Goal: Task Accomplishment & Management: Manage account settings

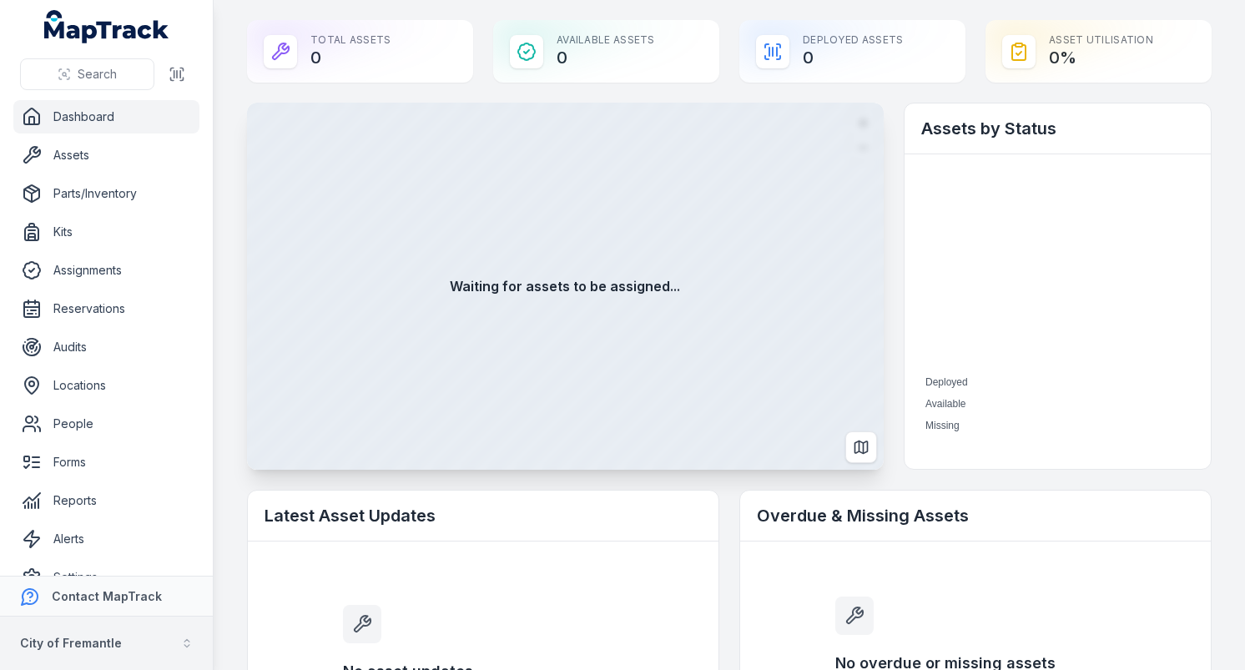
click at [98, 641] on strong "City of Fremantle" at bounding box center [71, 643] width 102 height 14
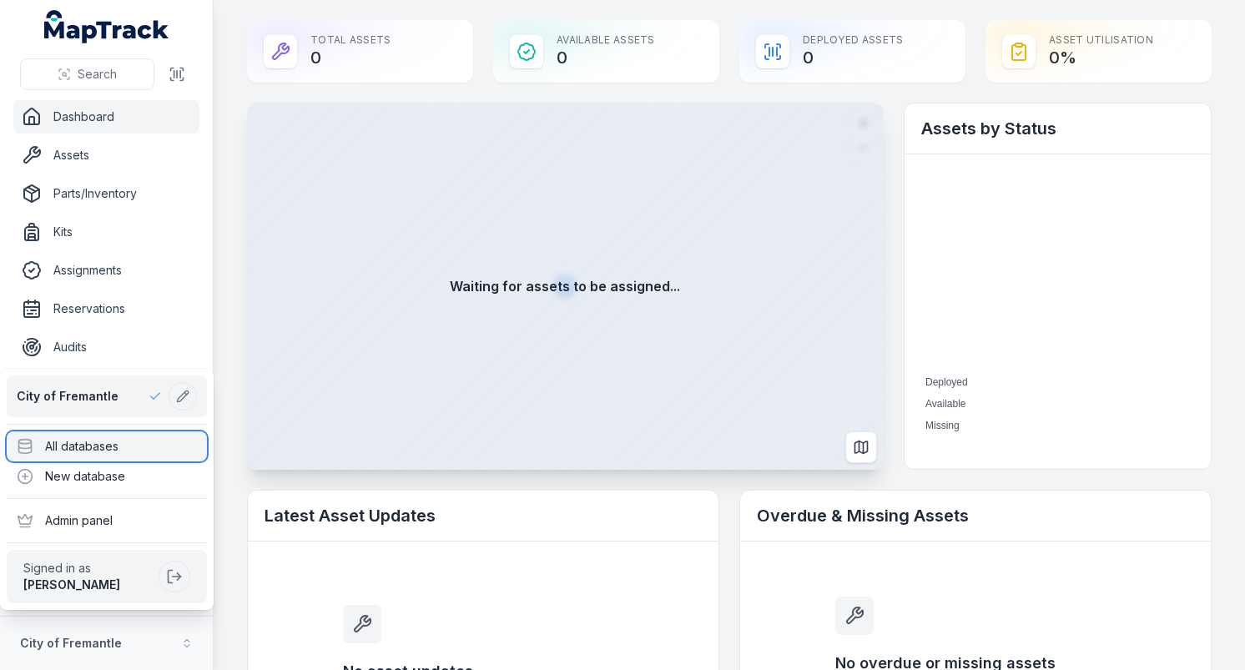
click at [151, 452] on div "All databases" at bounding box center [107, 446] width 200 height 30
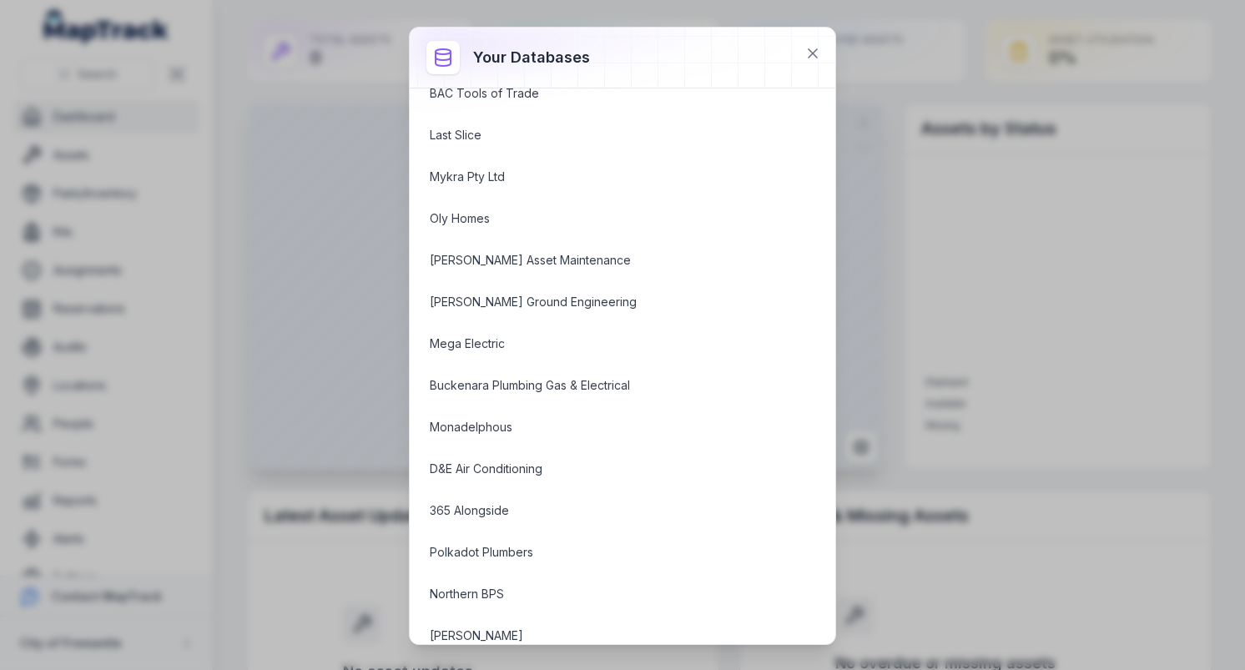
scroll to position [2356, 0]
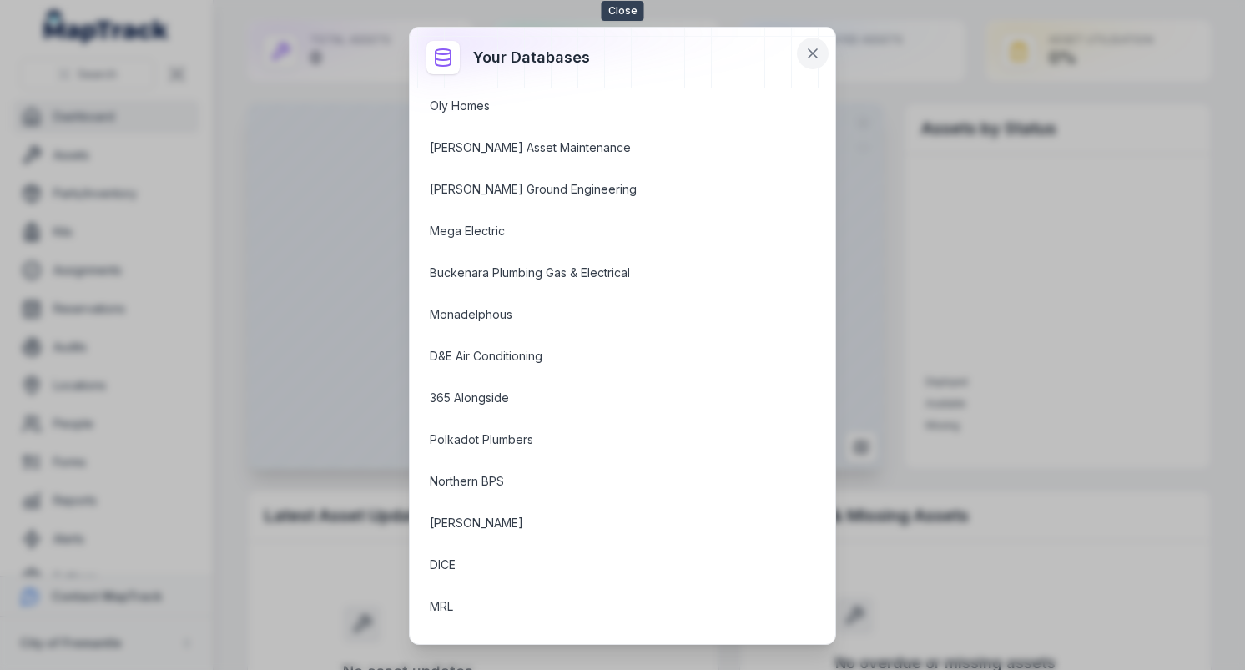
click at [807, 45] on icon at bounding box center [812, 53] width 17 height 17
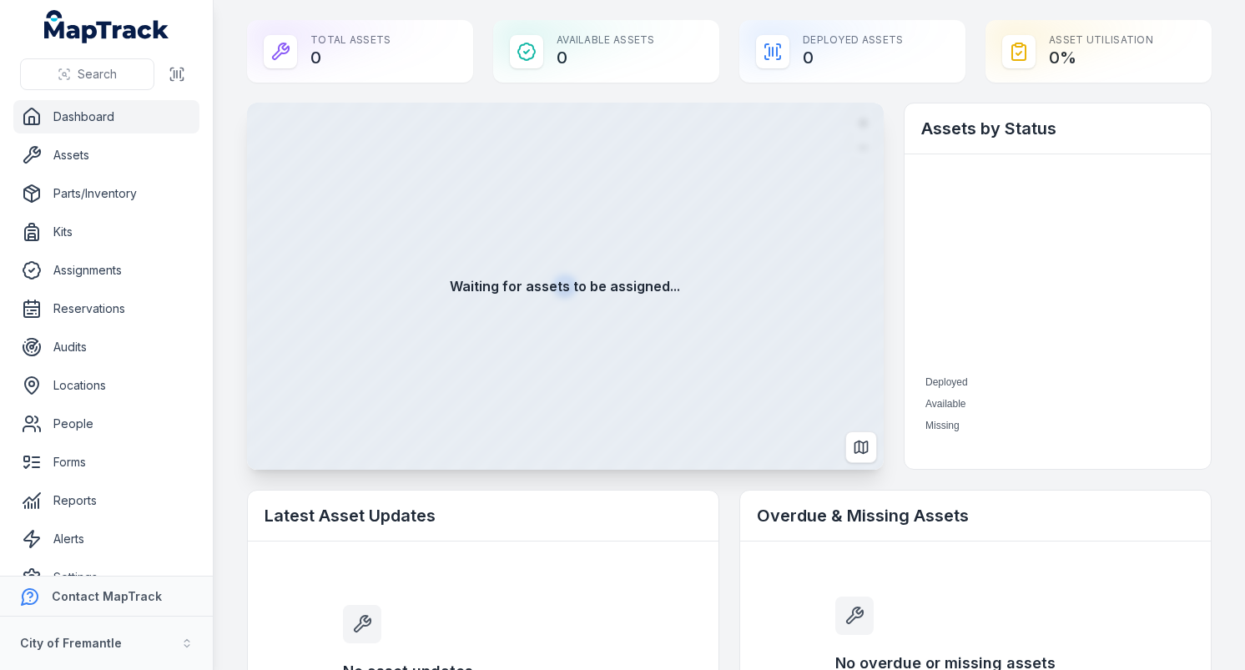
click at [229, 345] on main "Total Assets 0 Available Assets 0 Deployed Assets 0 Asset utilisation 0 % Waiti…" at bounding box center [729, 335] width 1031 height 670
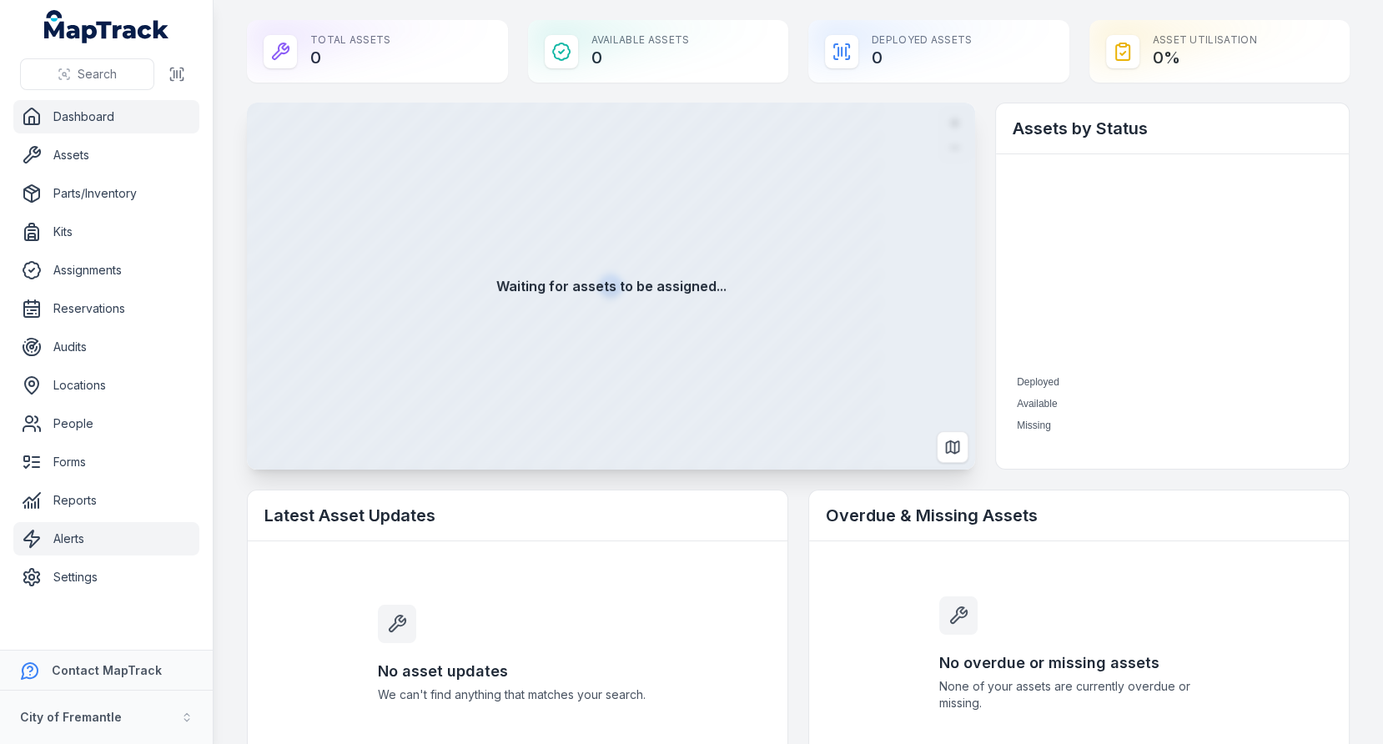
scroll to position [0, 0]
click at [235, 421] on main "Total Assets 0 Available Assets 0 Deployed Assets 0 Asset utilisation 0 % Waiti…" at bounding box center [799, 372] width 1170 height 744
click at [119, 669] on button "City of Fremantle" at bounding box center [106, 717] width 213 height 53
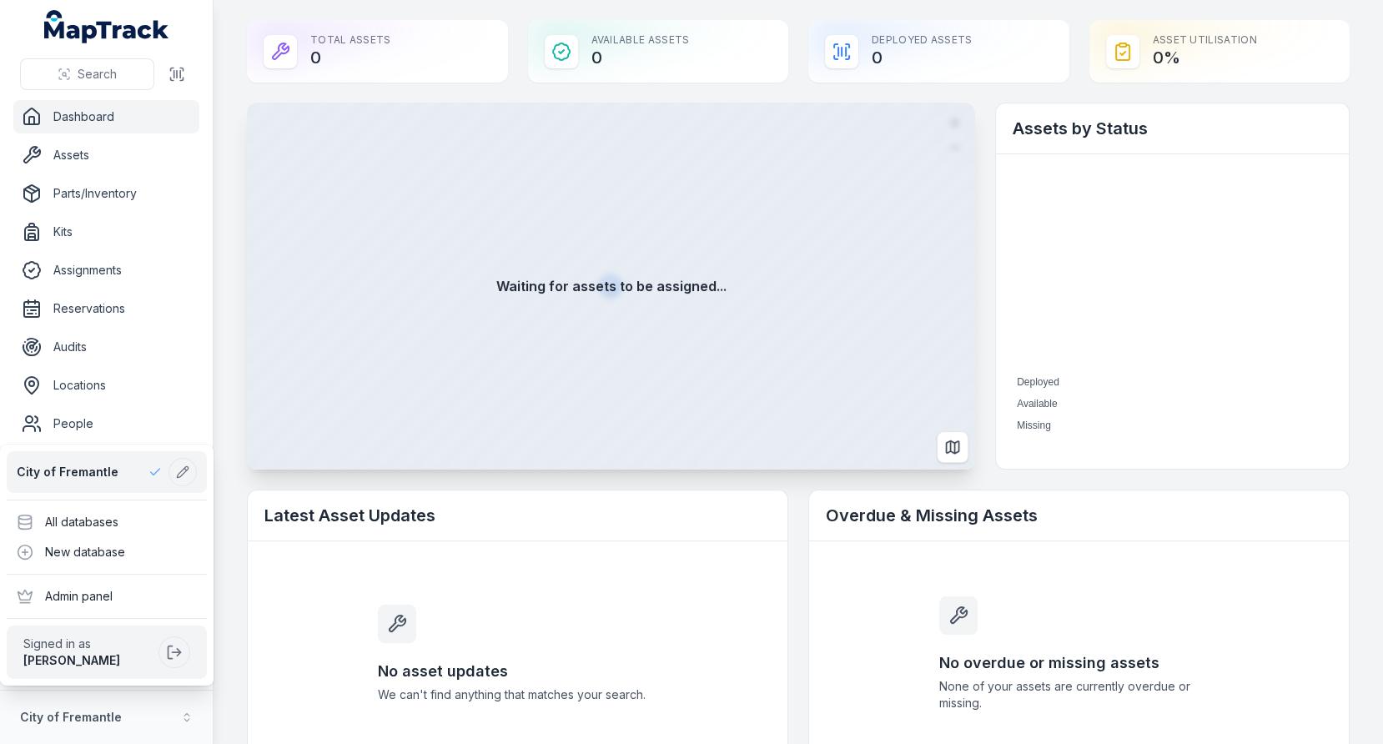
click at [224, 448] on div "Search Dashboard Assets Parts/Inventory Kits Assignments Reservations Audits Lo…" at bounding box center [691, 372] width 1383 height 744
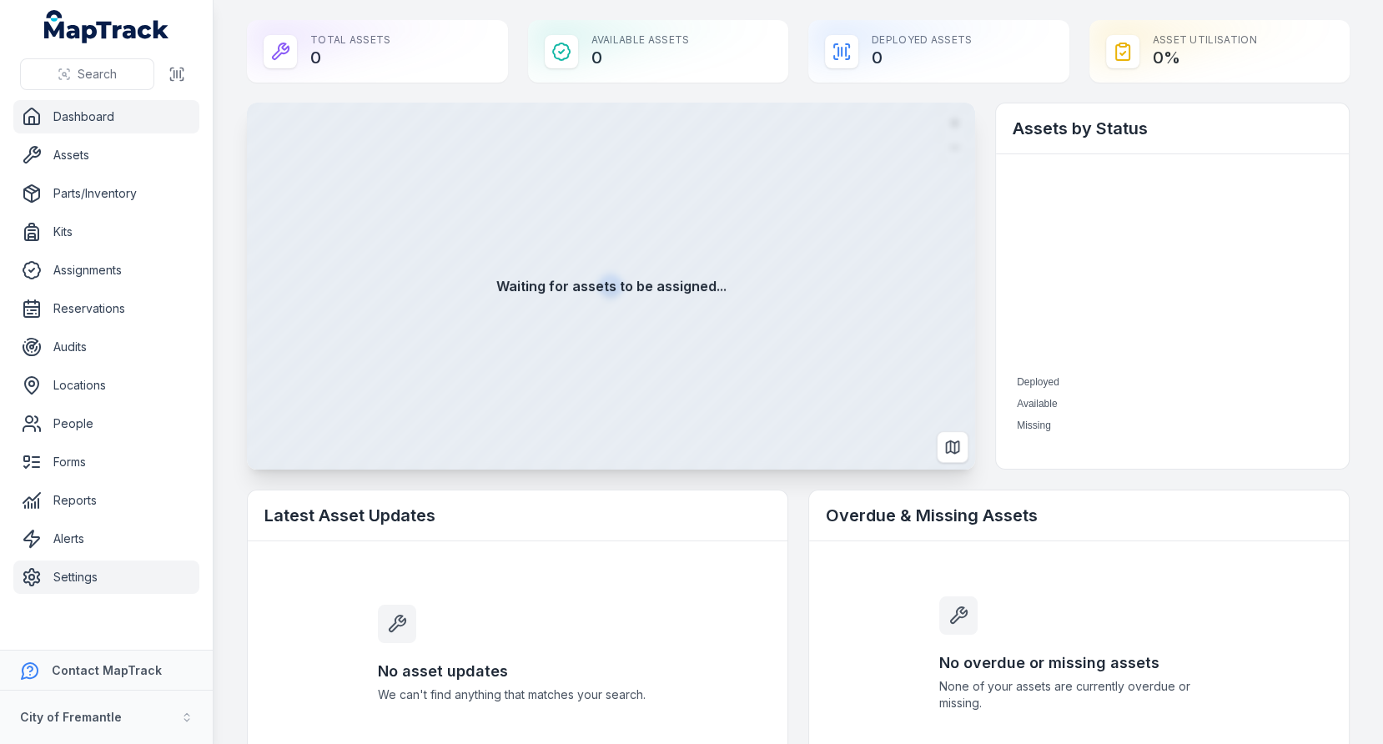
click at [98, 581] on link "Settings" at bounding box center [106, 577] width 186 height 33
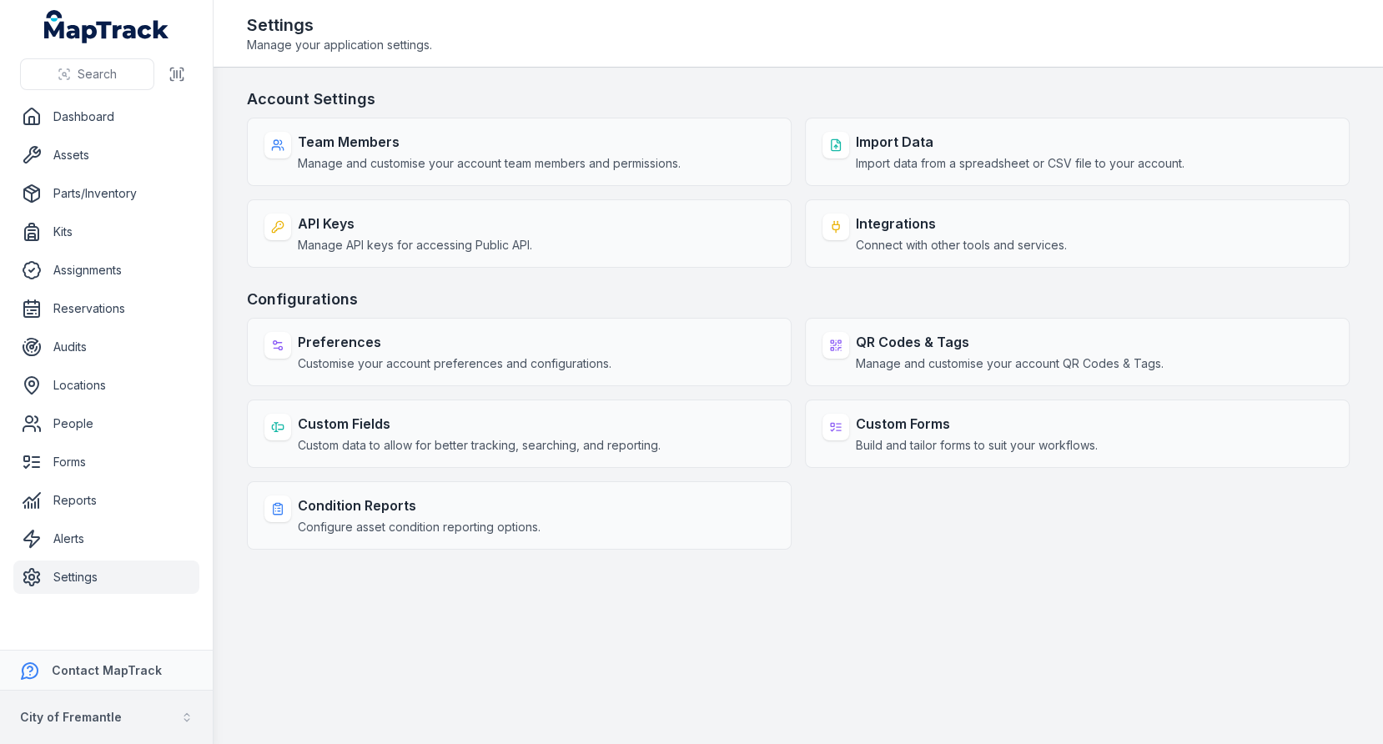
click at [93, 669] on button "City of Fremantle" at bounding box center [106, 717] width 213 height 53
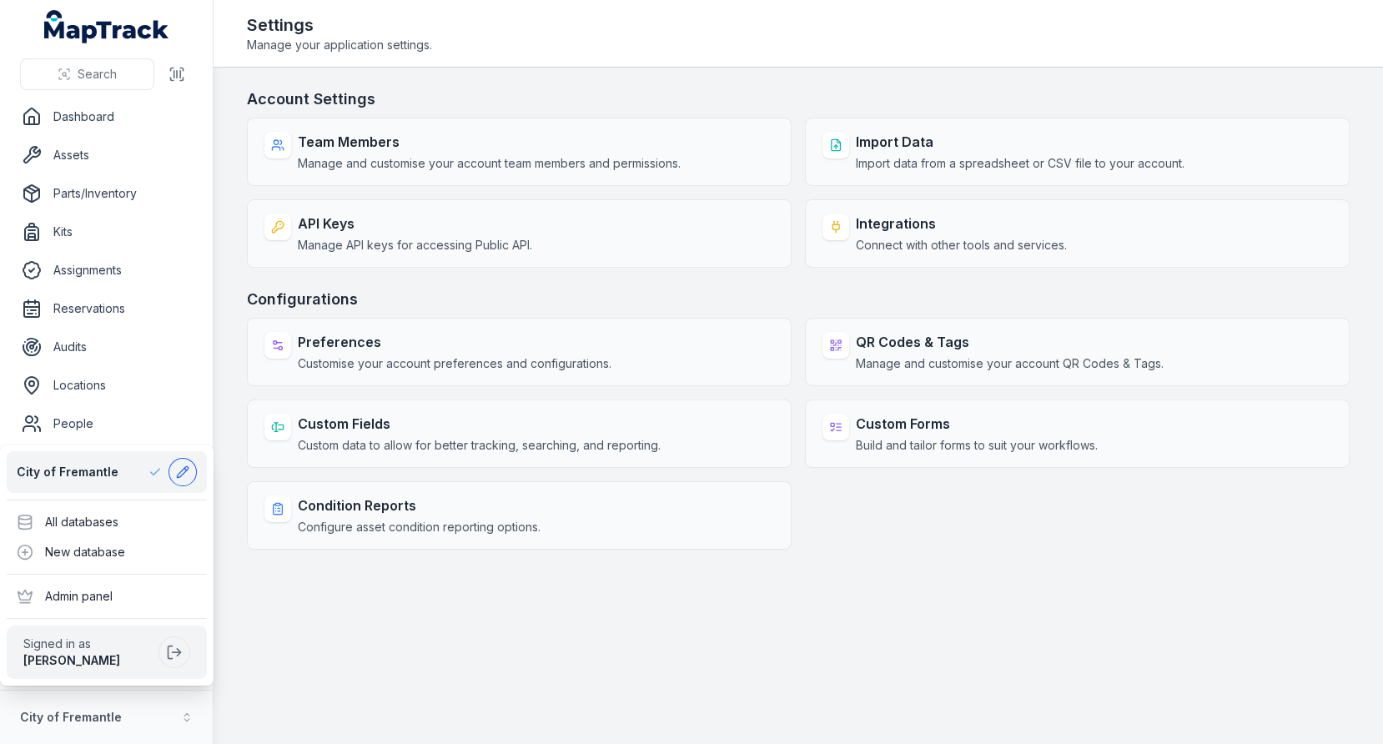
click at [180, 470] on icon at bounding box center [182, 471] width 13 height 13
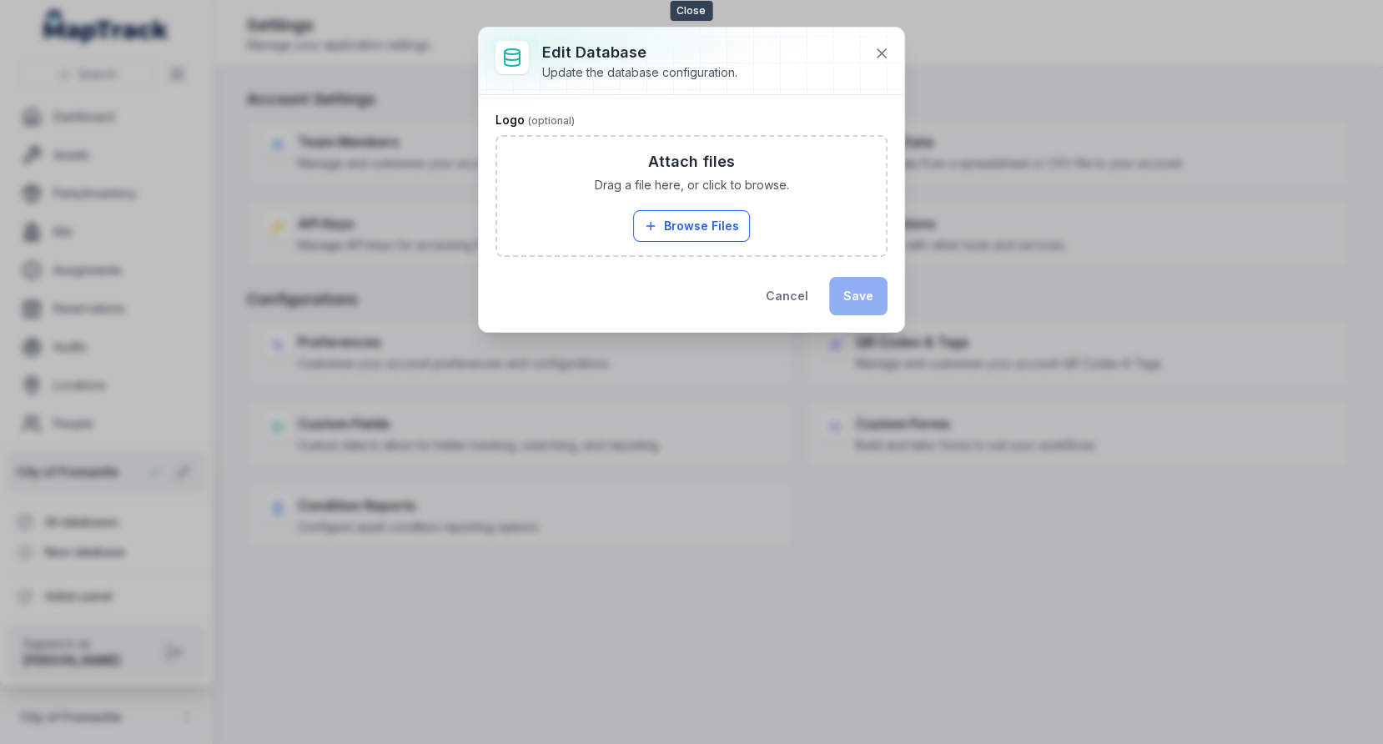
click at [880, 58] on icon at bounding box center [881, 53] width 17 height 17
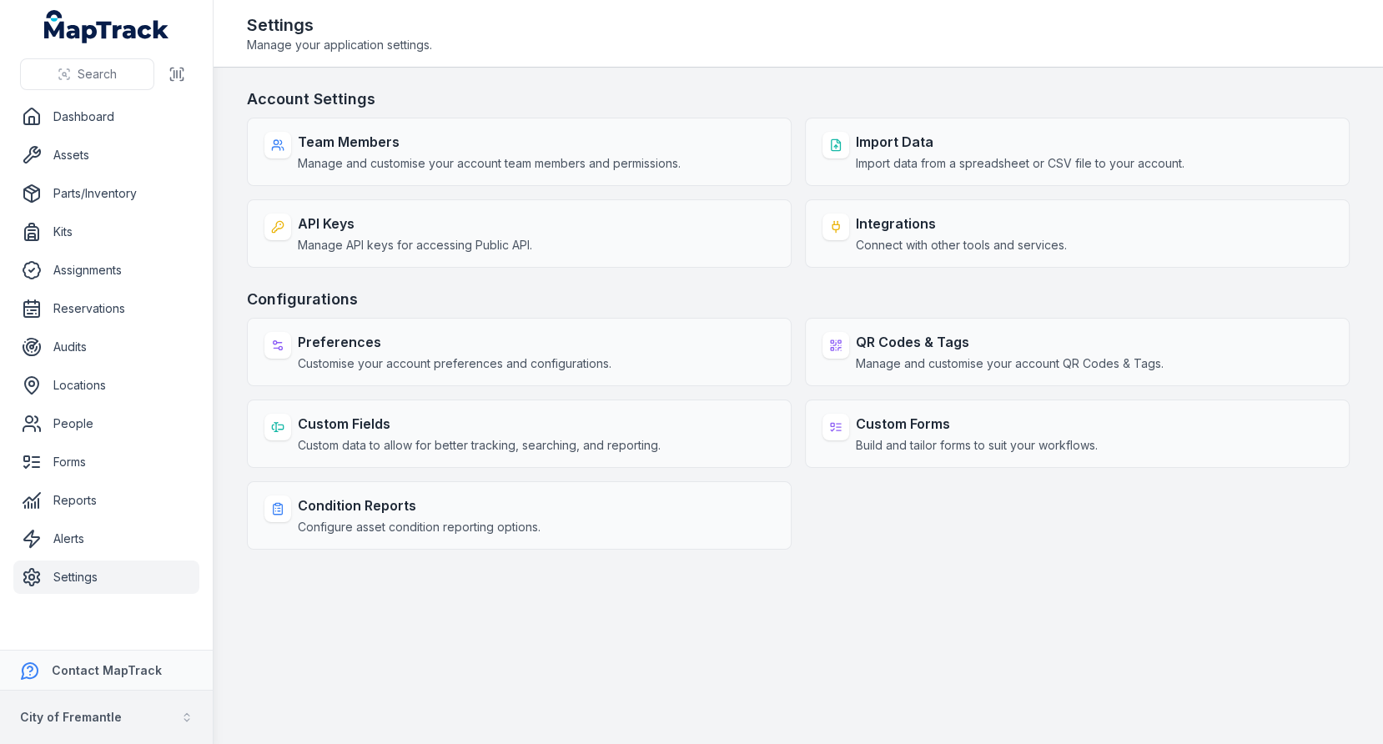
click at [100, 669] on strong "City of Fremantle" at bounding box center [71, 717] width 102 height 14
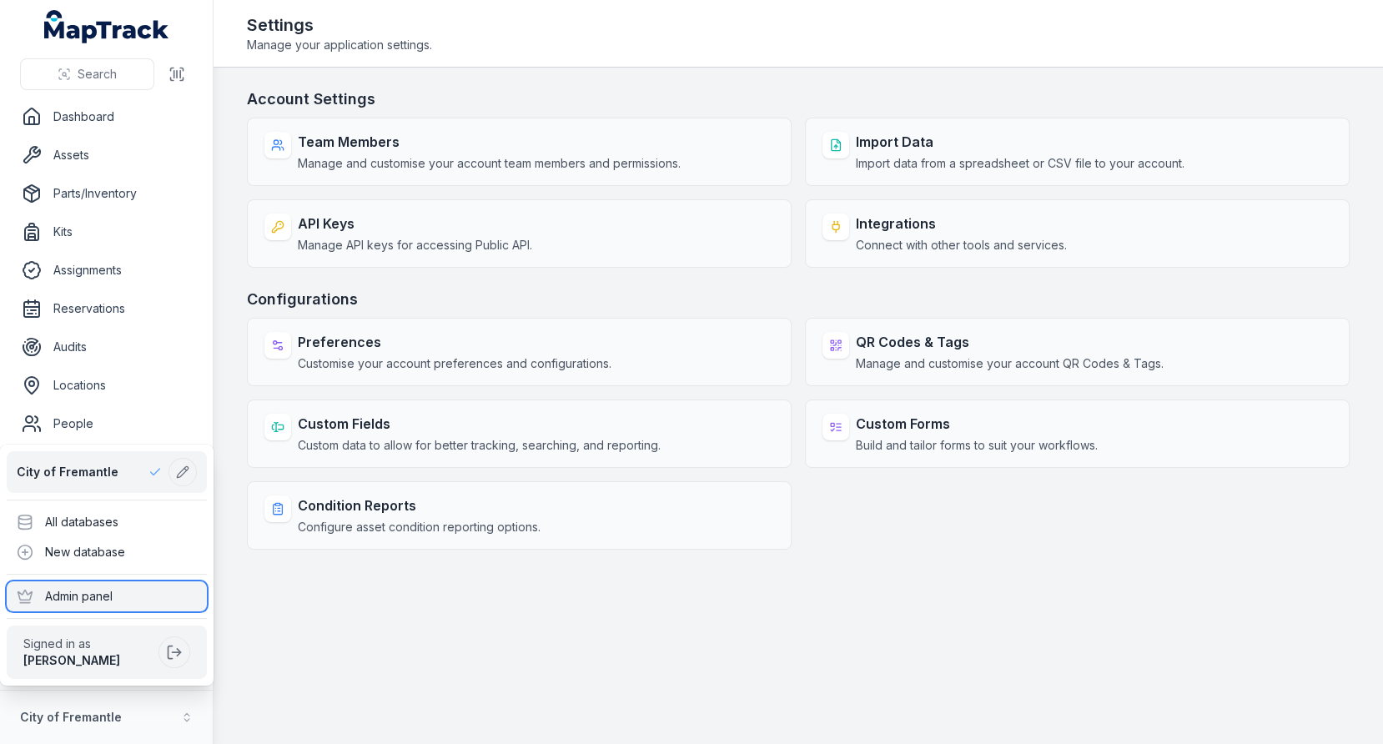
click at [115, 588] on div "Admin panel" at bounding box center [107, 596] width 200 height 30
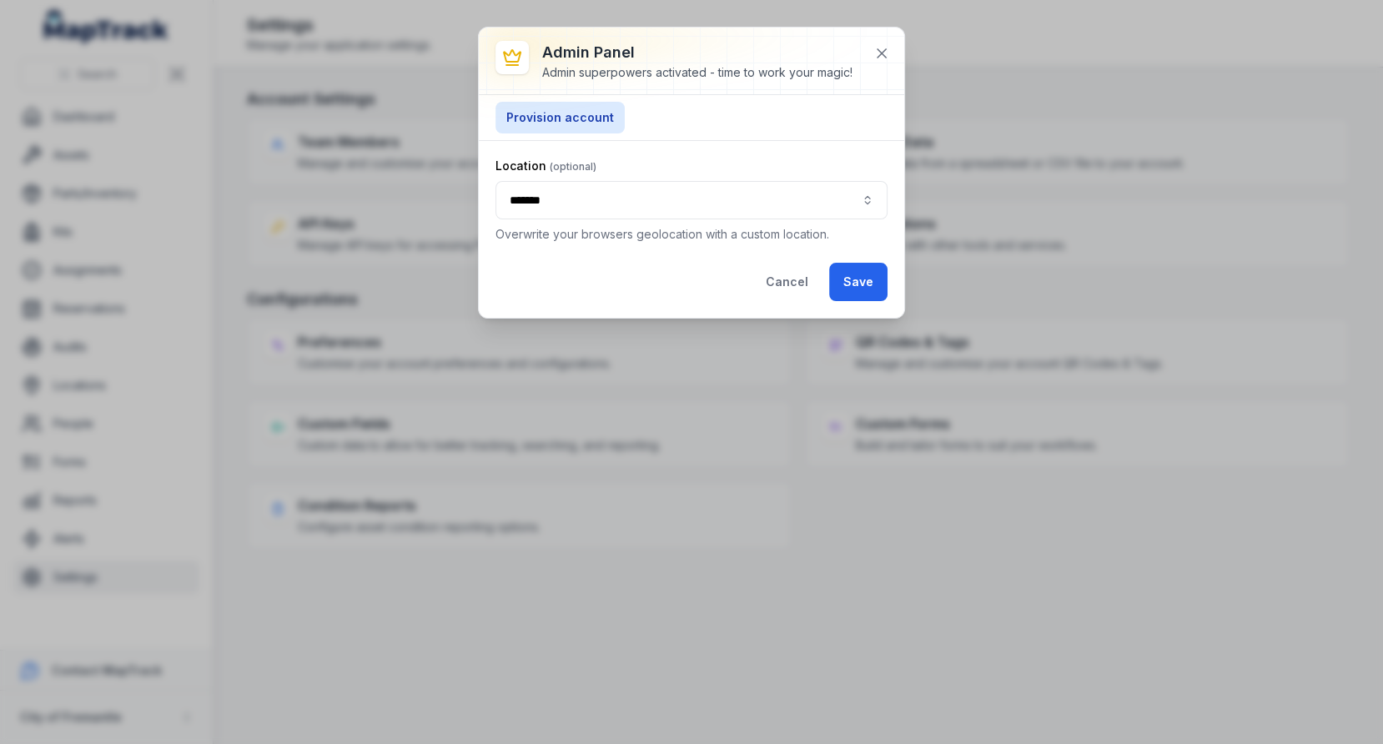
click at [595, 195] on button "*******" at bounding box center [692, 200] width 392 height 38
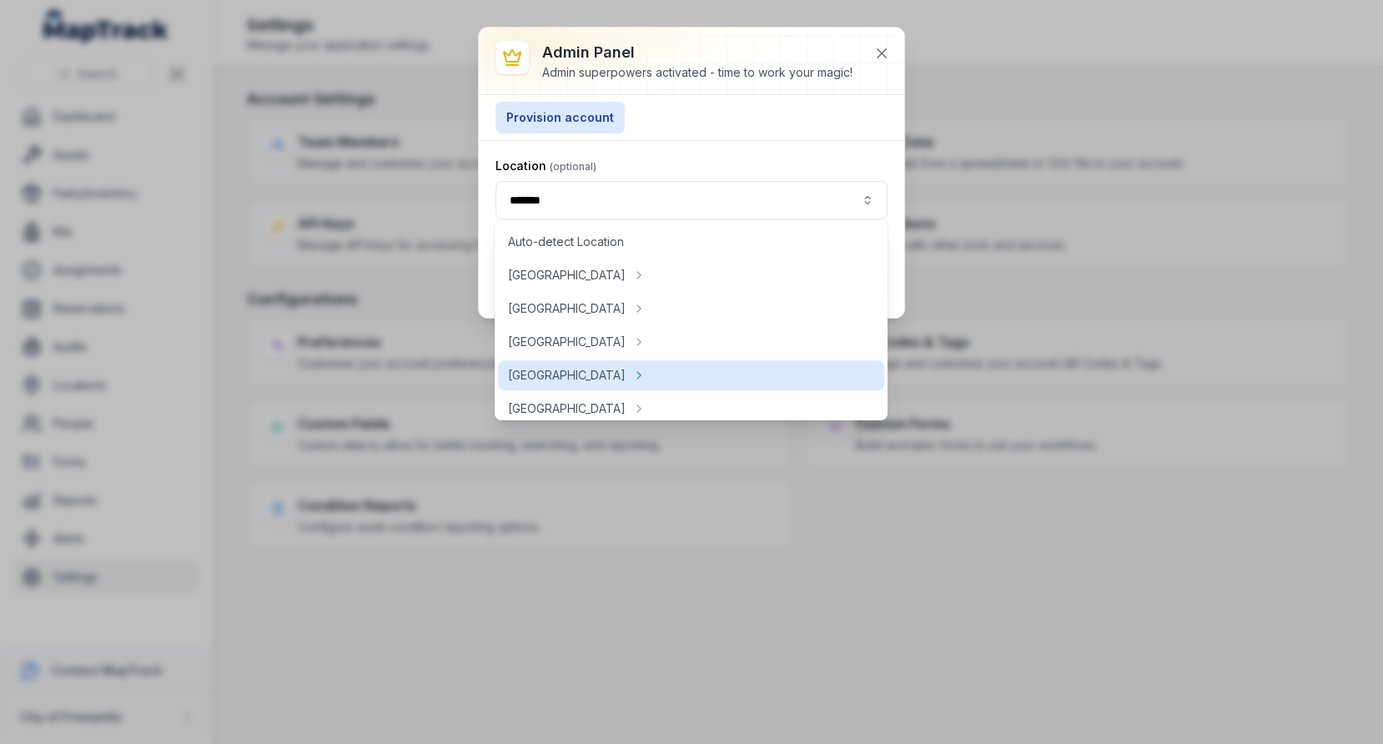
click at [627, 149] on div "Location ******* ******* Overwrite your browsers geolocation with a custom loca…" at bounding box center [691, 229] width 425 height 177
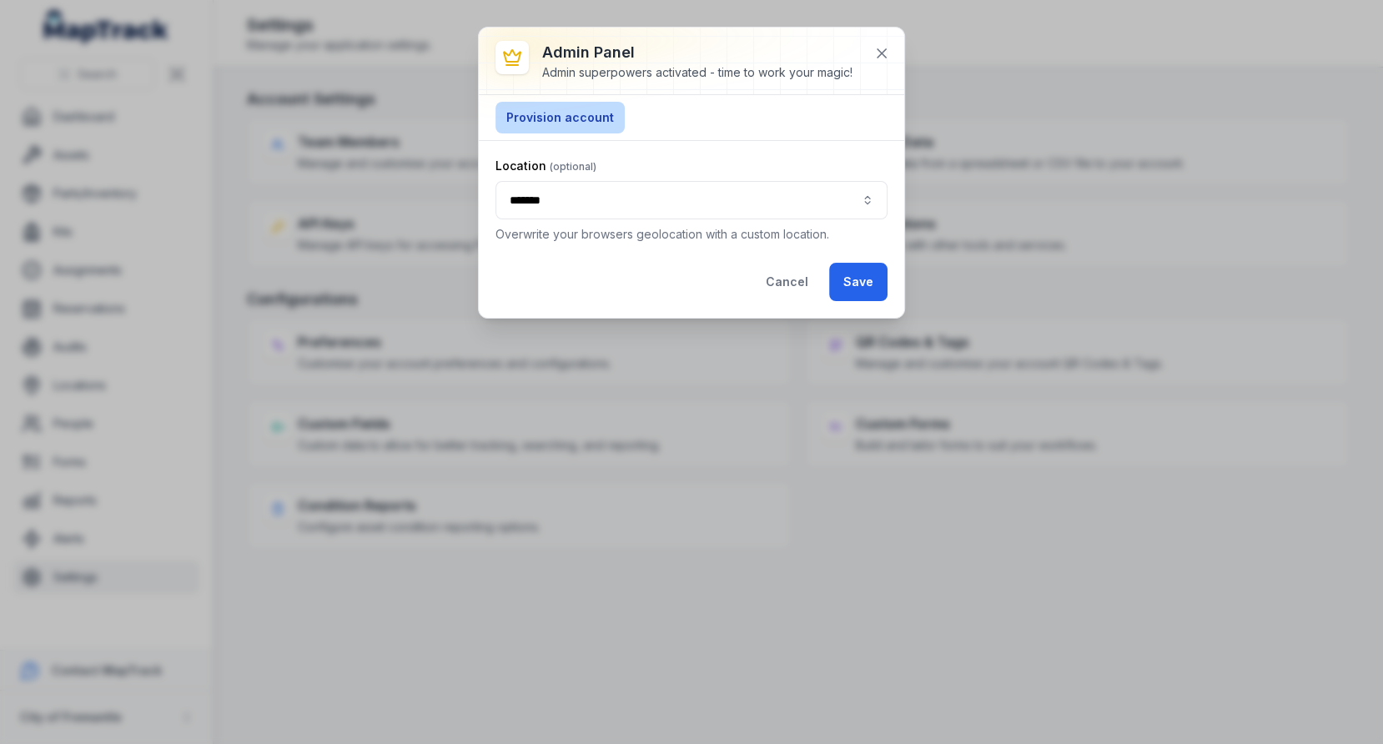
click at [587, 123] on button "Provision account" at bounding box center [560, 118] width 129 height 32
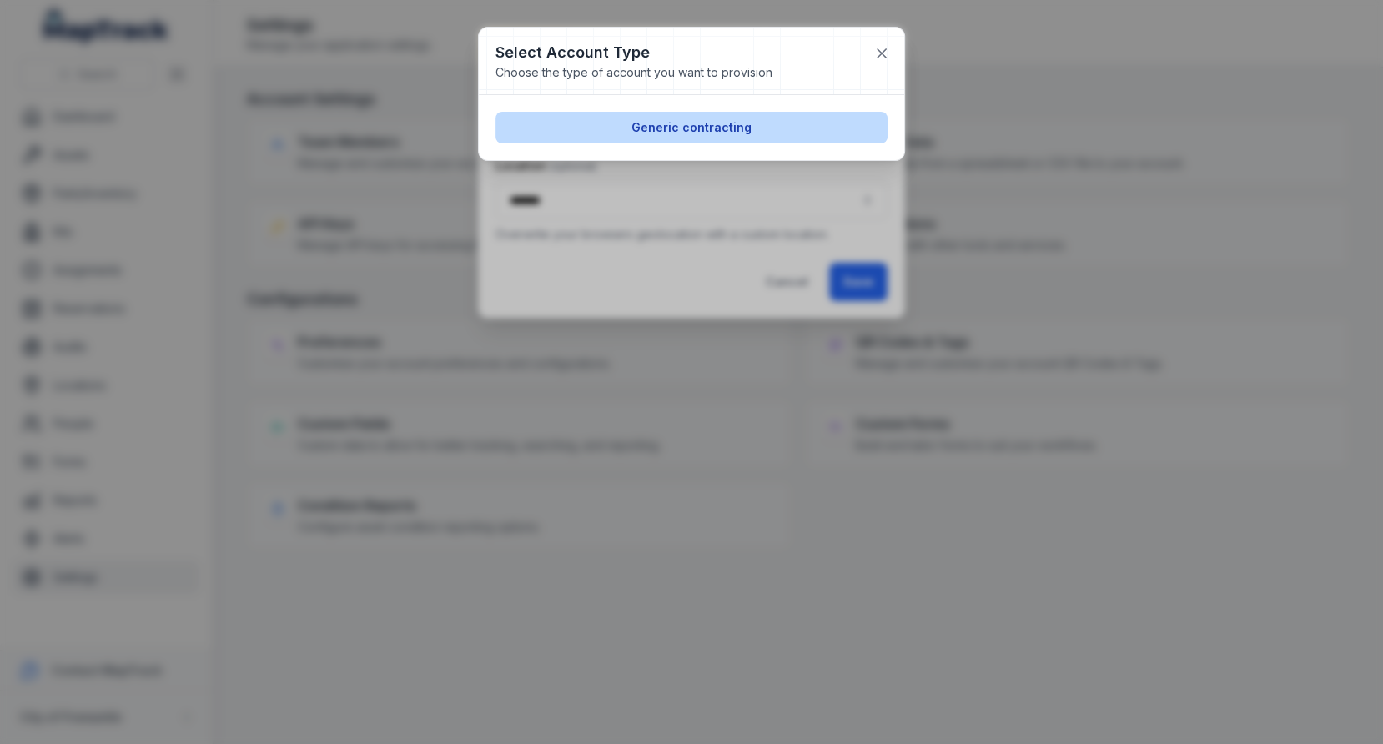
click at [662, 122] on button "Generic contracting" at bounding box center [692, 128] width 392 height 32
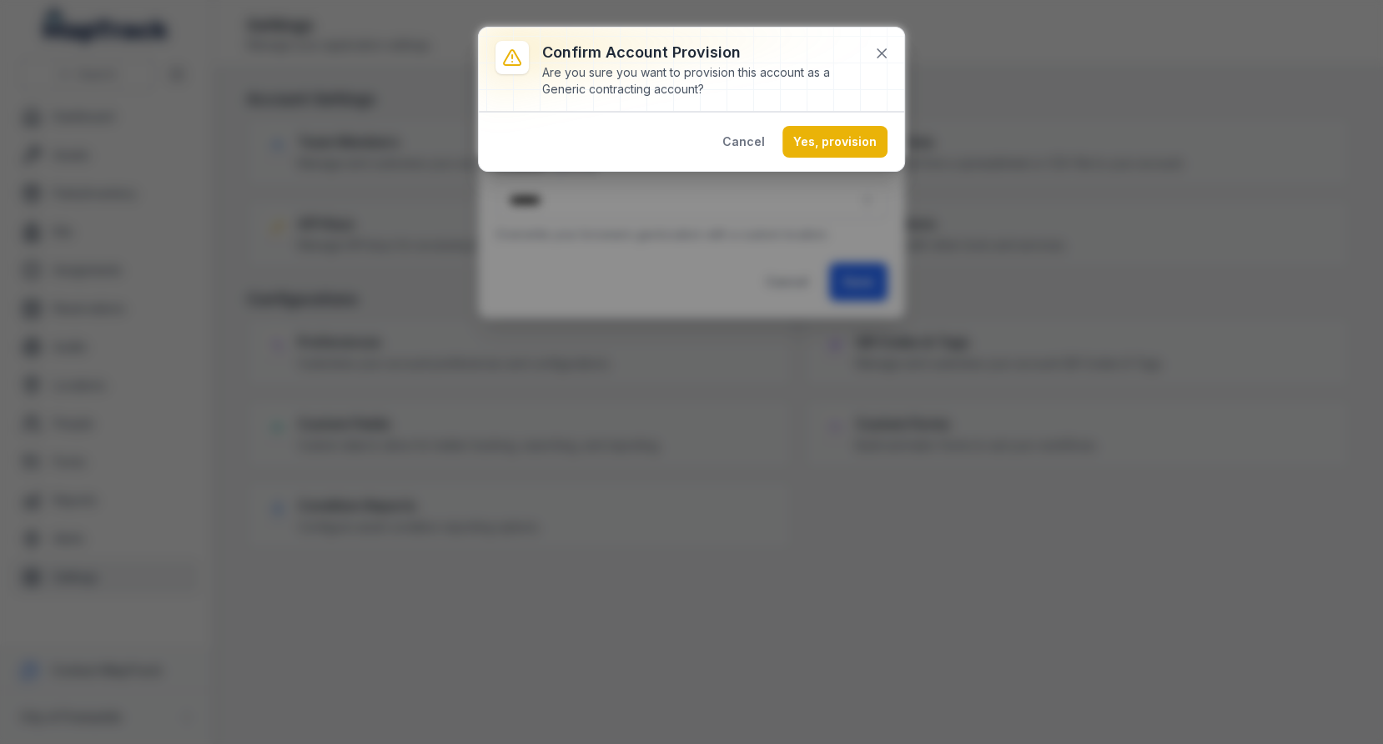
click at [838, 120] on div "Cancel Yes, provision" at bounding box center [691, 141] width 425 height 59
click at [835, 140] on button "Yes, provision" at bounding box center [834, 142] width 105 height 32
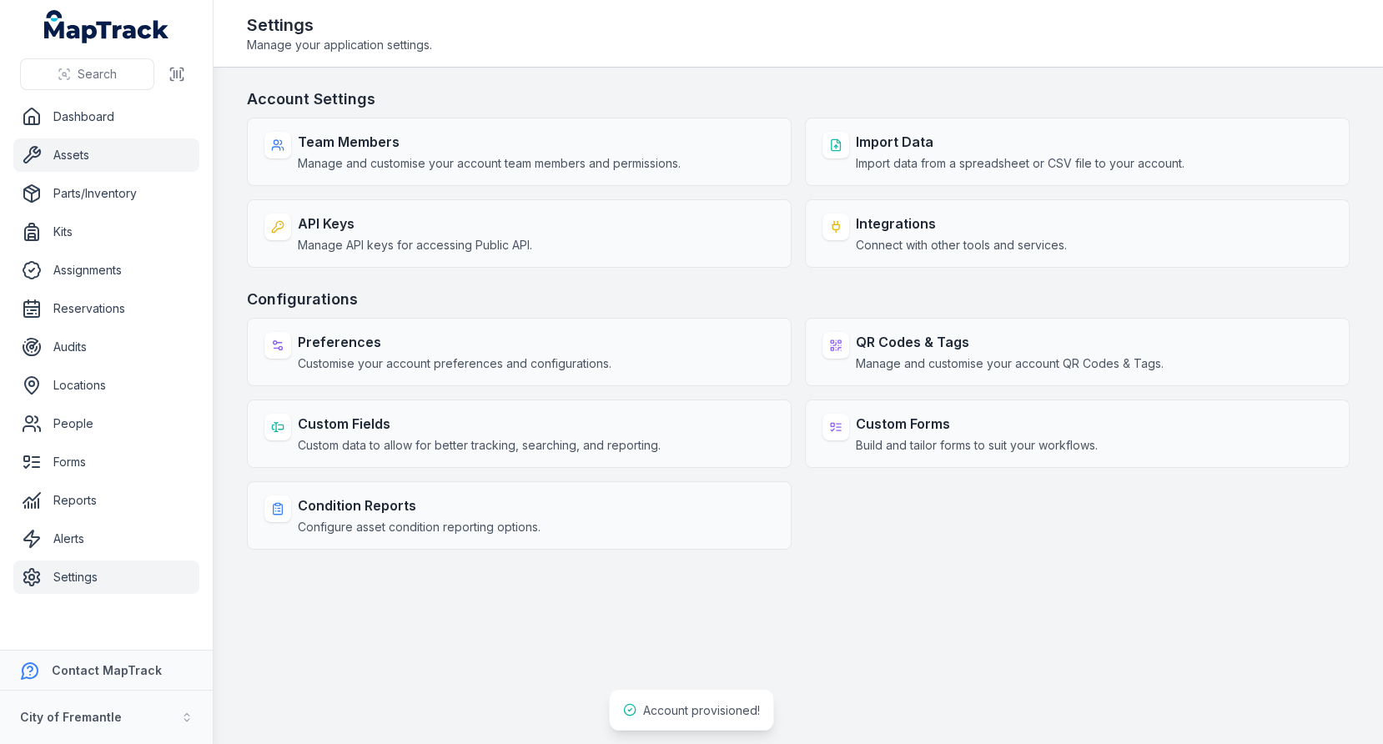
click at [133, 163] on link "Assets" at bounding box center [106, 154] width 186 height 33
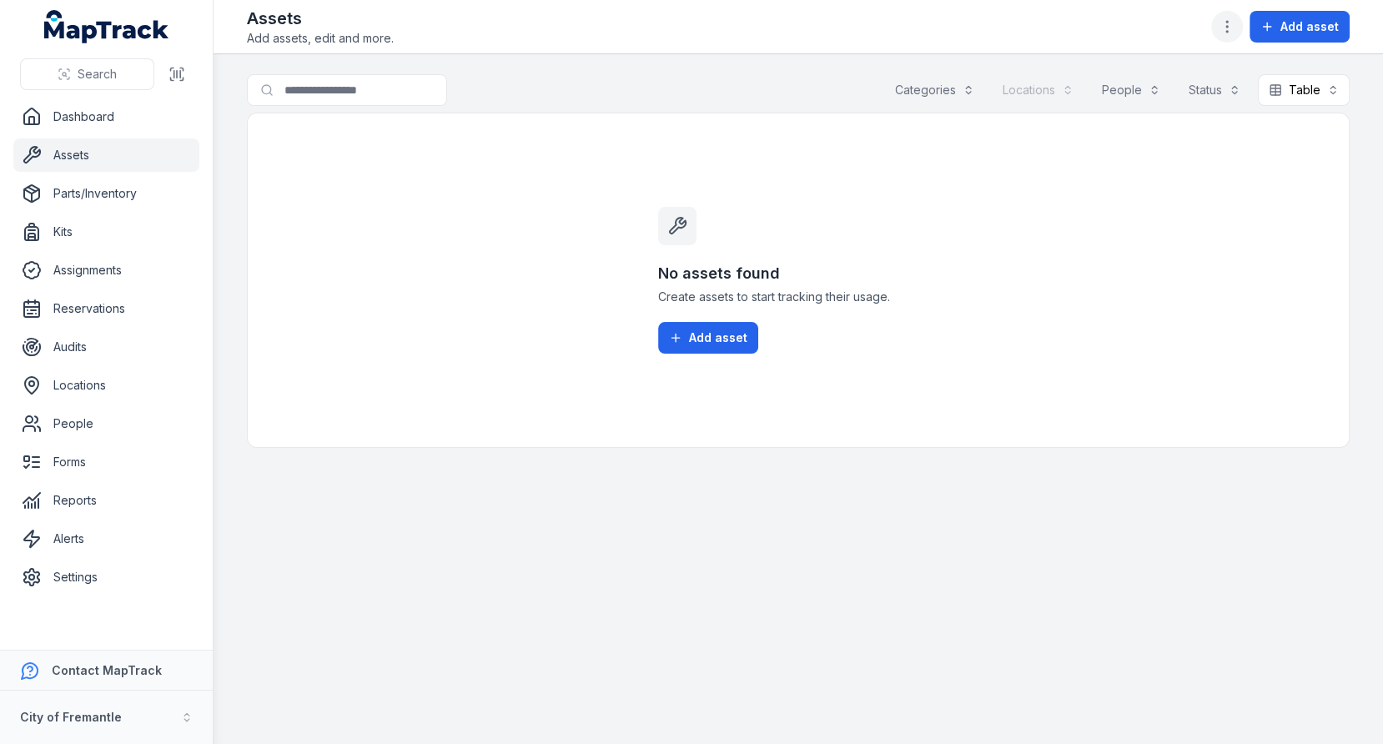
click at [1228, 40] on button "button" at bounding box center [1227, 27] width 32 height 32
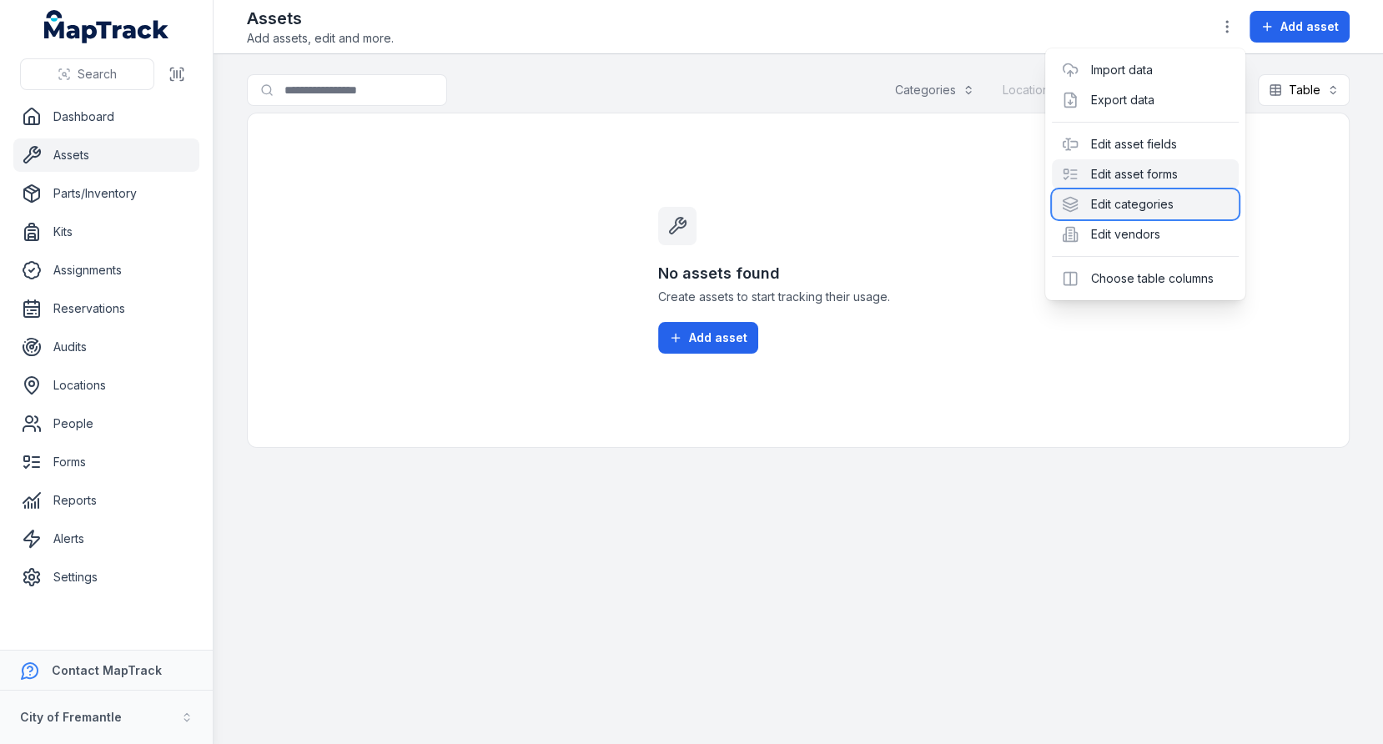
click at [1130, 192] on div "Edit categories" at bounding box center [1145, 204] width 187 height 30
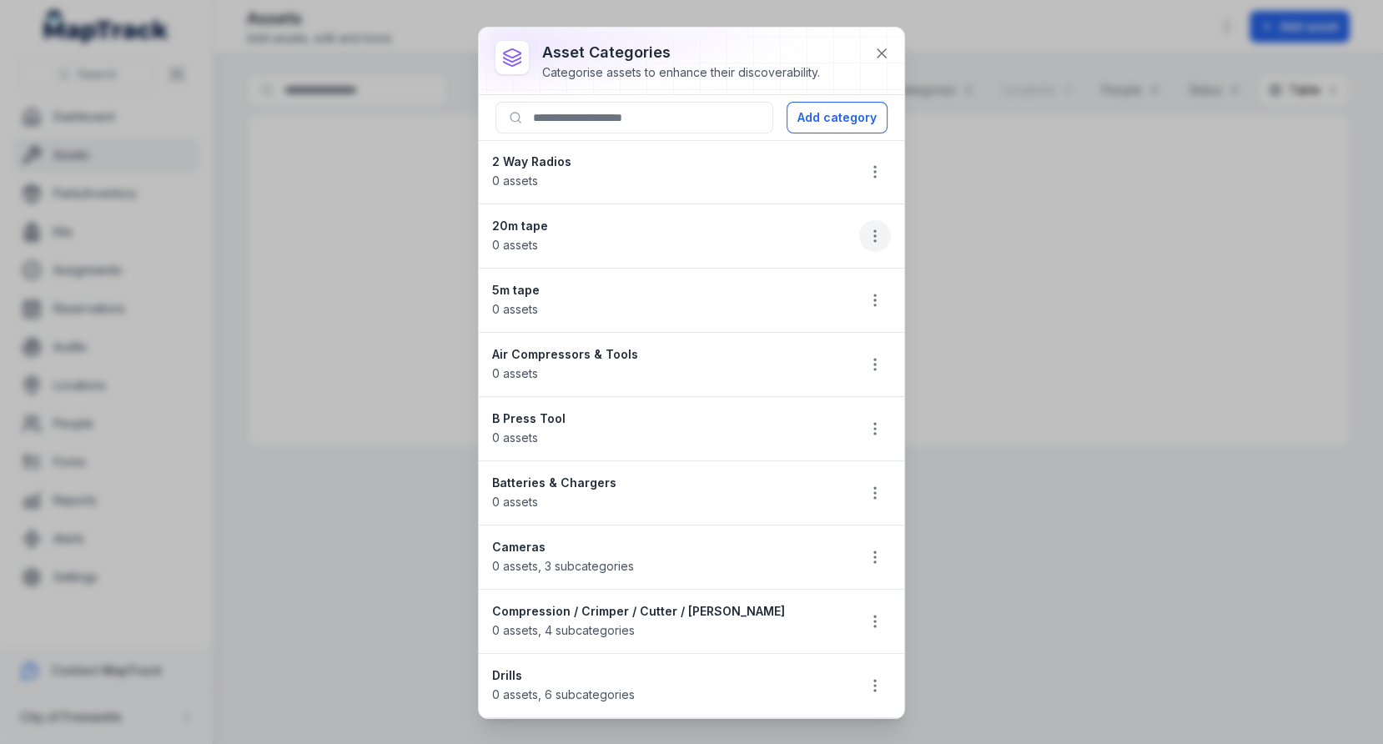
click at [875, 235] on circle "button" at bounding box center [875, 236] width 2 height 2
click at [807, 352] on div "Delete" at bounding box center [790, 351] width 187 height 30
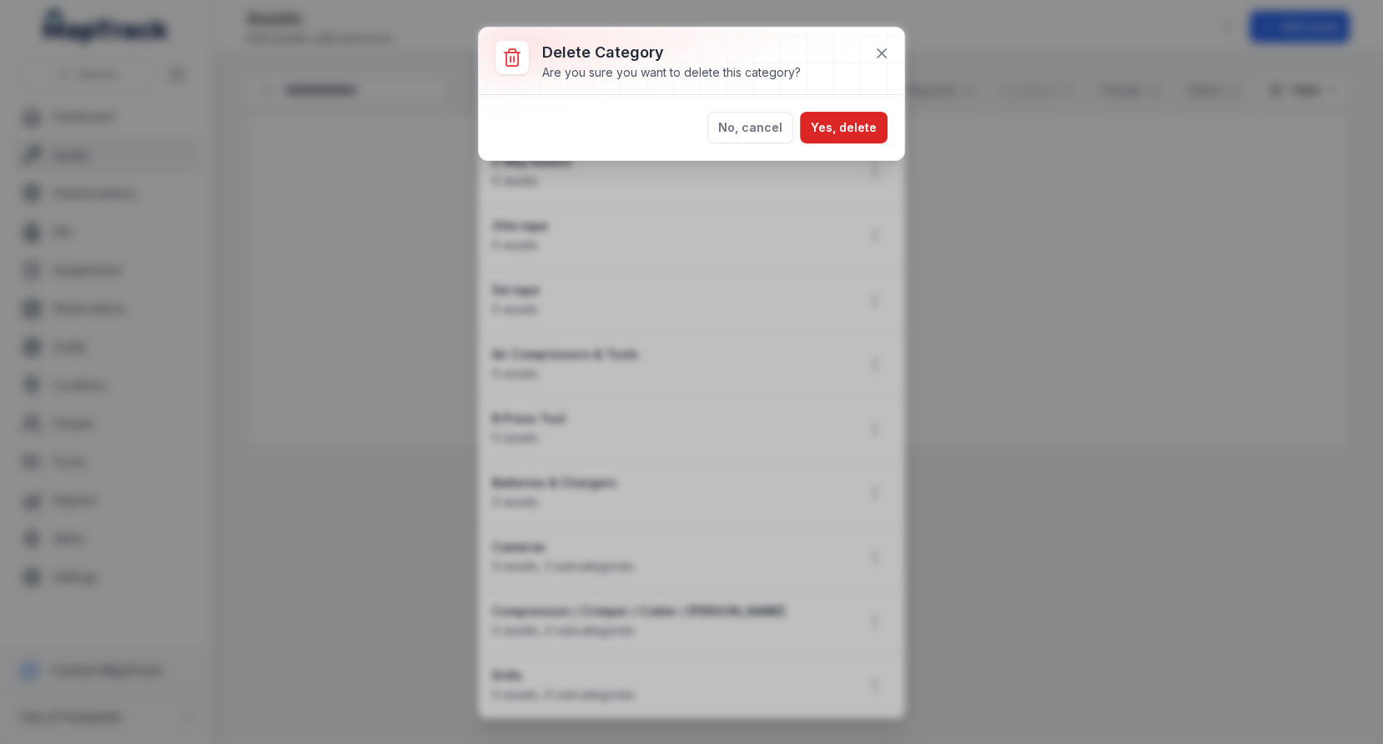
click at [853, 107] on div "No, cancel Yes, delete" at bounding box center [691, 127] width 425 height 65
click at [848, 123] on button "Yes, delete" at bounding box center [844, 128] width 88 height 32
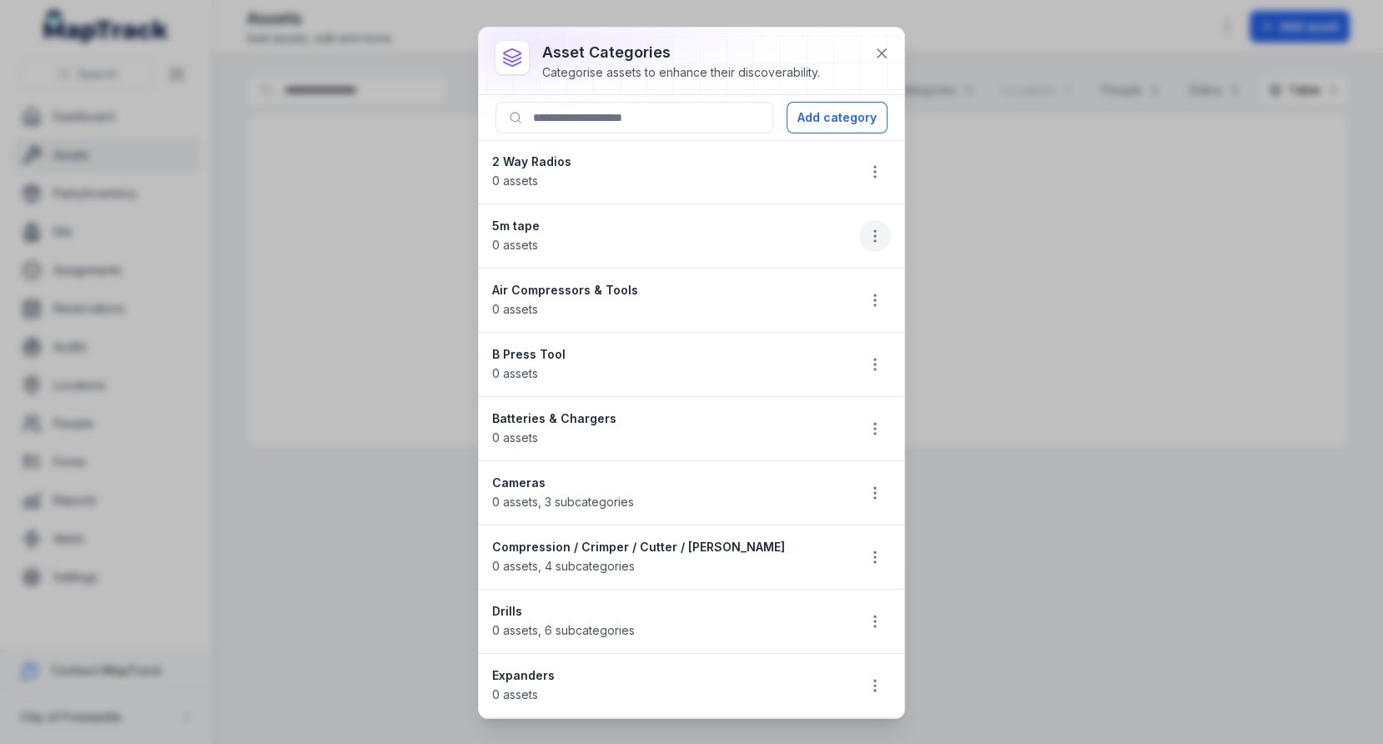
click at [879, 233] on icon "button" at bounding box center [875, 236] width 17 height 17
click at [788, 360] on div "Delete" at bounding box center [790, 351] width 187 height 30
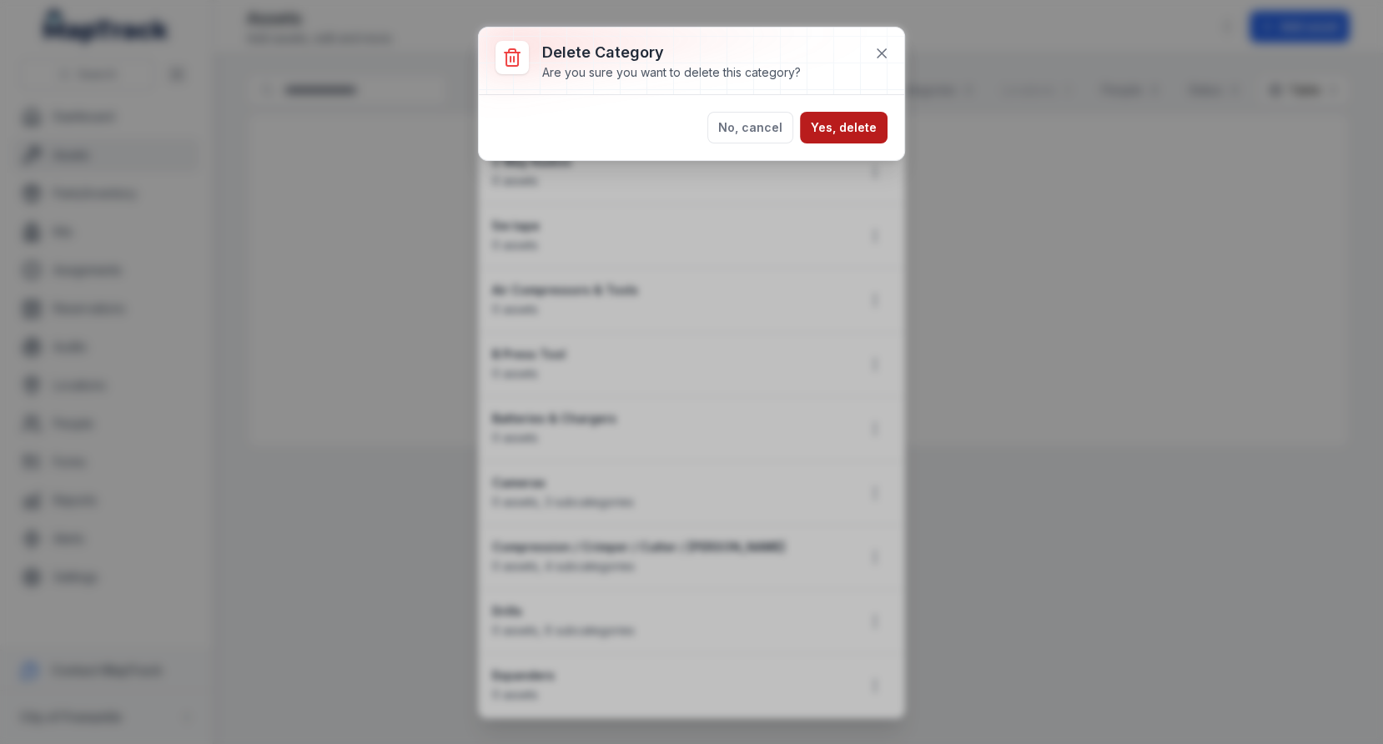
click at [860, 128] on button "Yes, delete" at bounding box center [844, 128] width 88 height 32
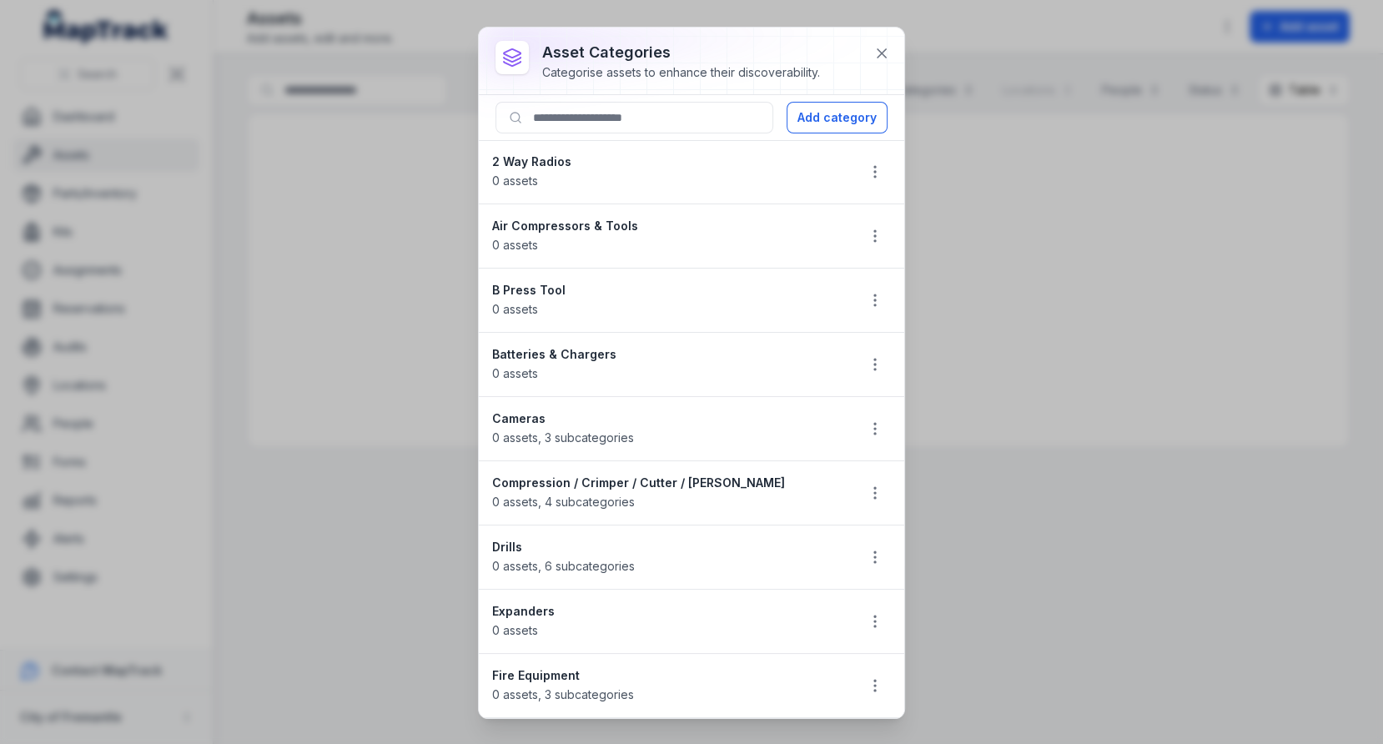
click at [817, 233] on div "Air Compressors & Tools 0 assets" at bounding box center [667, 236] width 350 height 37
click at [868, 298] on icon "button" at bounding box center [875, 300] width 17 height 17
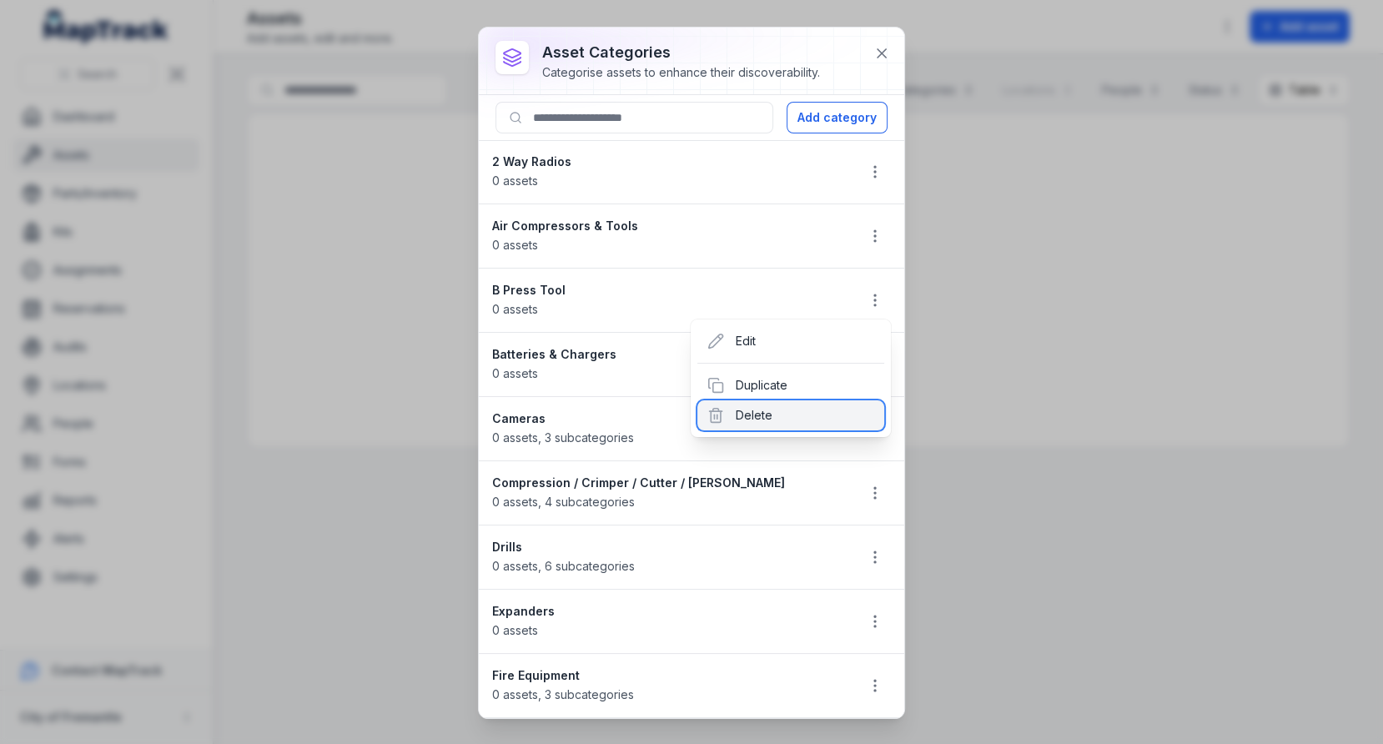
click at [762, 406] on div "Delete" at bounding box center [790, 415] width 187 height 30
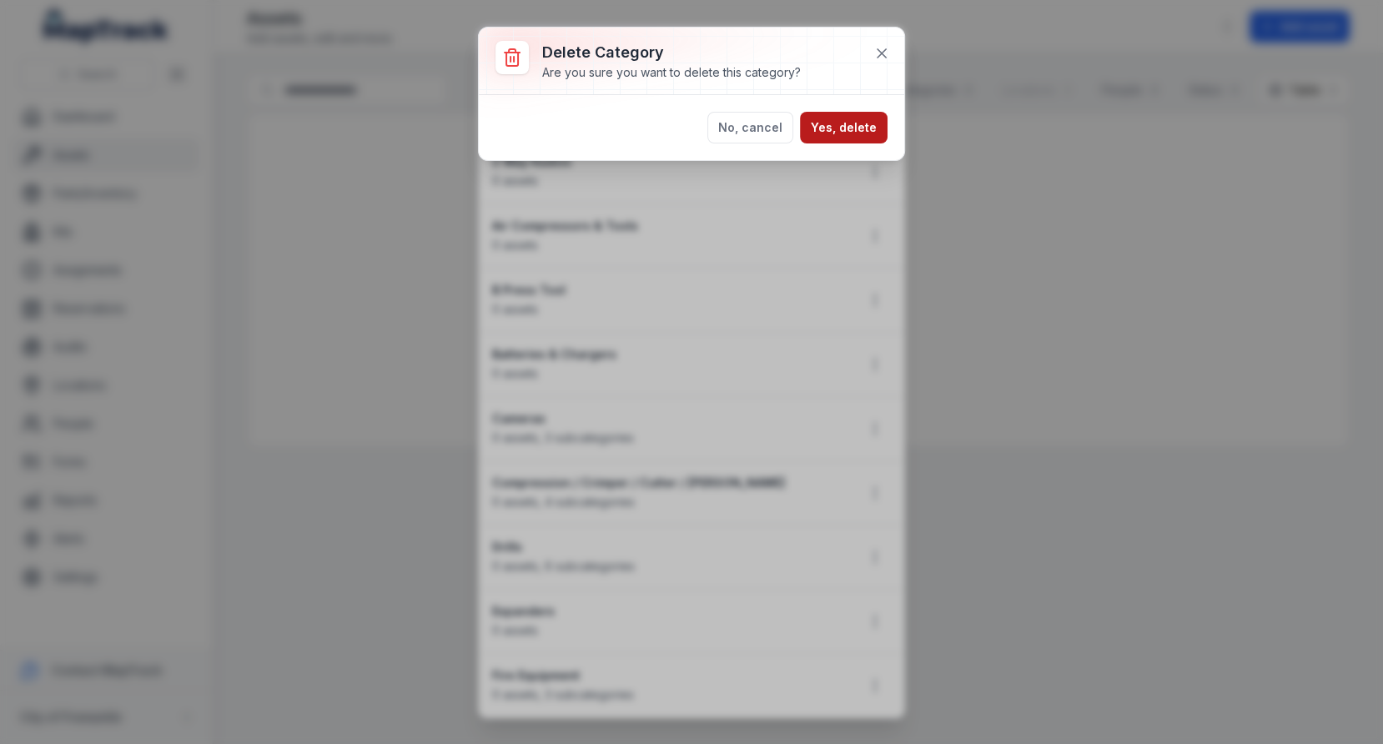
click at [868, 131] on button "Yes, delete" at bounding box center [844, 128] width 88 height 32
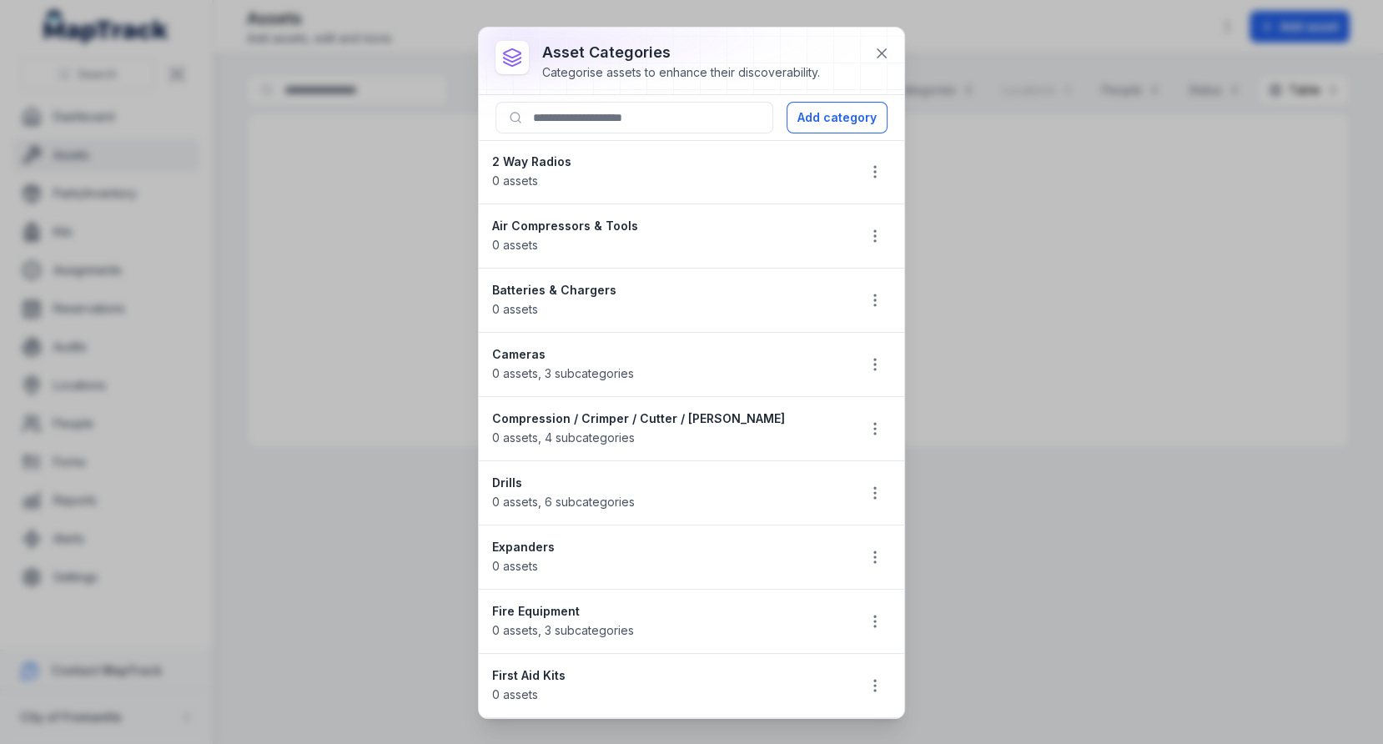
scroll to position [23, 0]
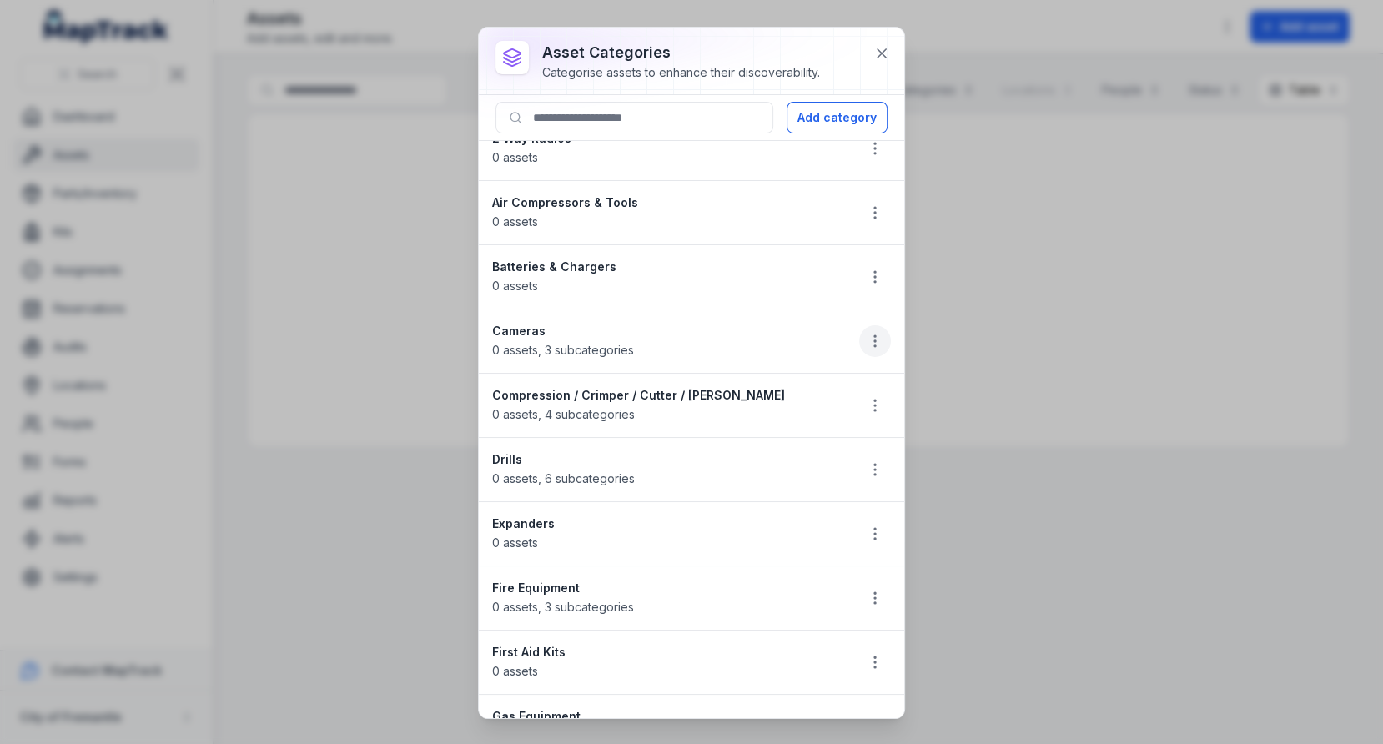
click at [861, 331] on button "button" at bounding box center [875, 341] width 32 height 32
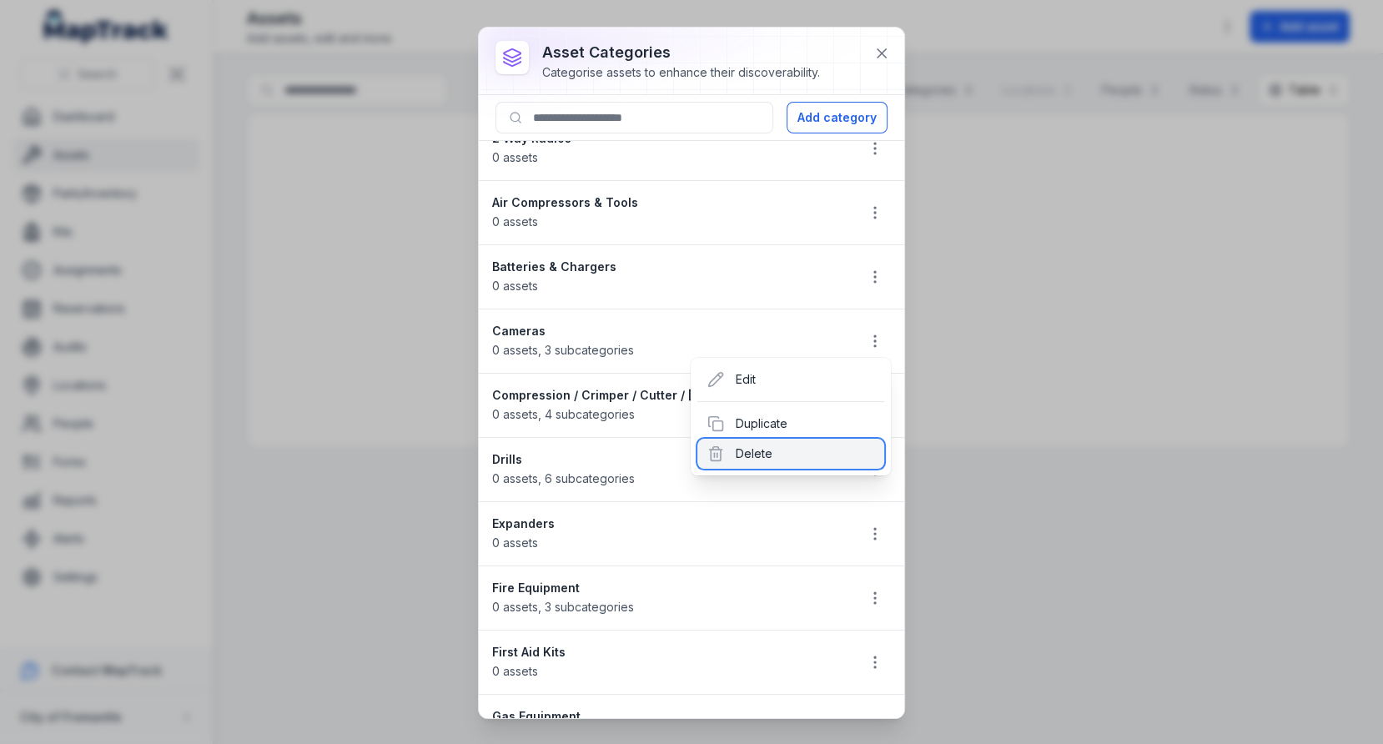
click at [750, 448] on div "Delete" at bounding box center [790, 454] width 187 height 30
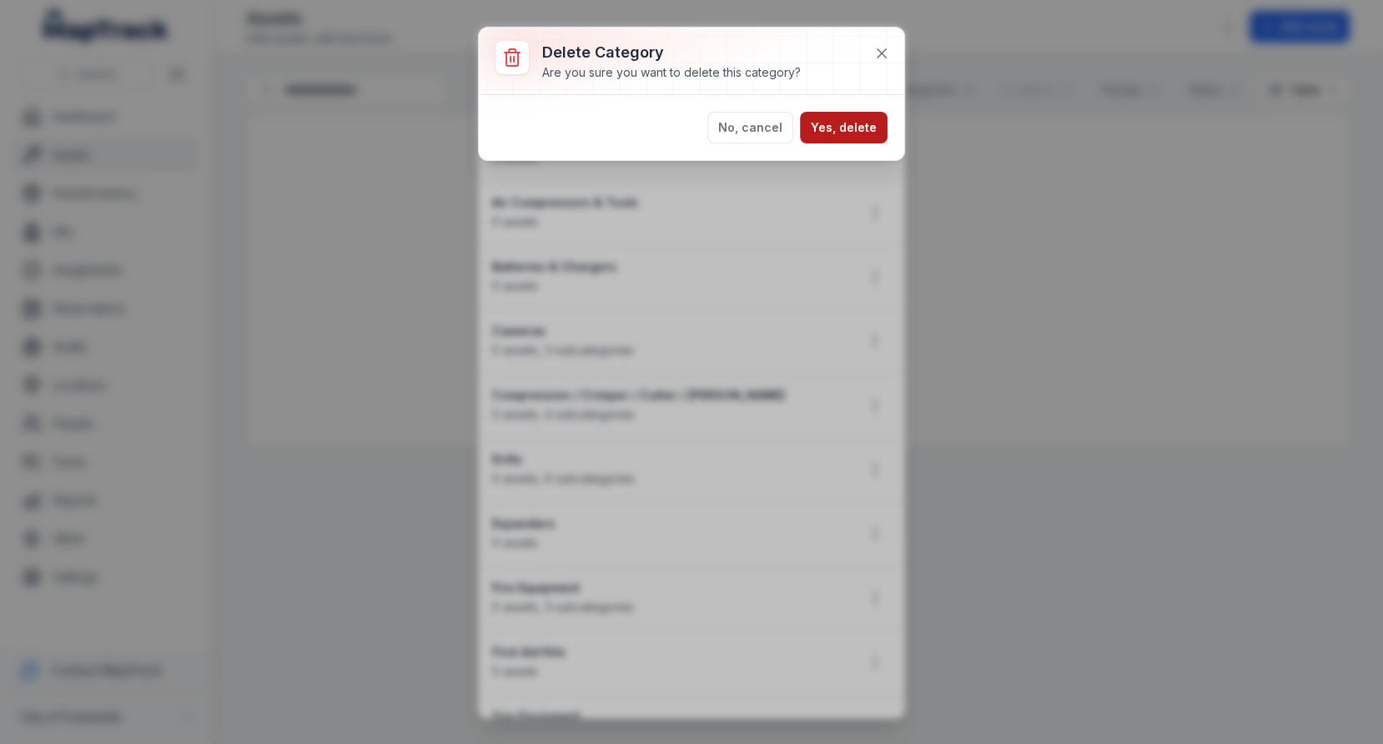
click at [841, 123] on button "Yes, delete" at bounding box center [844, 128] width 88 height 32
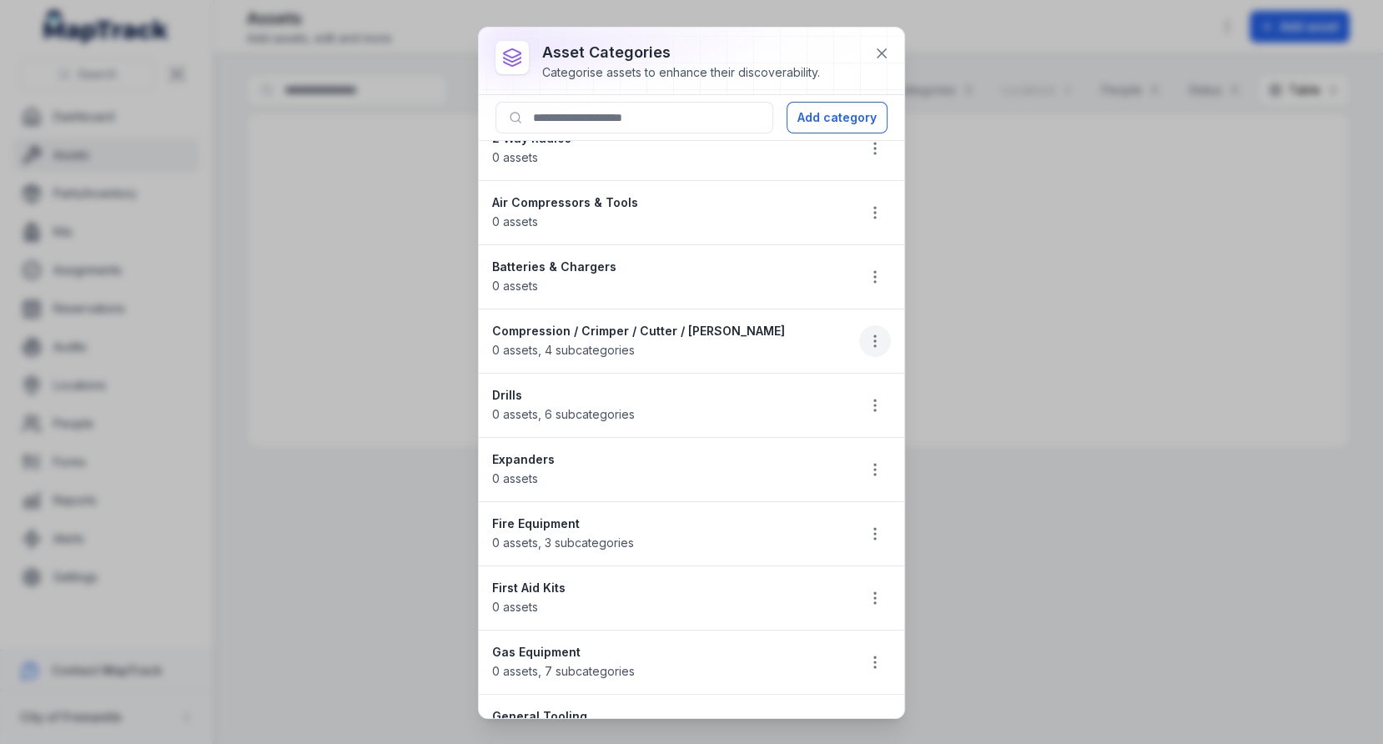
click at [865, 331] on button "button" at bounding box center [875, 341] width 32 height 32
click at [780, 446] on div "Delete" at bounding box center [790, 454] width 187 height 30
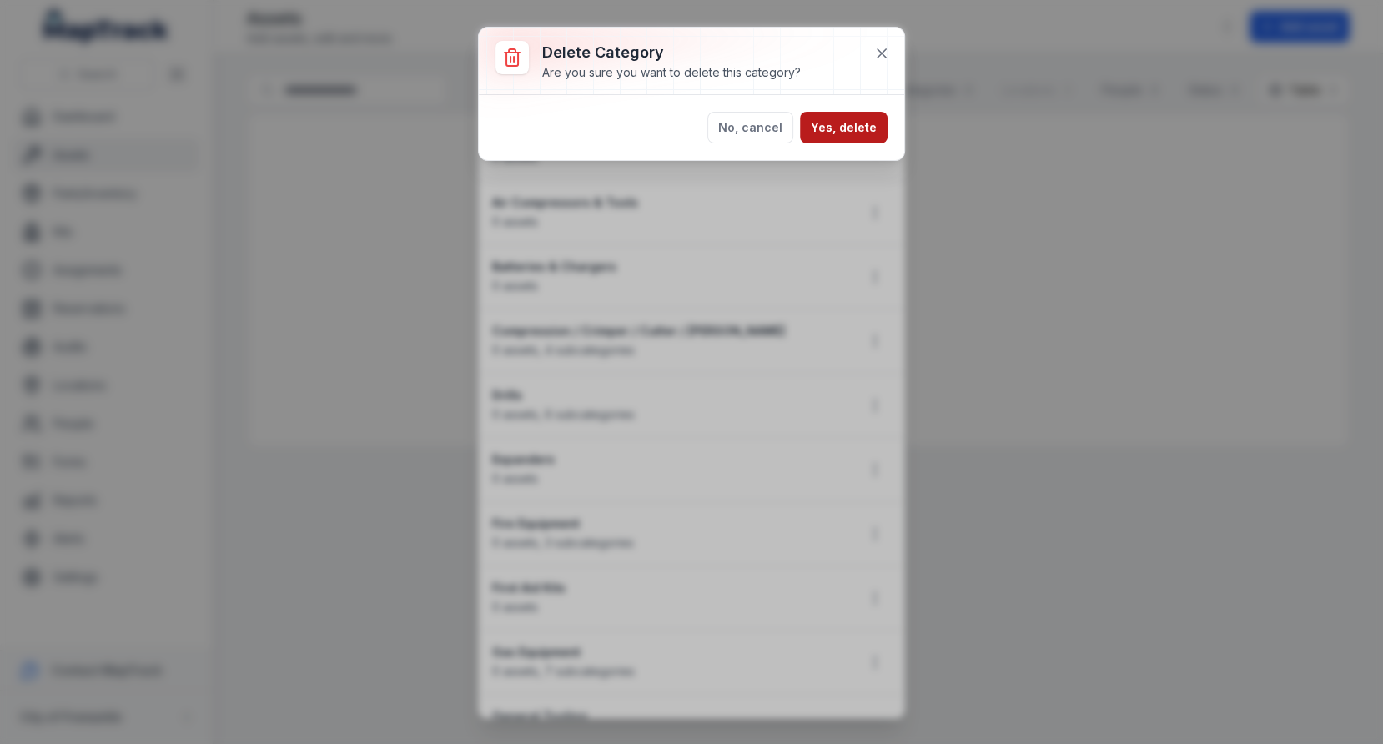
click at [866, 127] on button "Yes, delete" at bounding box center [844, 128] width 88 height 32
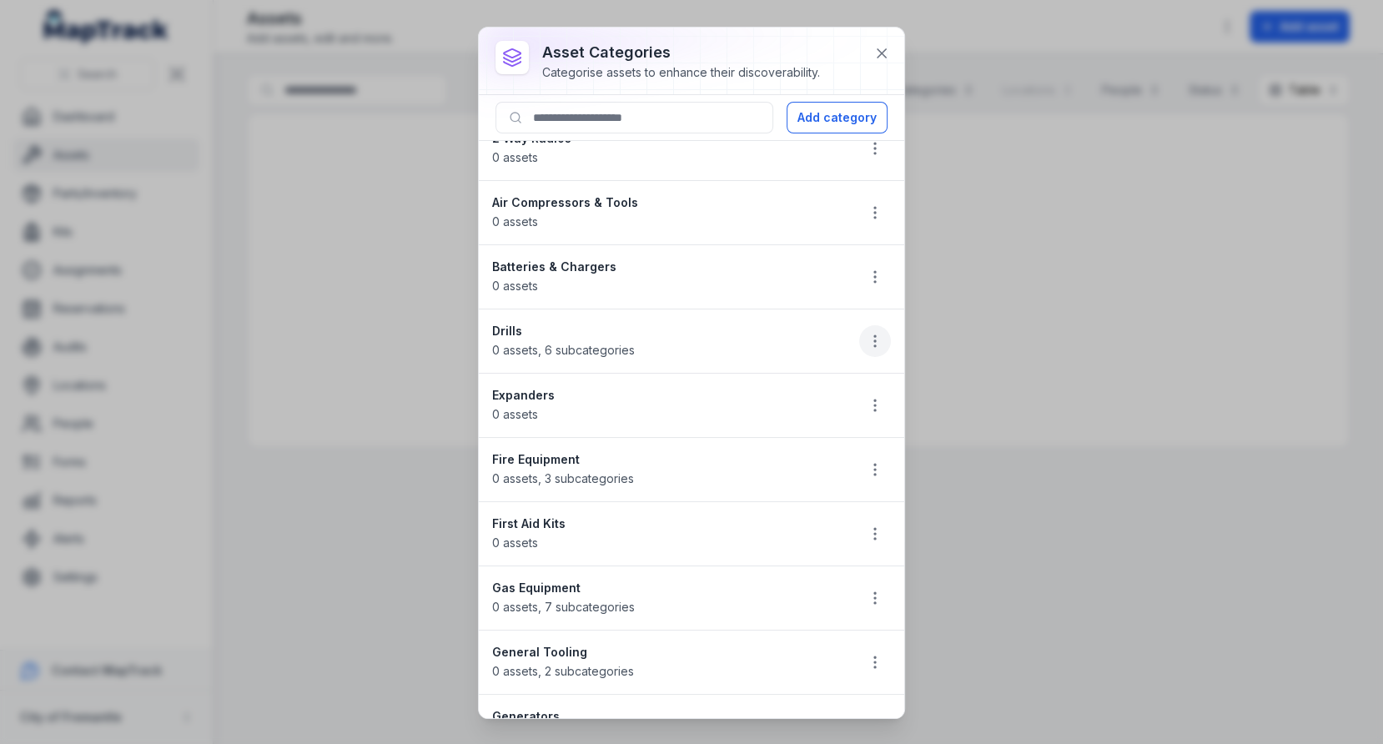
click at [871, 344] on icon "button" at bounding box center [875, 341] width 17 height 17
click at [795, 448] on div "Delete" at bounding box center [790, 454] width 187 height 30
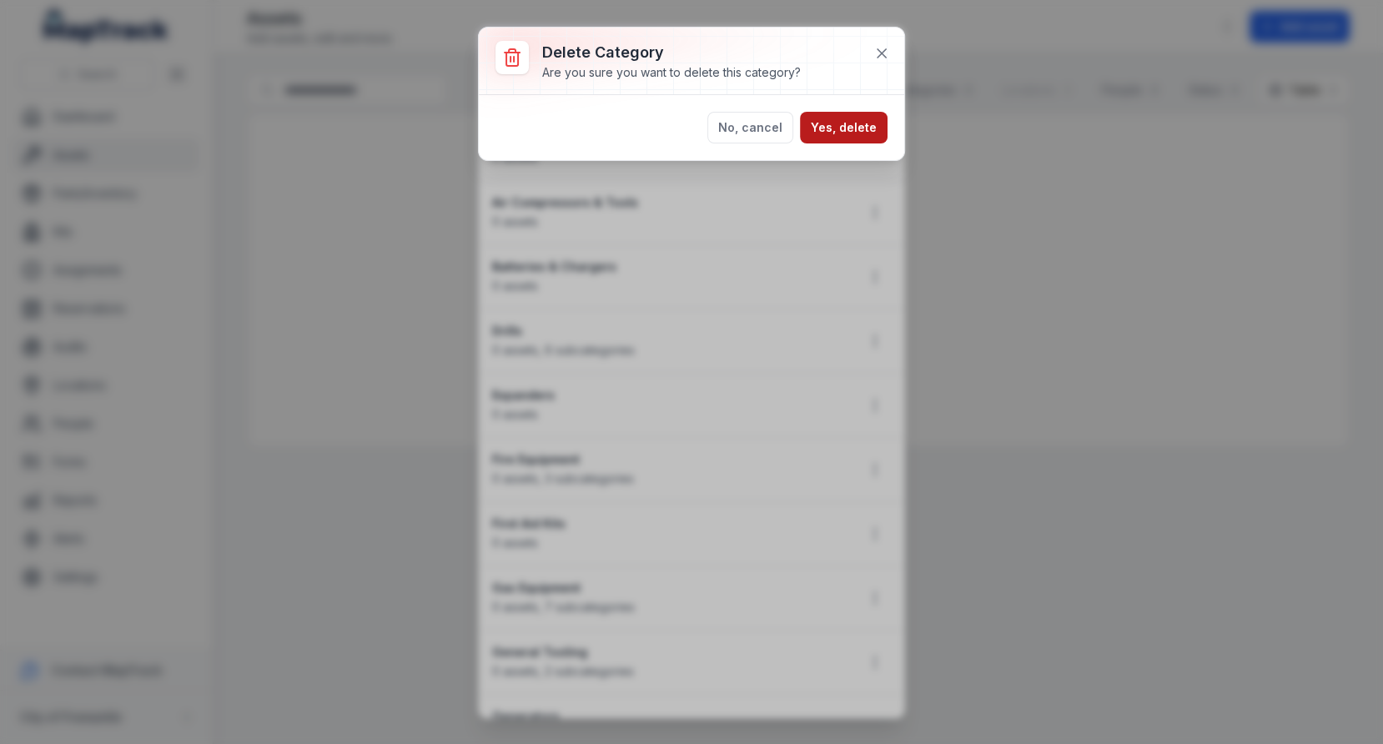
click at [868, 119] on button "Yes, delete" at bounding box center [844, 128] width 88 height 32
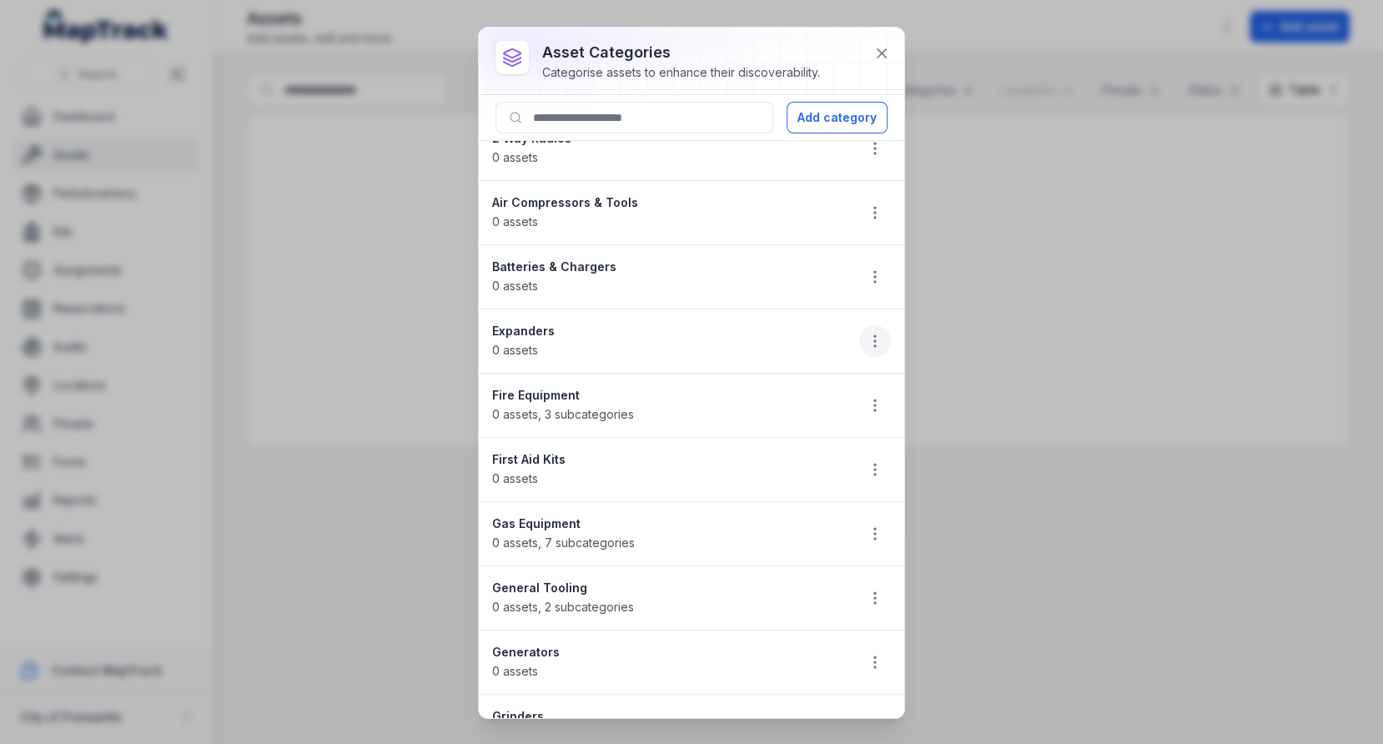
click at [879, 343] on icon "button" at bounding box center [875, 341] width 17 height 17
click at [796, 442] on div "Delete" at bounding box center [790, 454] width 187 height 30
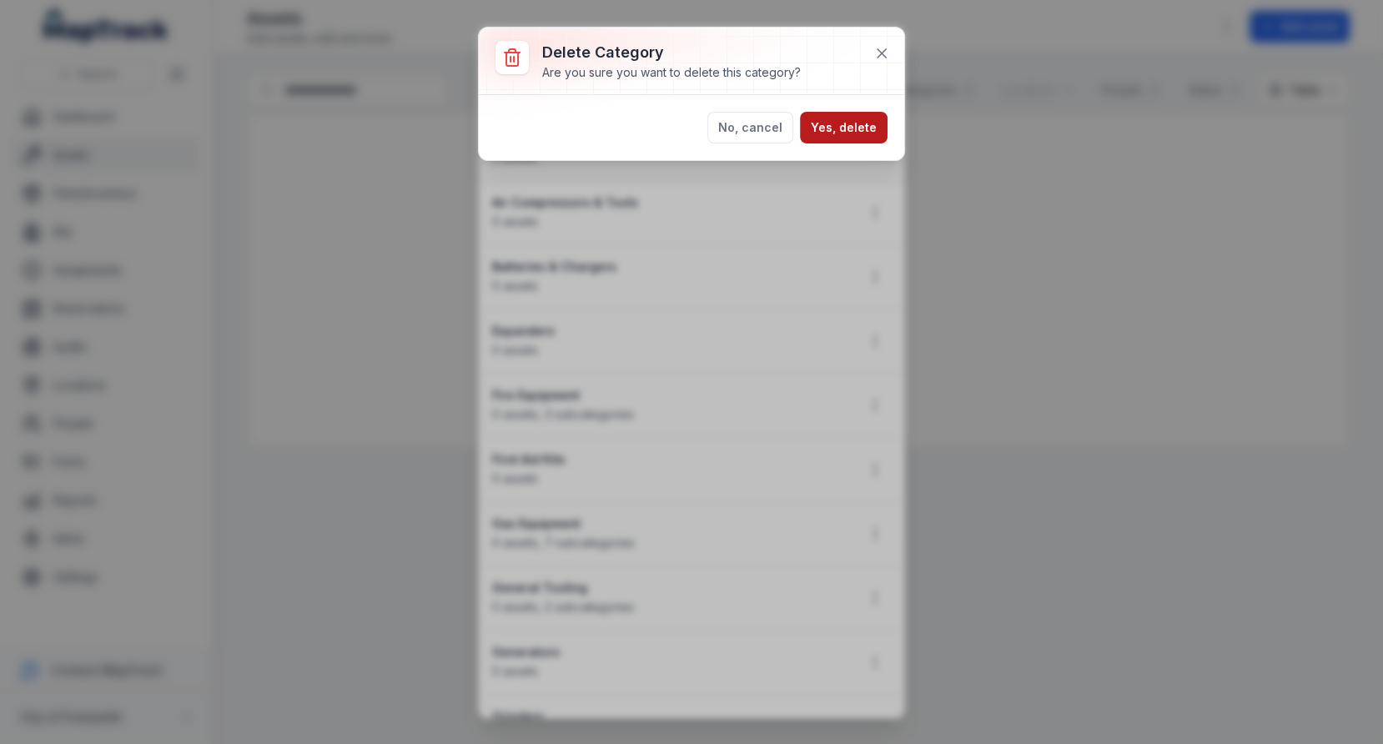
click at [849, 131] on button "Yes, delete" at bounding box center [844, 128] width 88 height 32
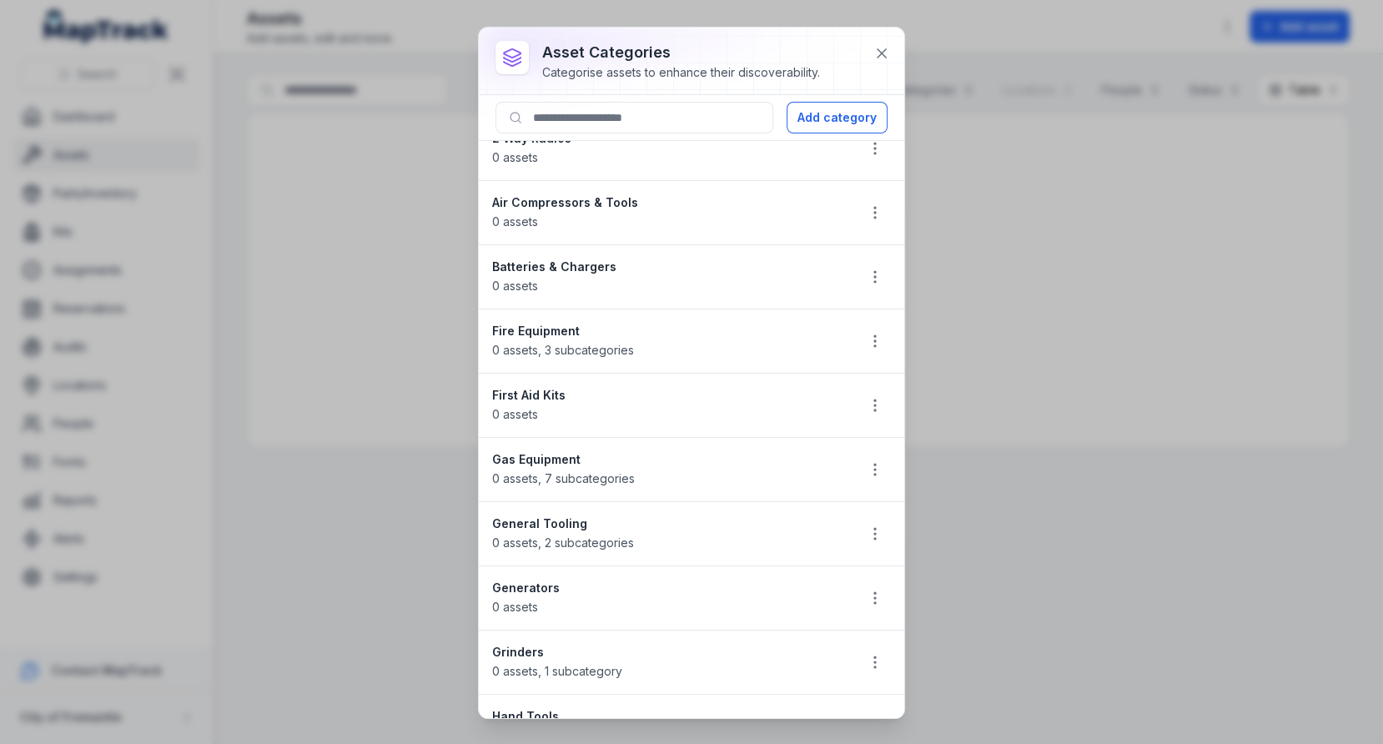
scroll to position [67, 0]
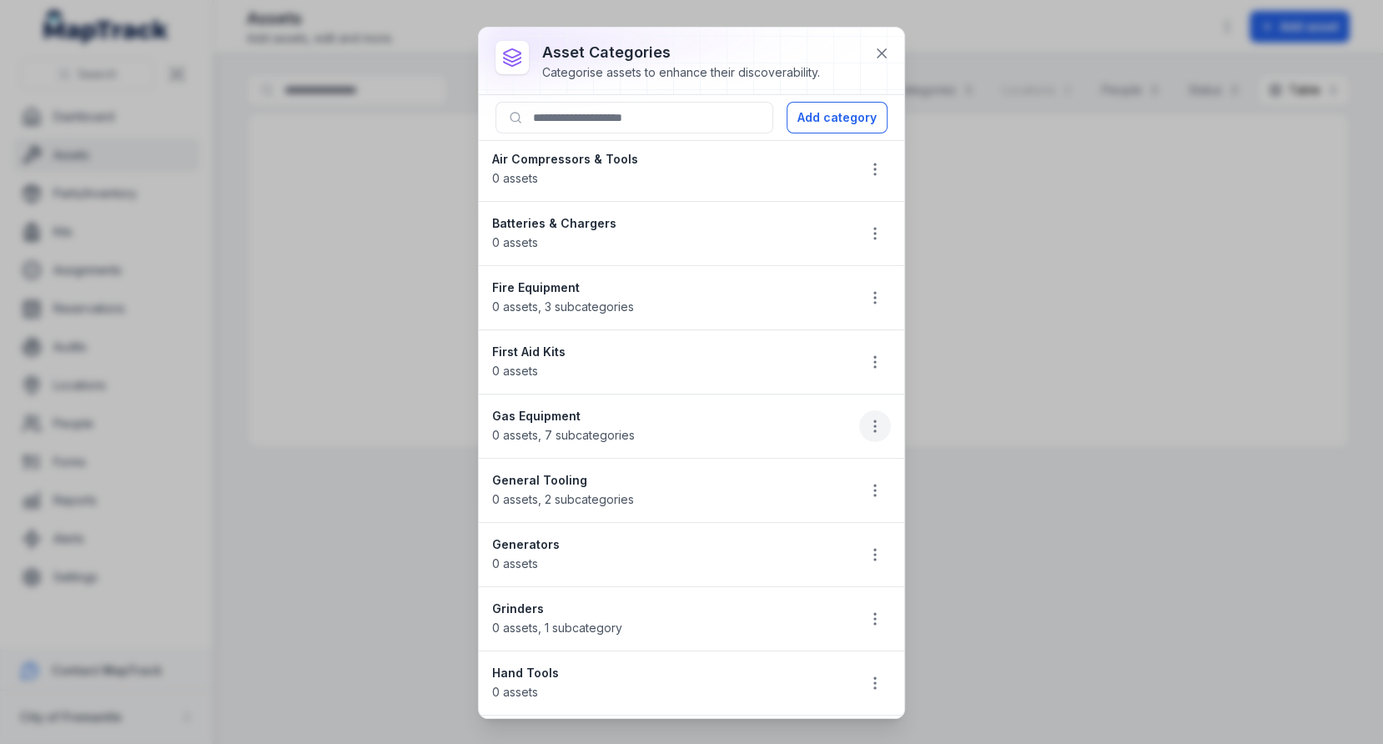
click at [865, 416] on button "button" at bounding box center [875, 426] width 32 height 32
click at [767, 529] on div "Delete" at bounding box center [790, 538] width 187 height 30
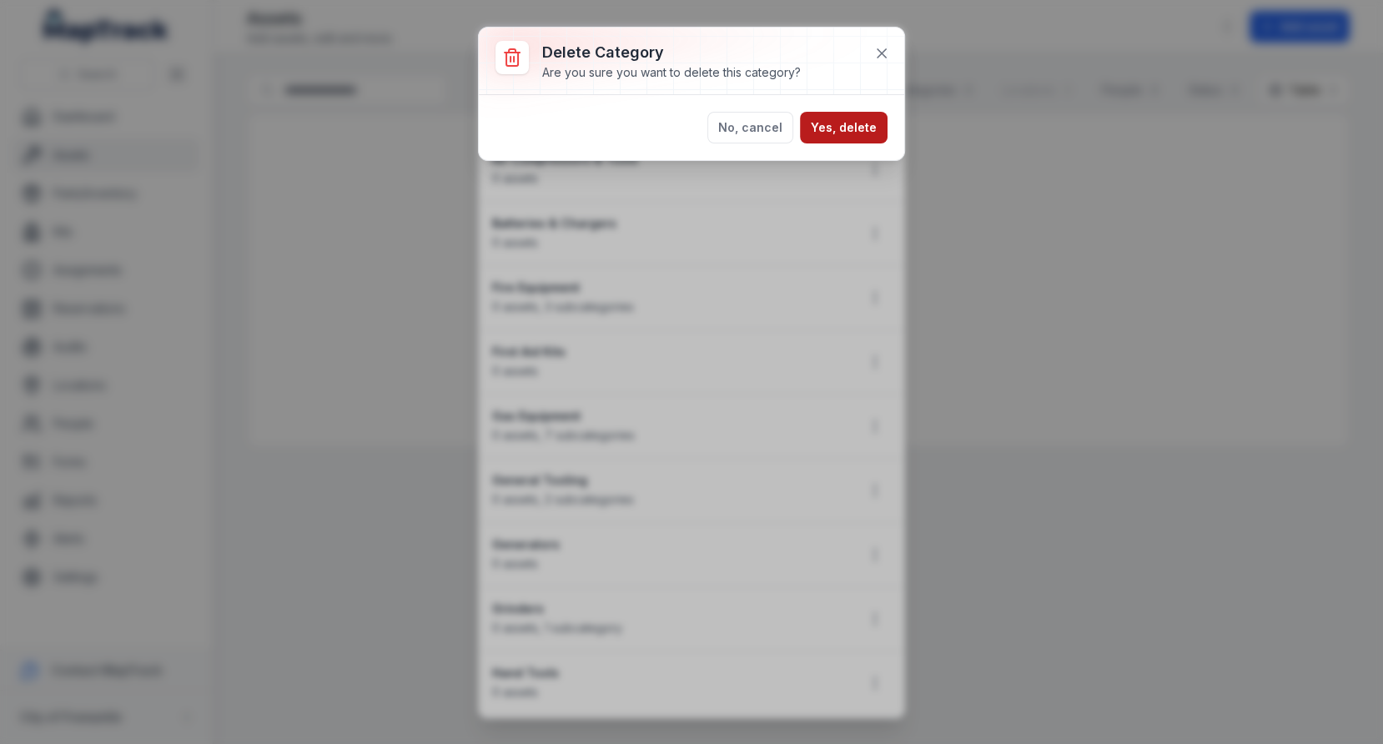
click at [863, 118] on button "Yes, delete" at bounding box center [844, 128] width 88 height 32
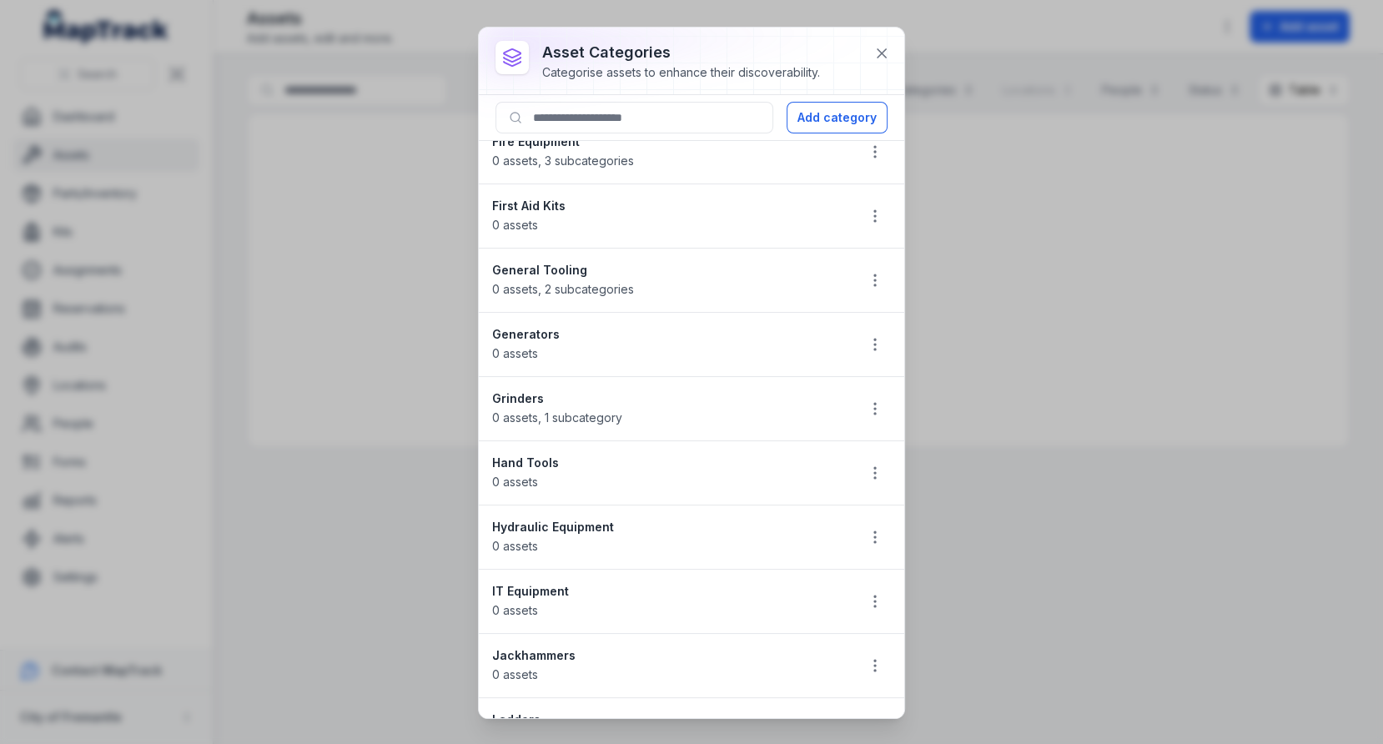
scroll to position [297, 0]
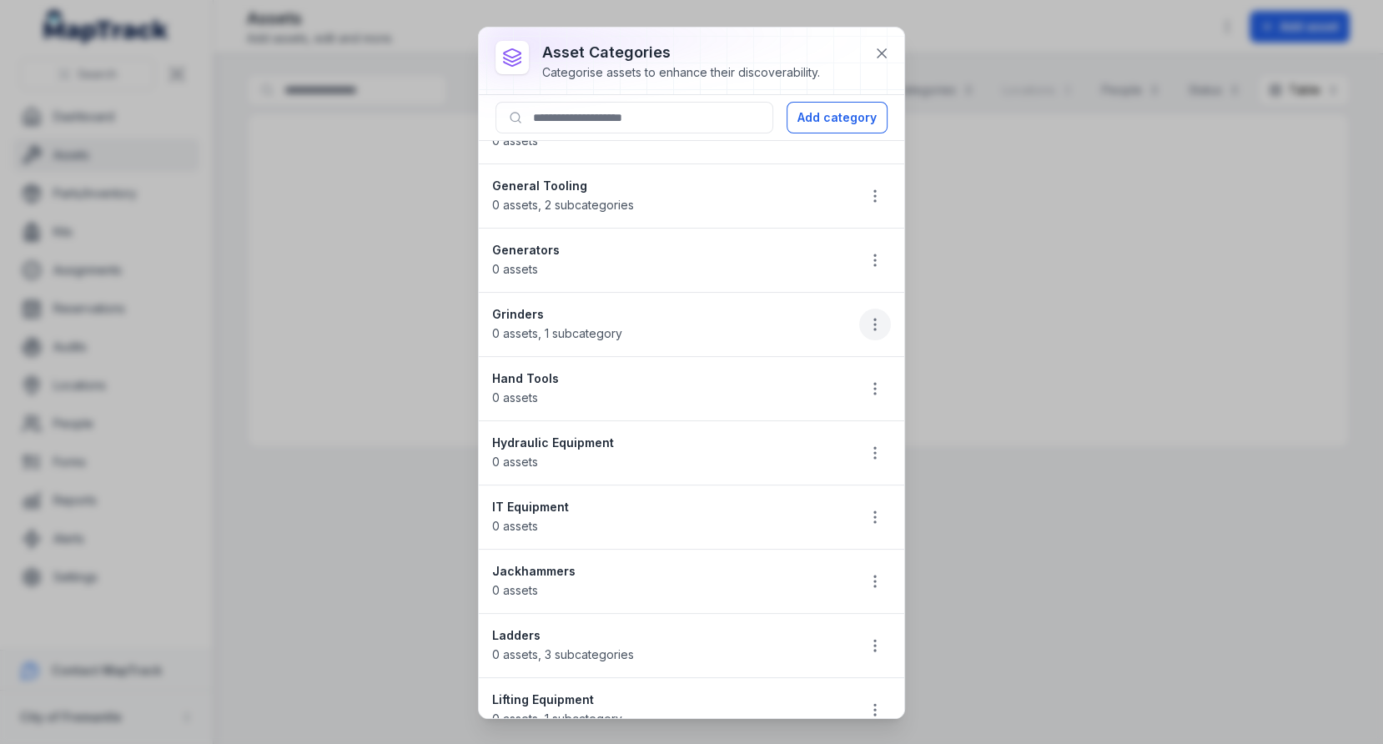
click at [867, 322] on icon "button" at bounding box center [875, 324] width 17 height 17
click at [787, 435] on div "Delete" at bounding box center [790, 435] width 187 height 30
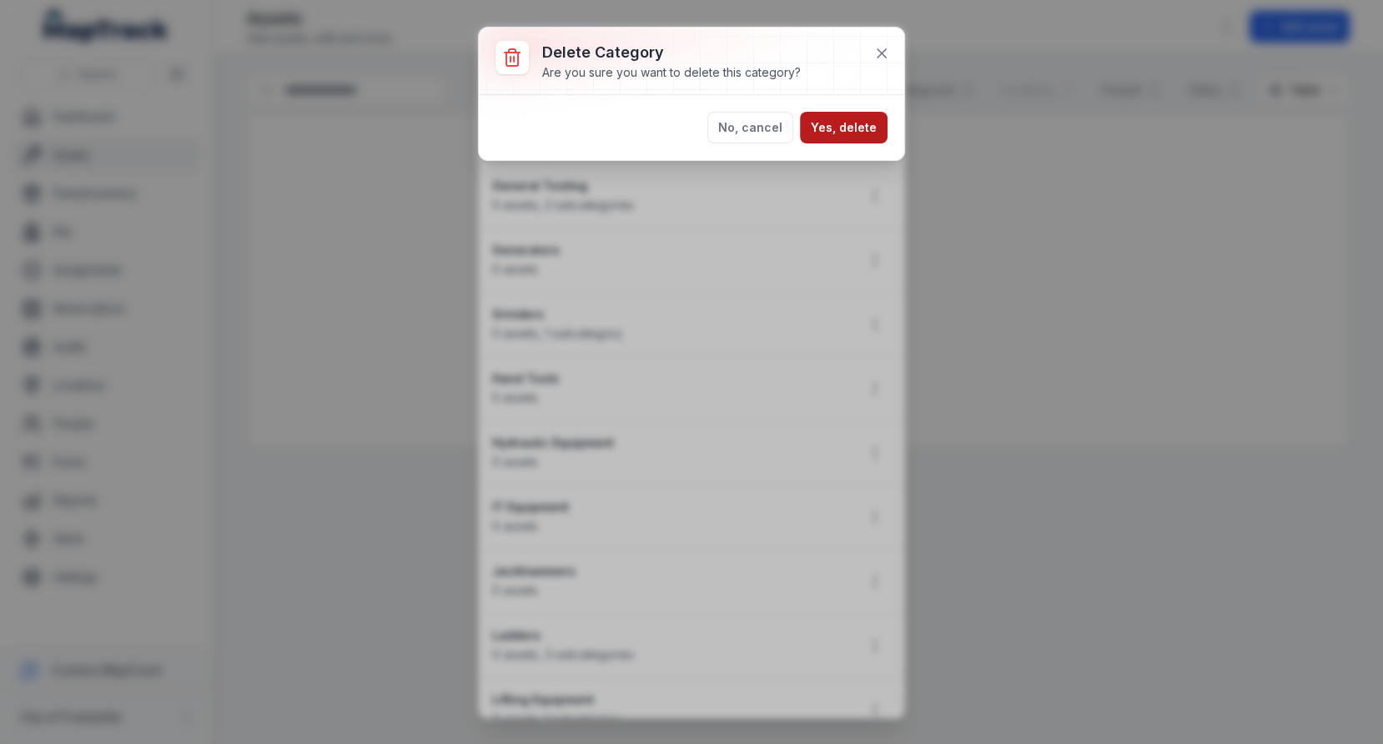
click at [865, 128] on button "Yes, delete" at bounding box center [844, 128] width 88 height 32
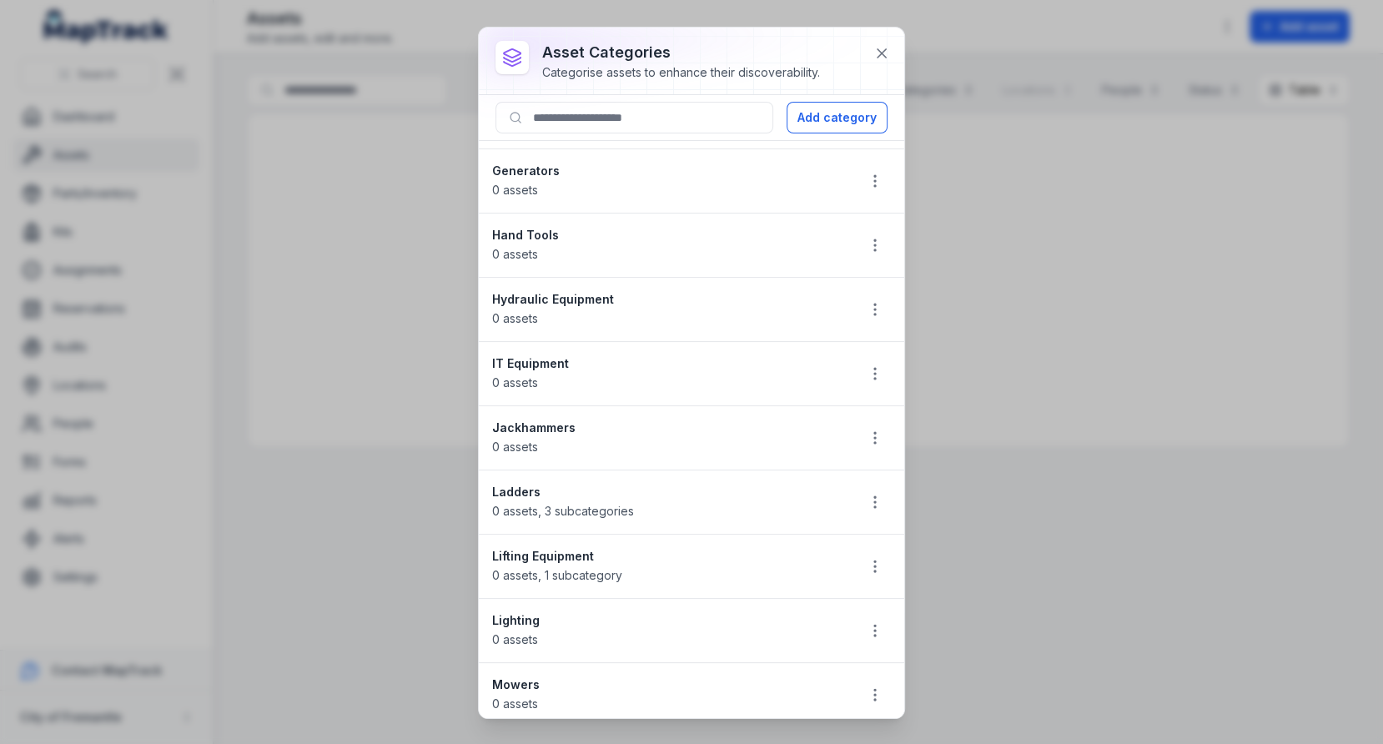
scroll to position [404, 0]
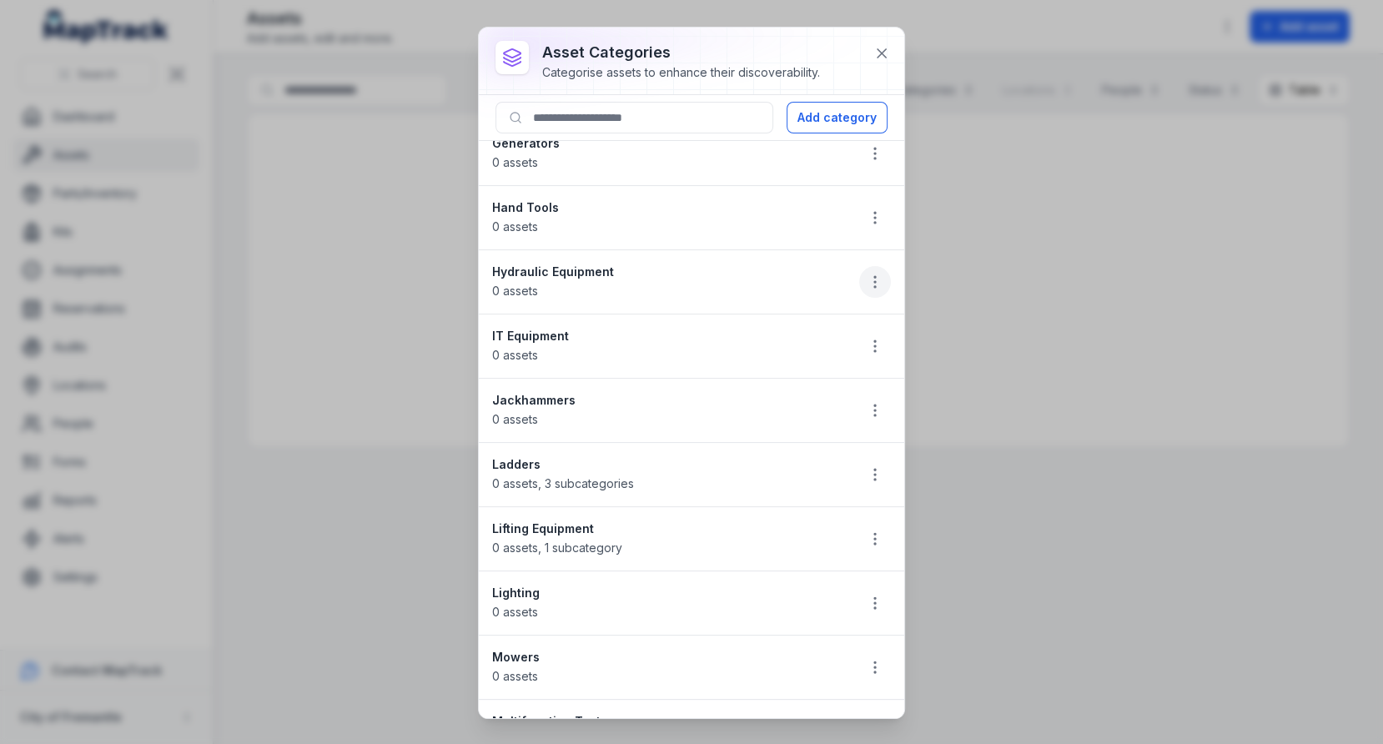
click at [872, 281] on icon "button" at bounding box center [875, 282] width 17 height 17
click at [802, 330] on div "Edit" at bounding box center [790, 317] width 187 height 30
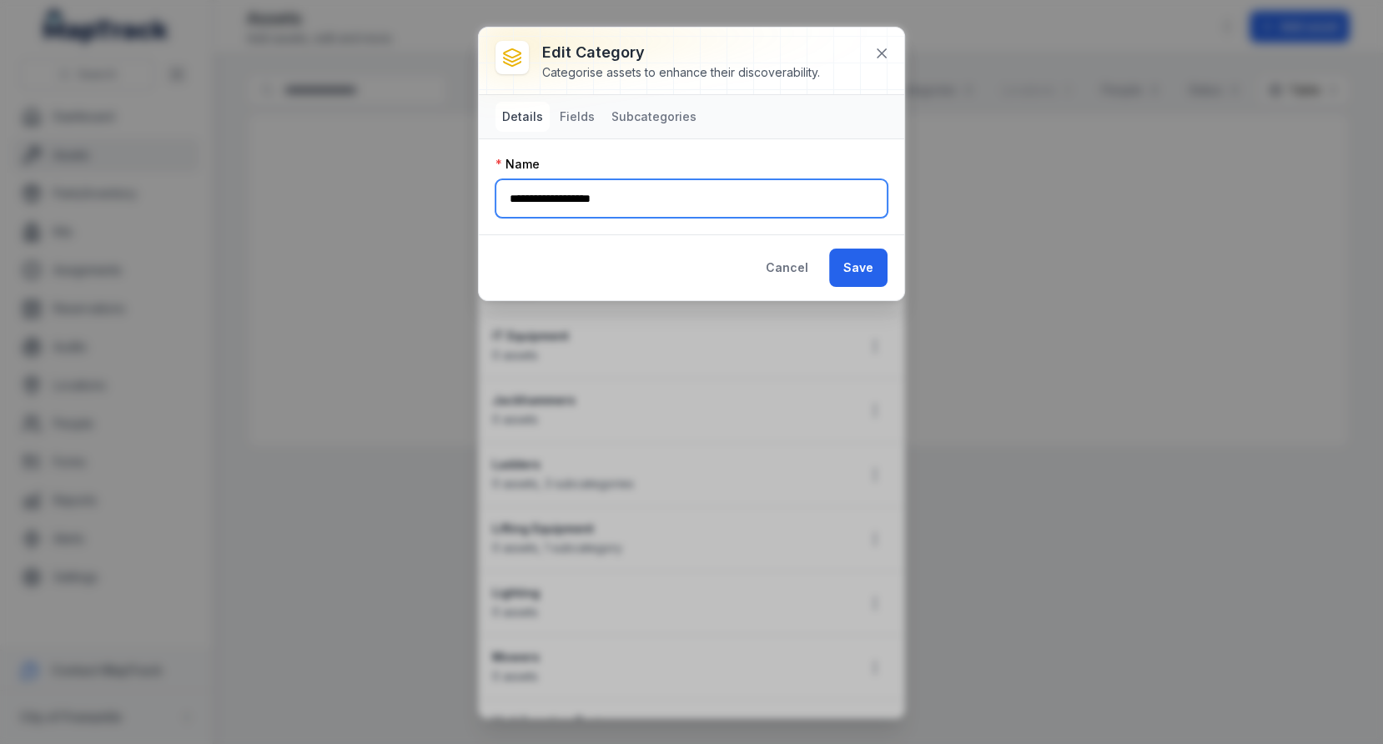
drag, startPoint x: 559, startPoint y: 194, endPoint x: 456, endPoint y: 194, distance: 102.6
click at [456, 194] on div "**********" at bounding box center [691, 372] width 1383 height 744
type input "**********"
click at [659, 159] on div "Name" at bounding box center [692, 164] width 392 height 17
click at [547, 195] on input "**********" at bounding box center [692, 198] width 392 height 38
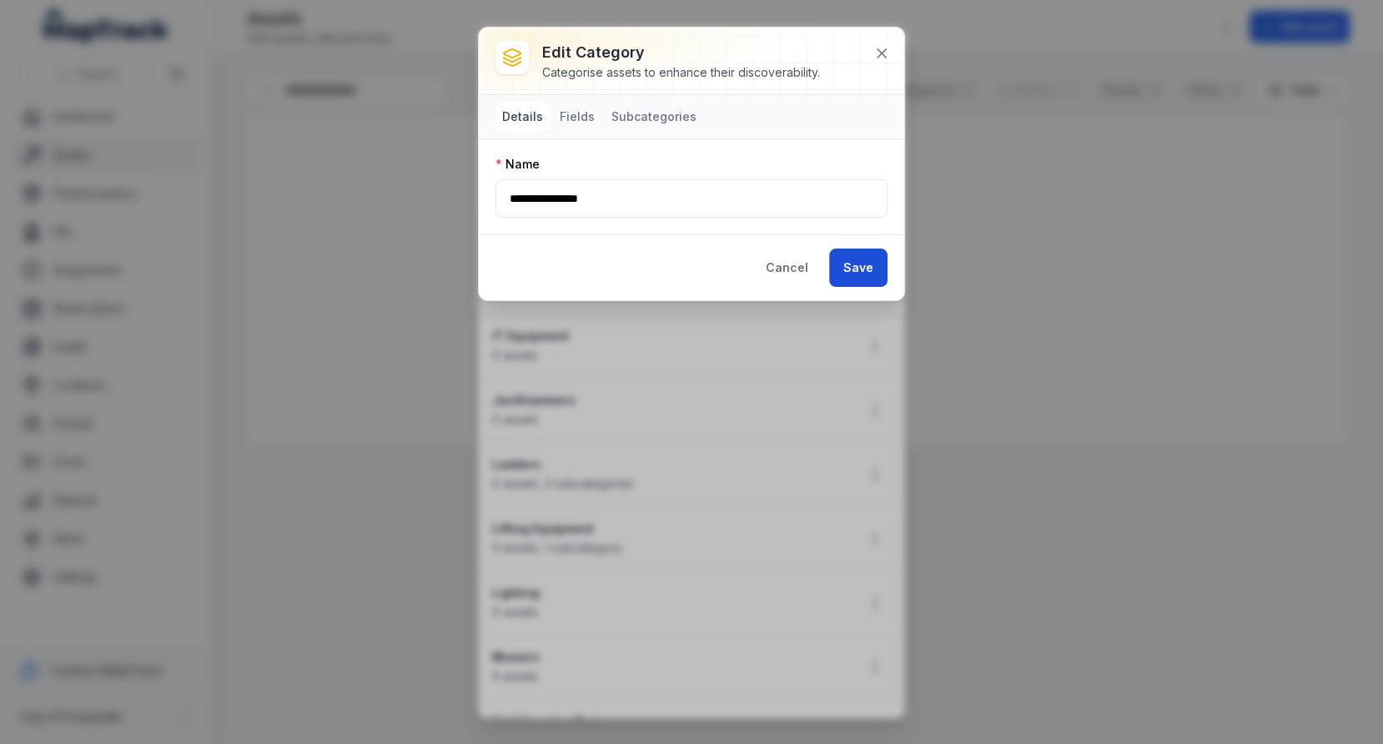
click at [875, 266] on button "Save" at bounding box center [858, 268] width 58 height 38
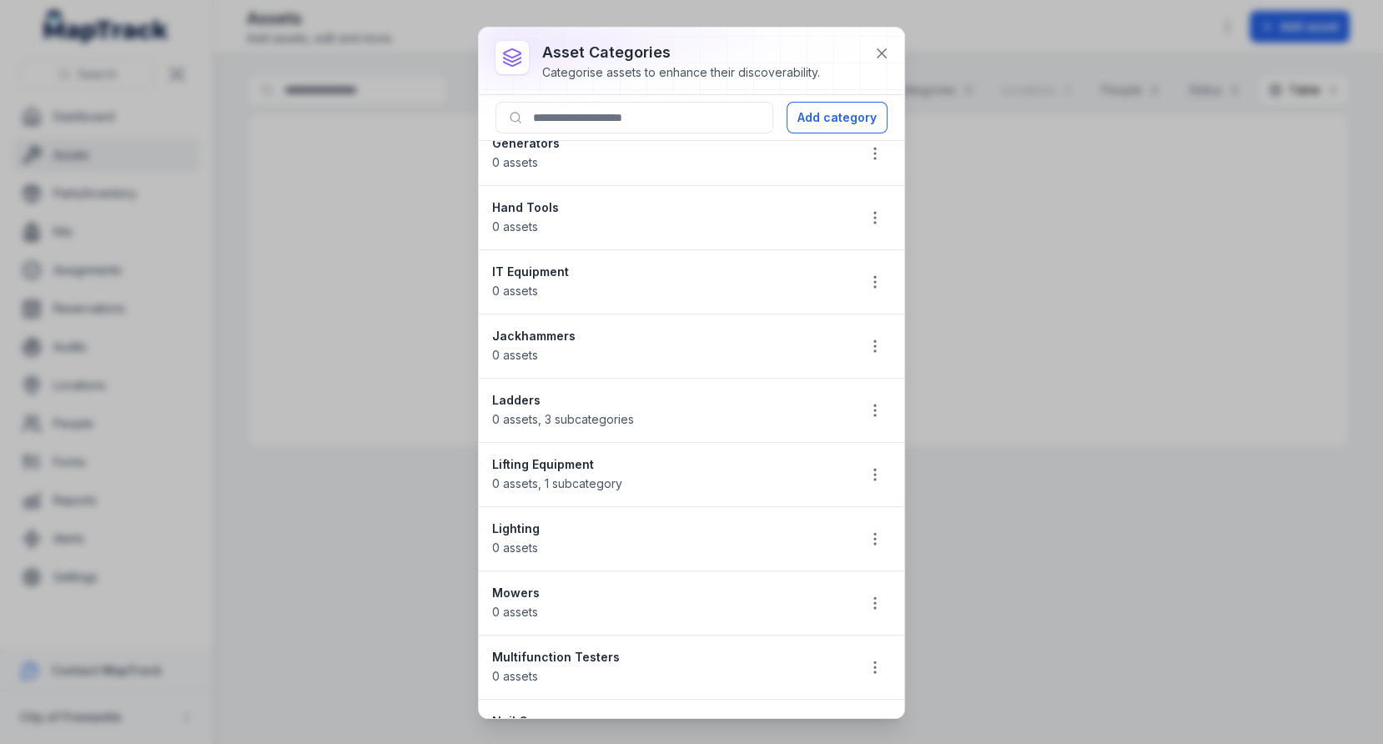
scroll to position [411, 0]
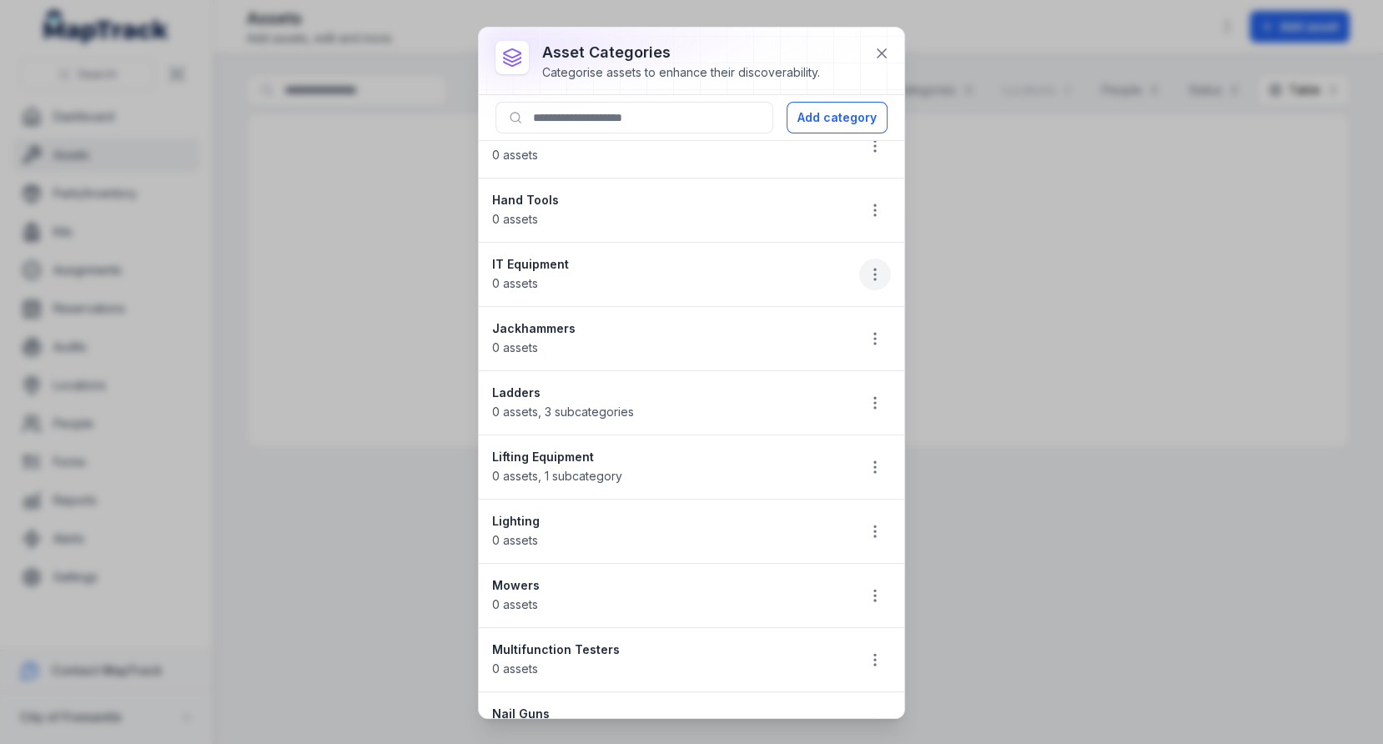
click at [863, 270] on button "button" at bounding box center [875, 275] width 32 height 32
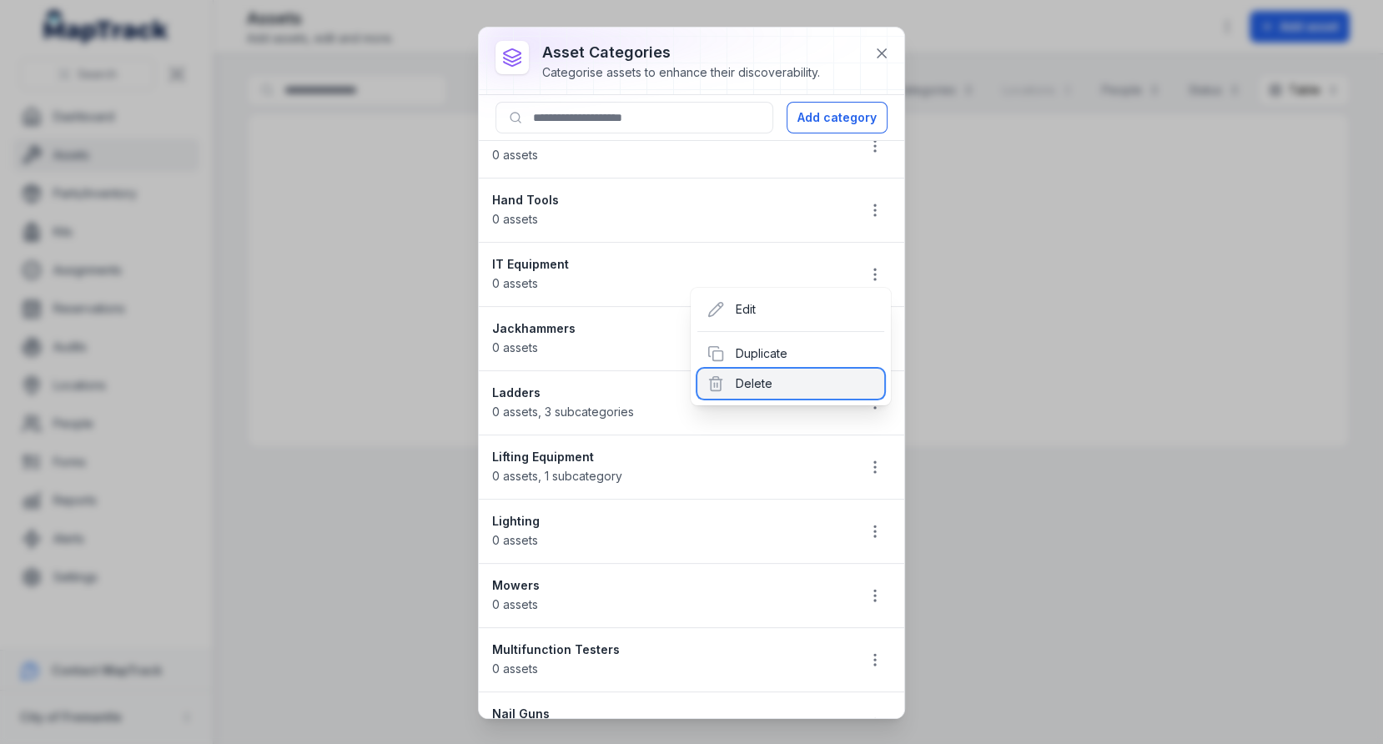
click at [803, 375] on div "Delete" at bounding box center [790, 384] width 187 height 30
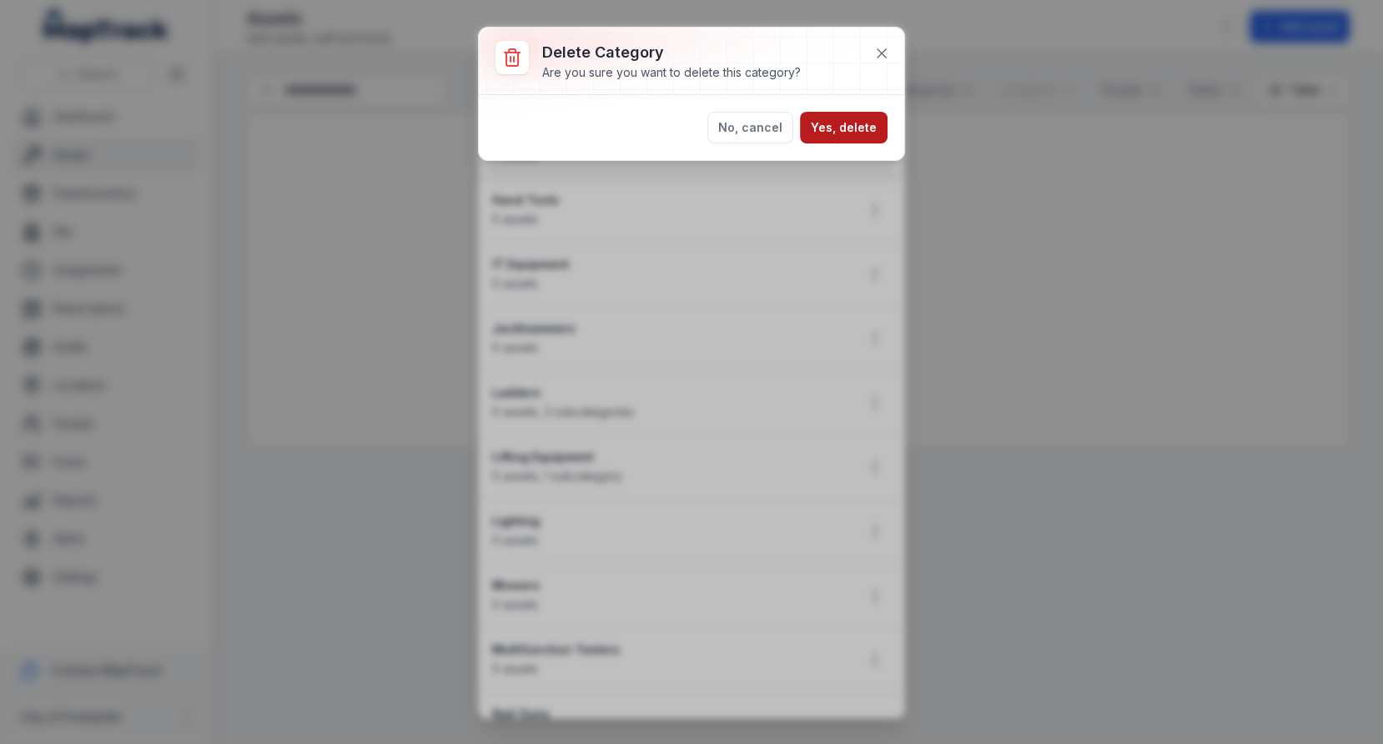
click at [868, 136] on button "Yes, delete" at bounding box center [844, 128] width 88 height 32
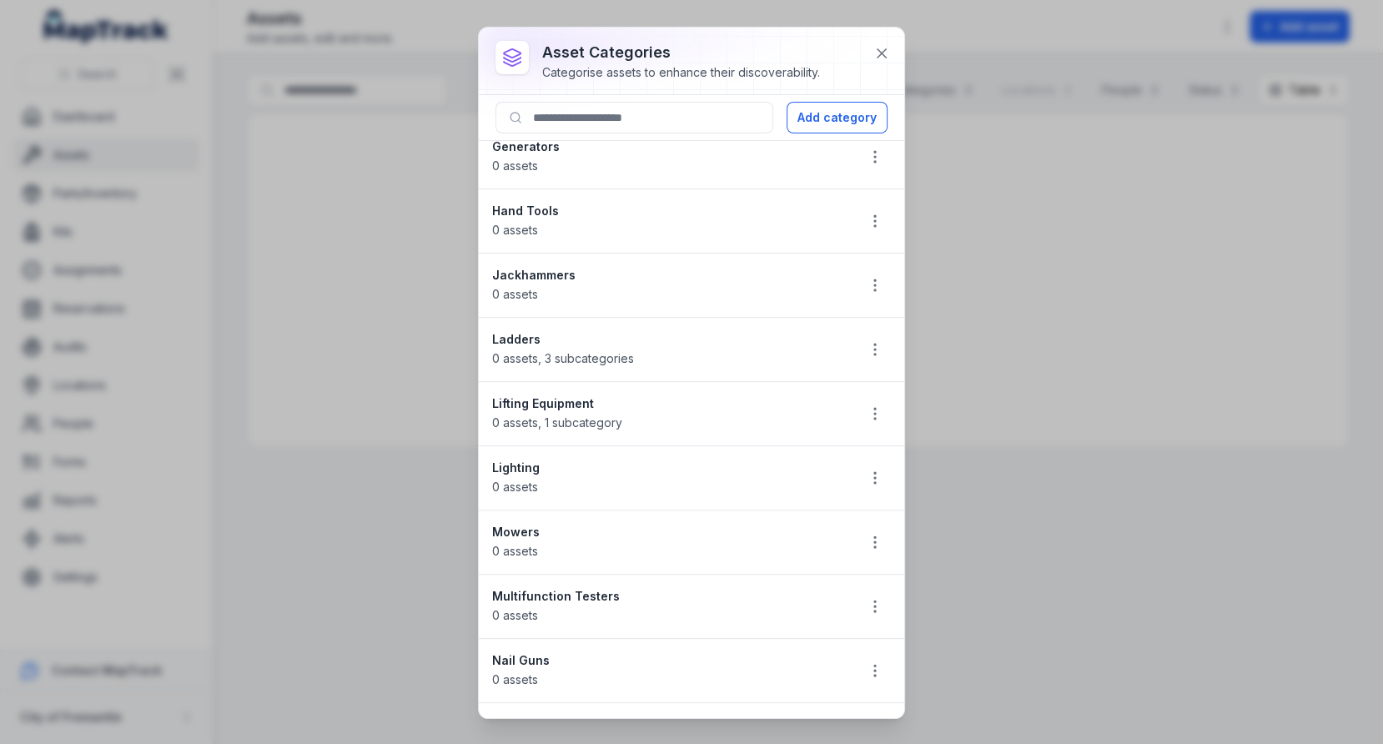
scroll to position [385, 0]
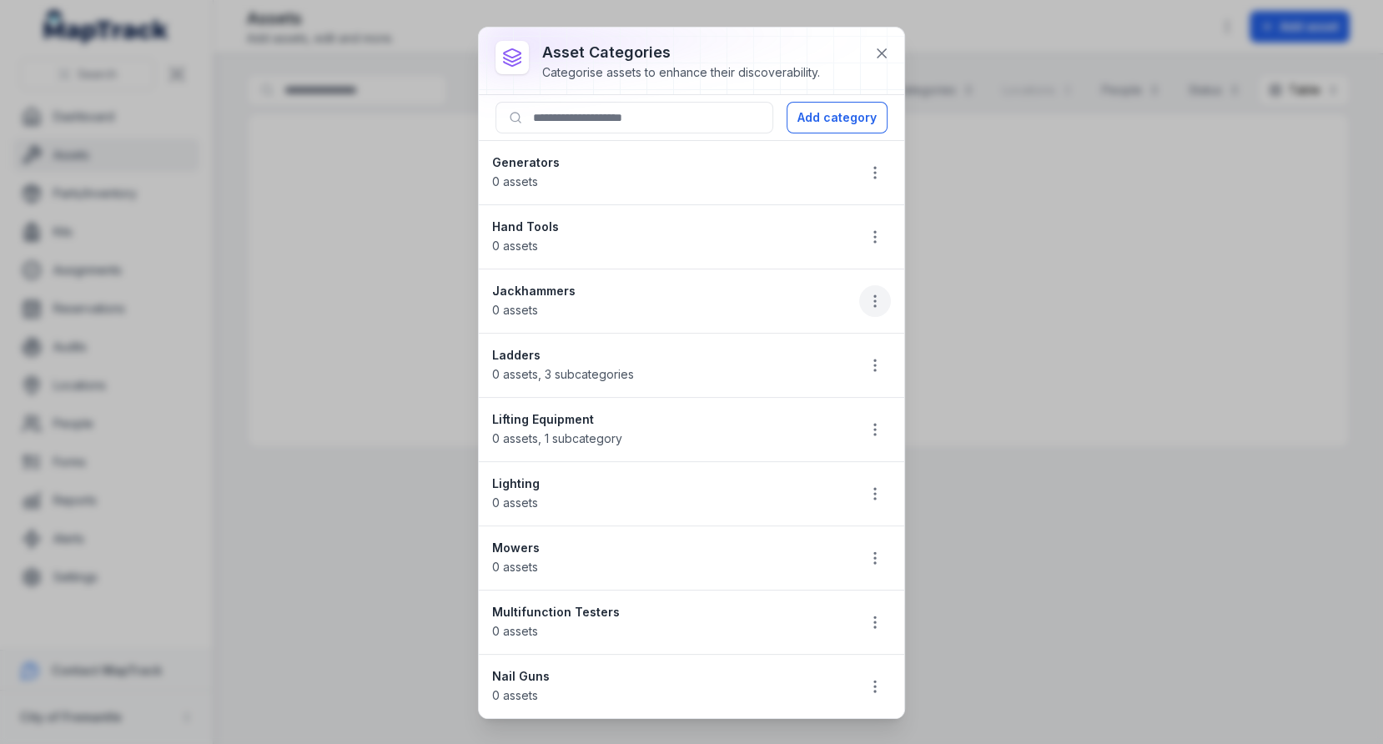
click at [864, 295] on button "button" at bounding box center [875, 301] width 32 height 32
click at [629, 299] on li "Jackhammers 0 assets" at bounding box center [691, 301] width 425 height 65
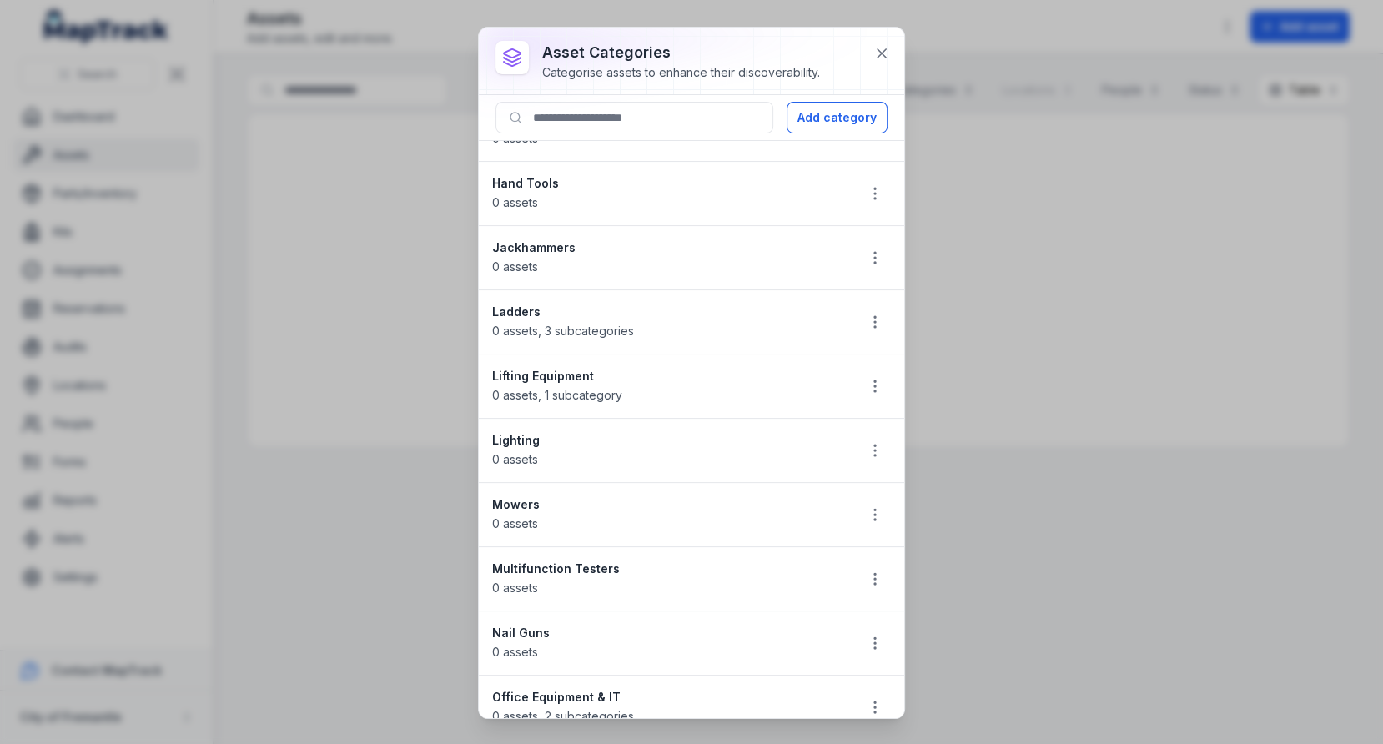
scroll to position [501, 0]
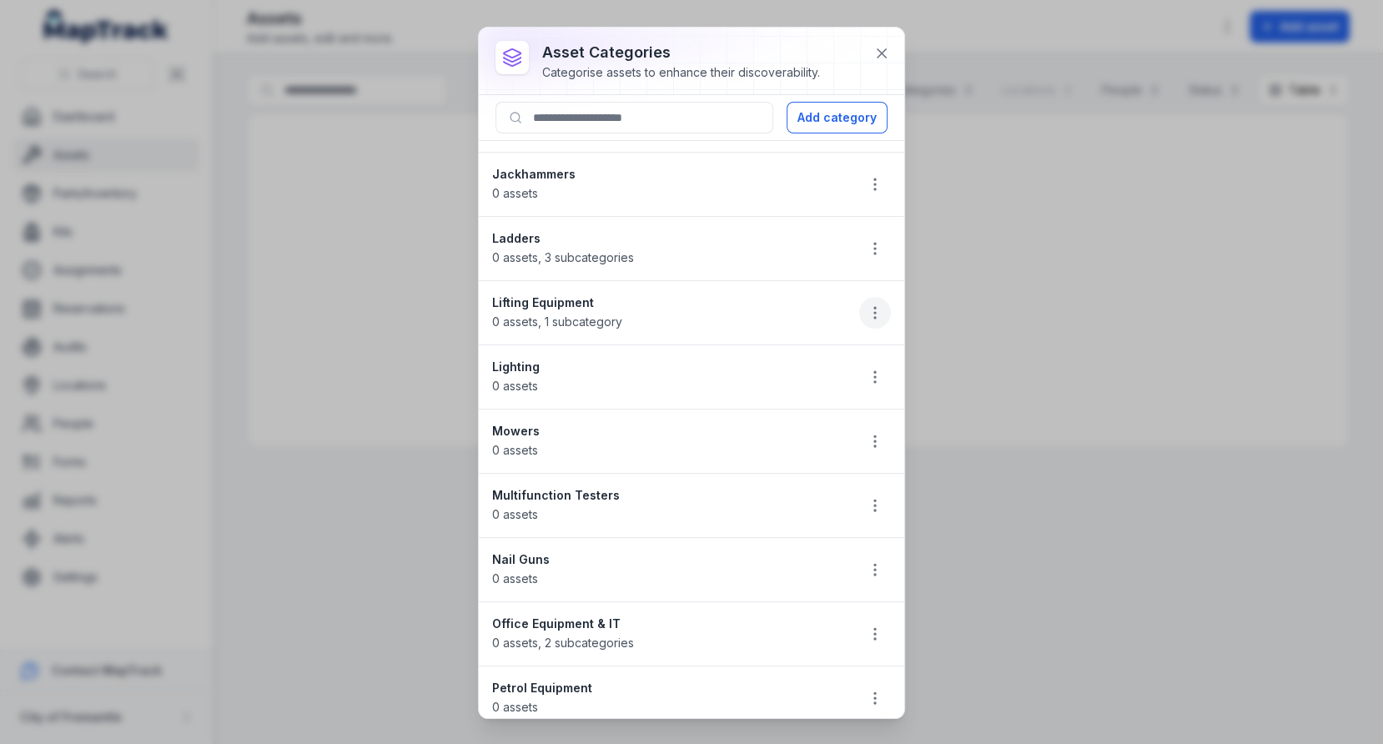
click at [875, 304] on icon "button" at bounding box center [875, 312] width 17 height 17
click at [800, 410] on div "Delete" at bounding box center [790, 421] width 187 height 30
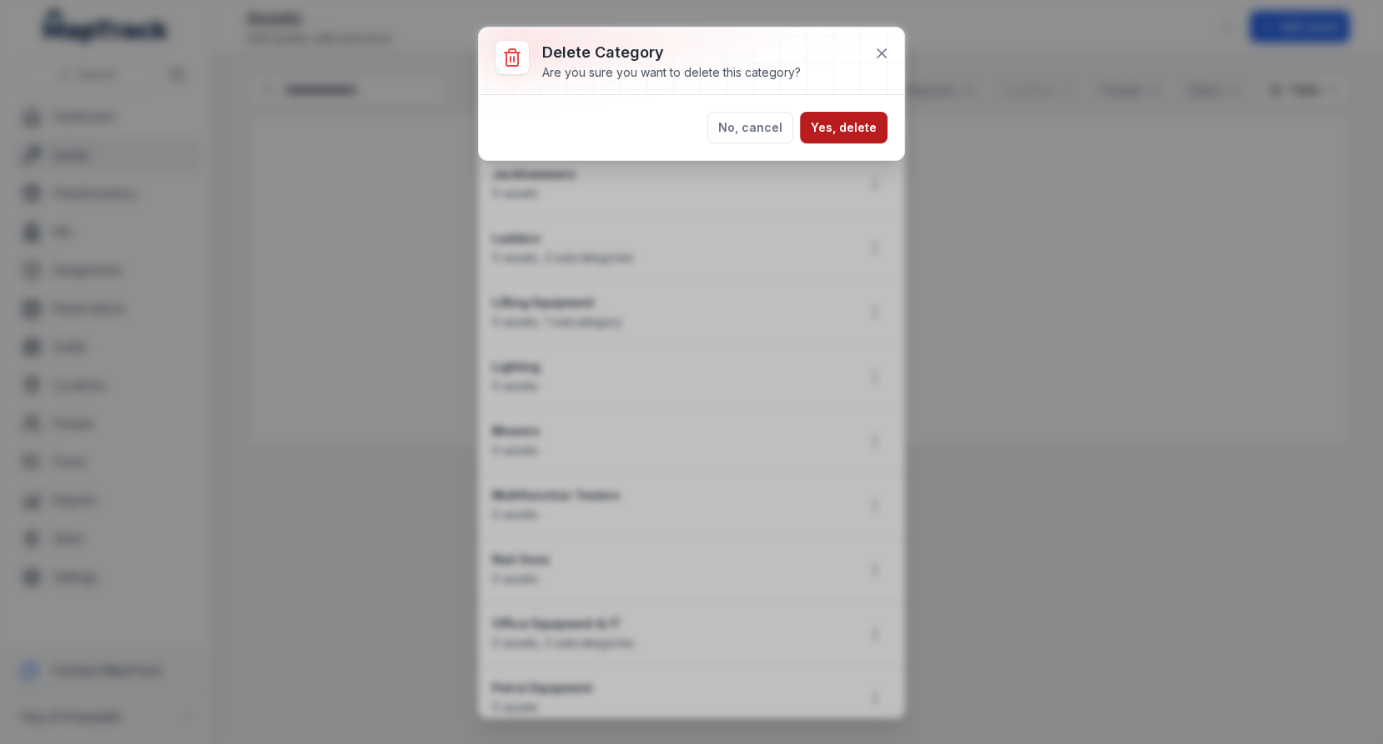
click at [858, 138] on button "Yes, delete" at bounding box center [844, 128] width 88 height 32
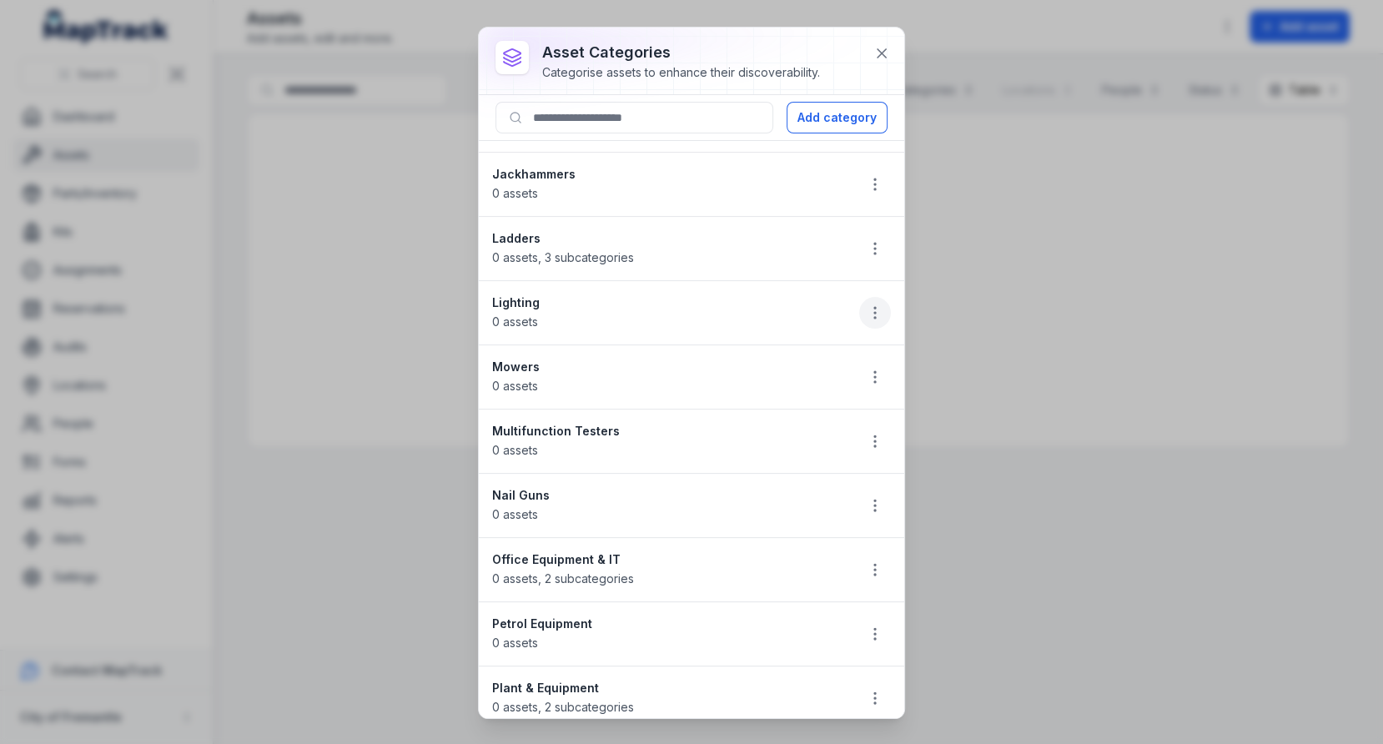
click at [879, 308] on icon "button" at bounding box center [875, 312] width 17 height 17
click at [793, 410] on div "Delete" at bounding box center [790, 421] width 187 height 30
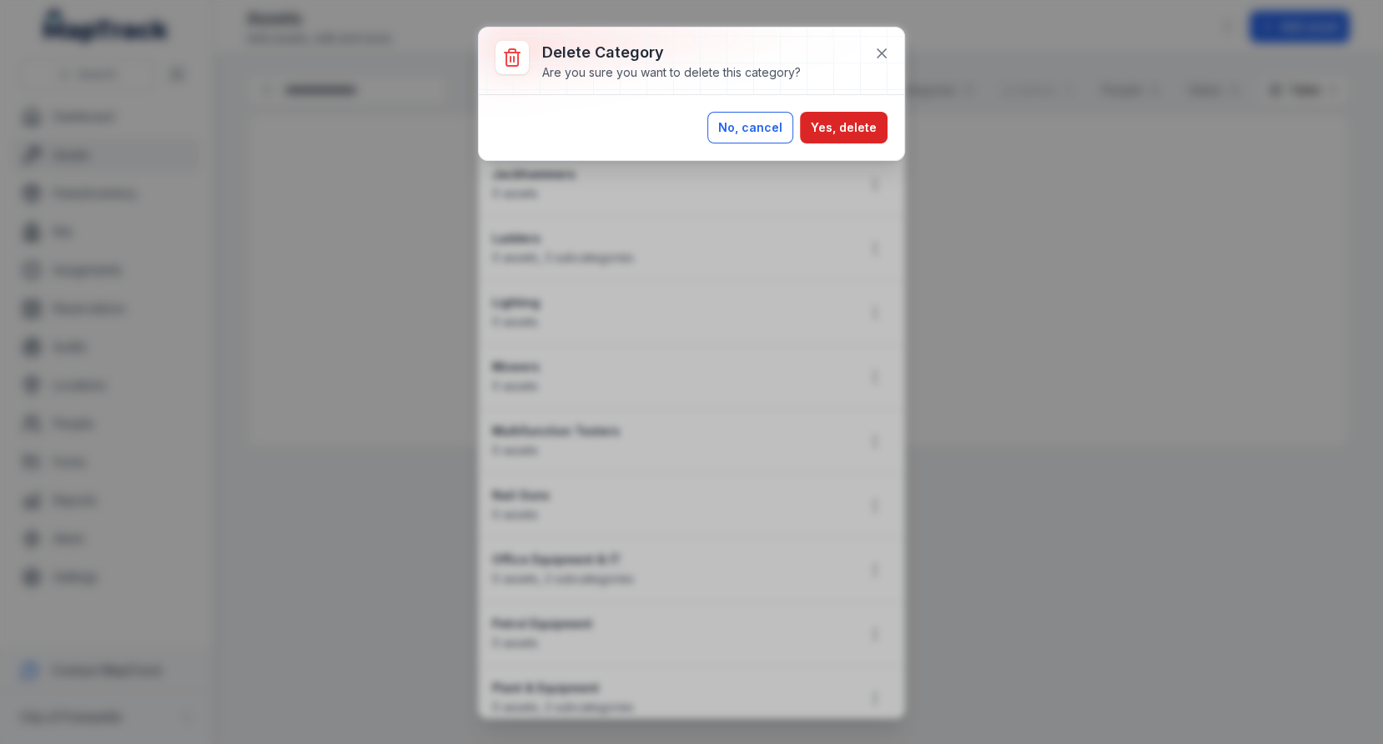
click at [776, 135] on button "No, cancel" at bounding box center [750, 128] width 86 height 32
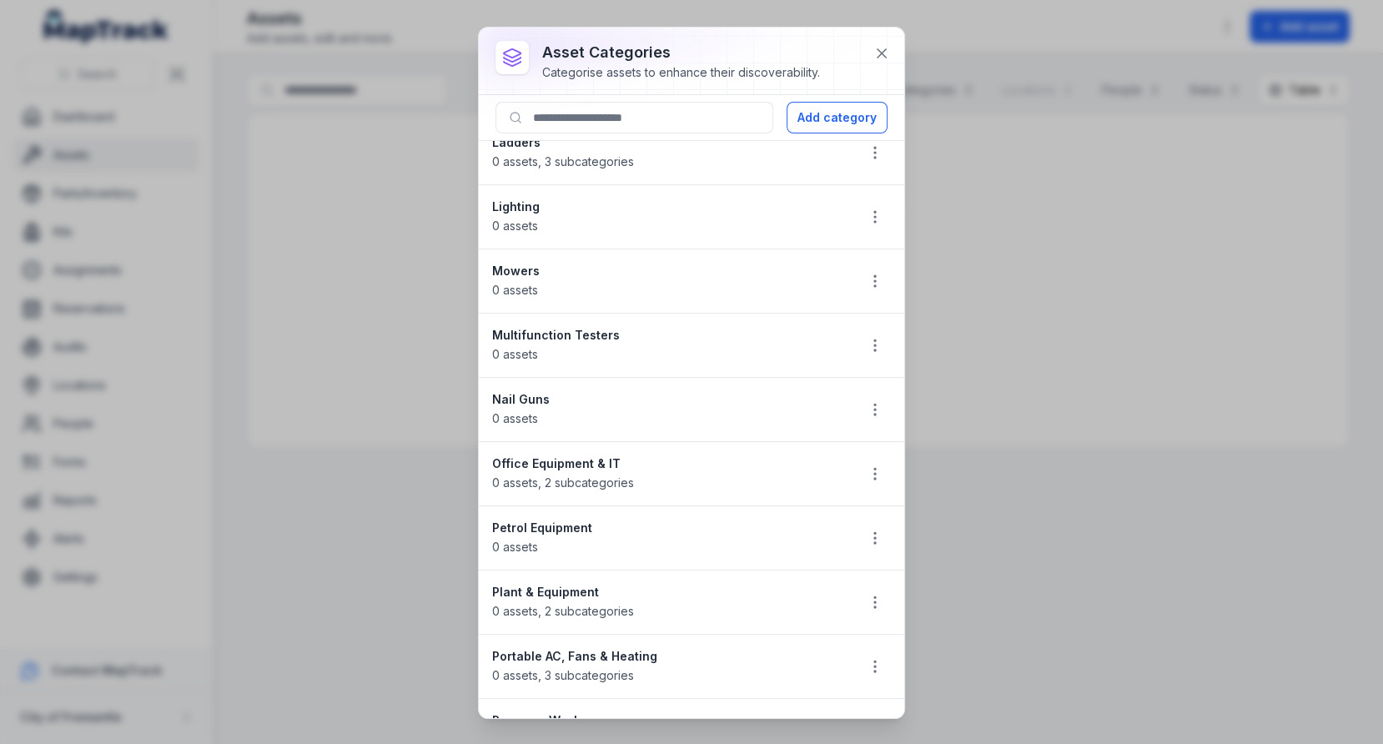
scroll to position [606, 0]
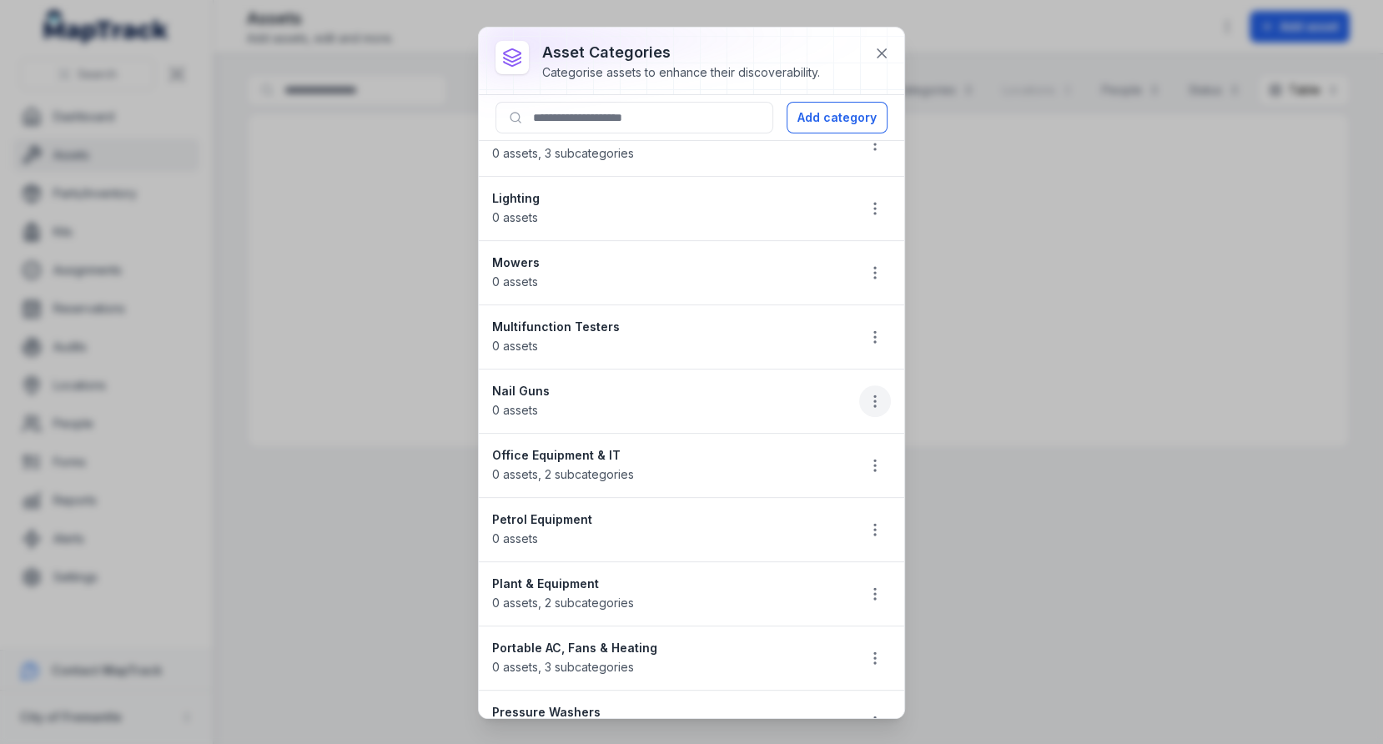
click at [868, 393] on icon "button" at bounding box center [875, 401] width 17 height 17
click at [787, 506] on div "Delete" at bounding box center [790, 507] width 187 height 30
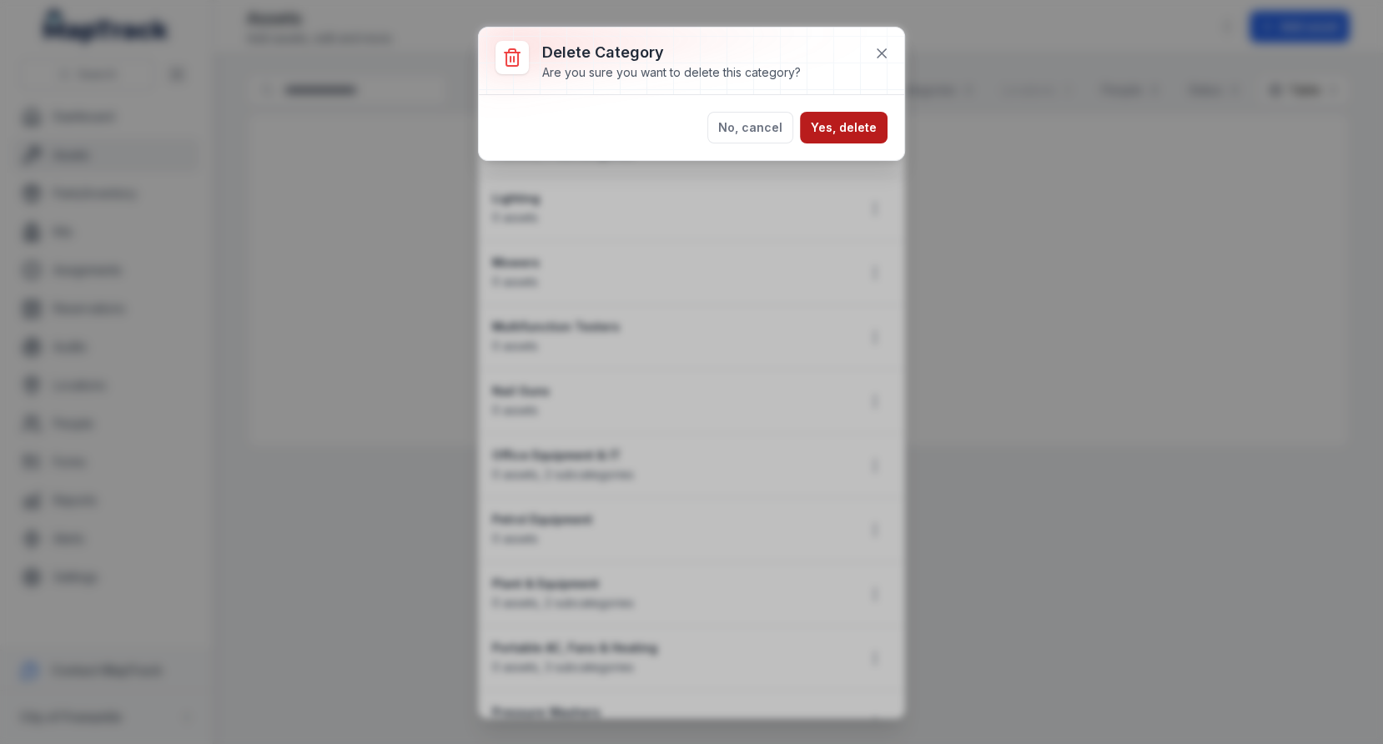
click at [844, 140] on button "Yes, delete" at bounding box center [844, 128] width 88 height 32
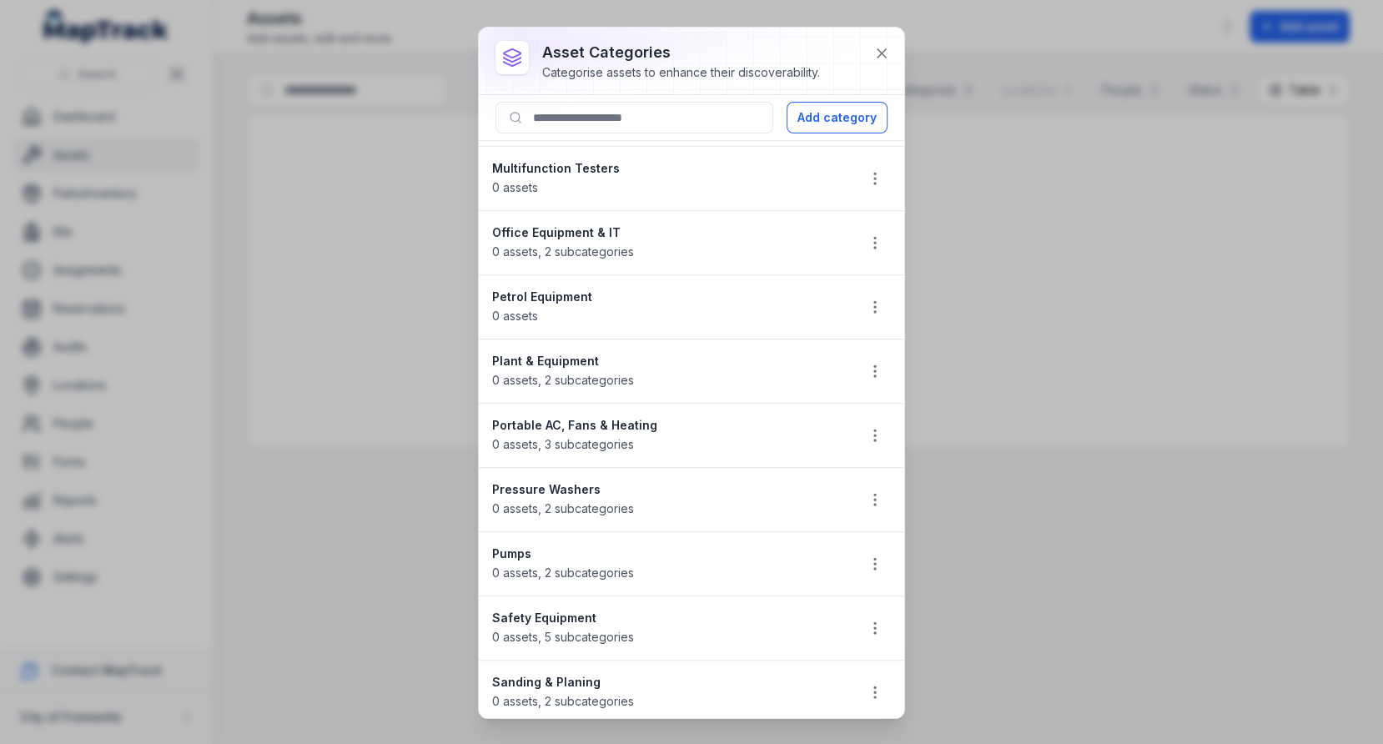
scroll to position [853, 0]
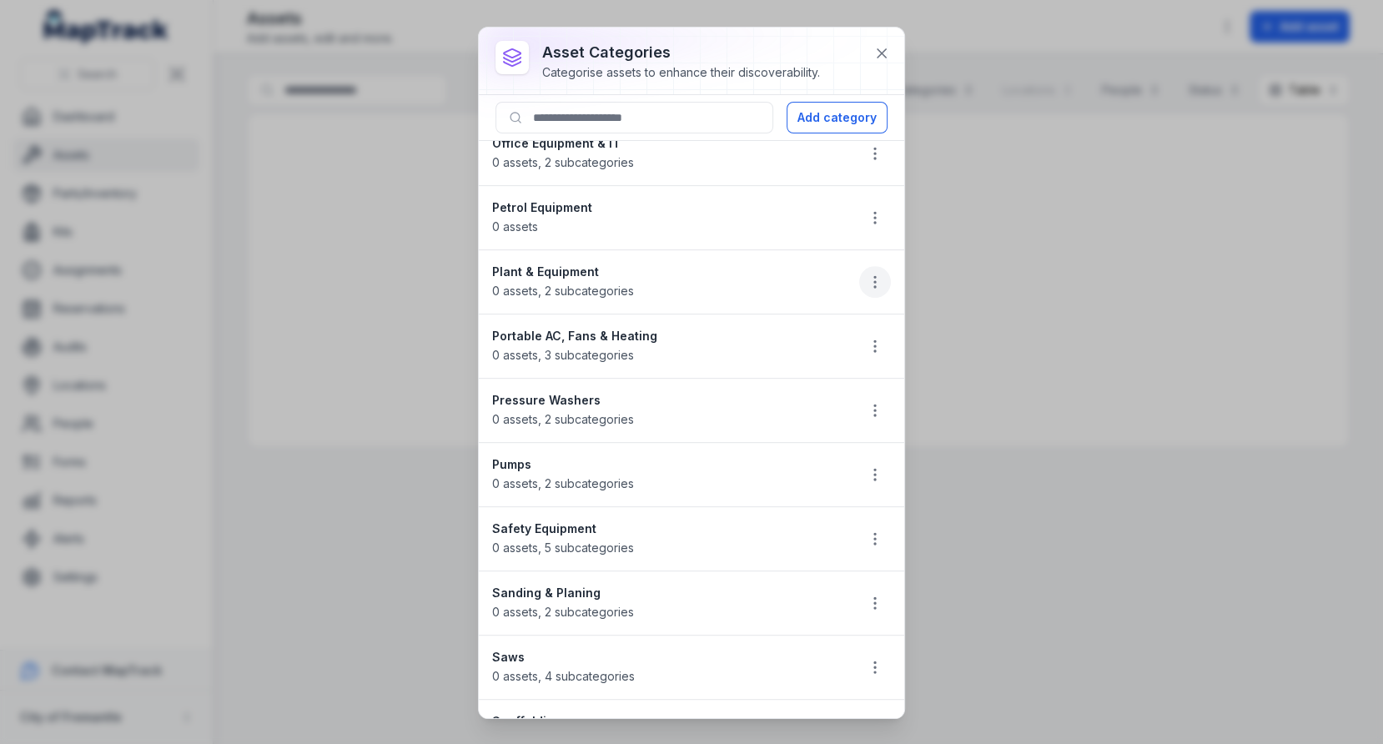
click at [878, 275] on icon "button" at bounding box center [875, 282] width 17 height 17
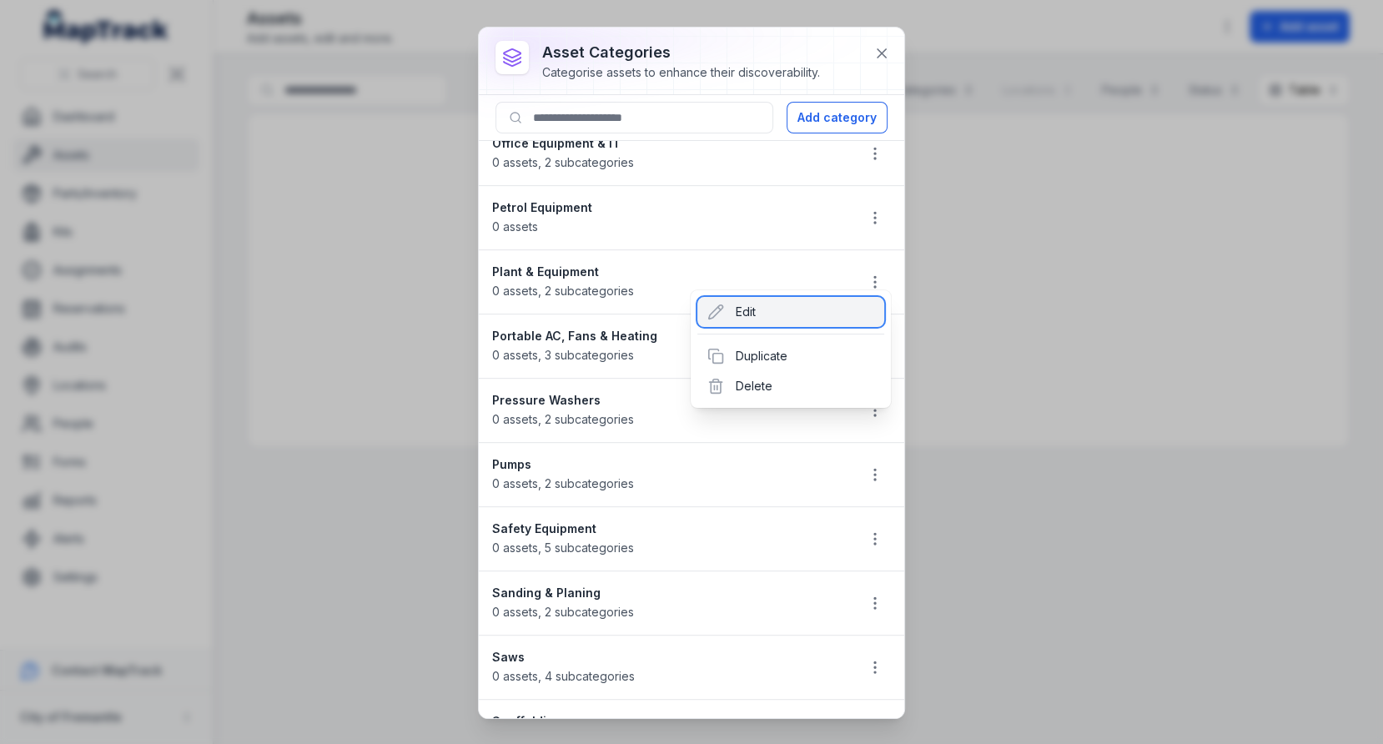
click at [812, 310] on div "Edit" at bounding box center [790, 312] width 187 height 30
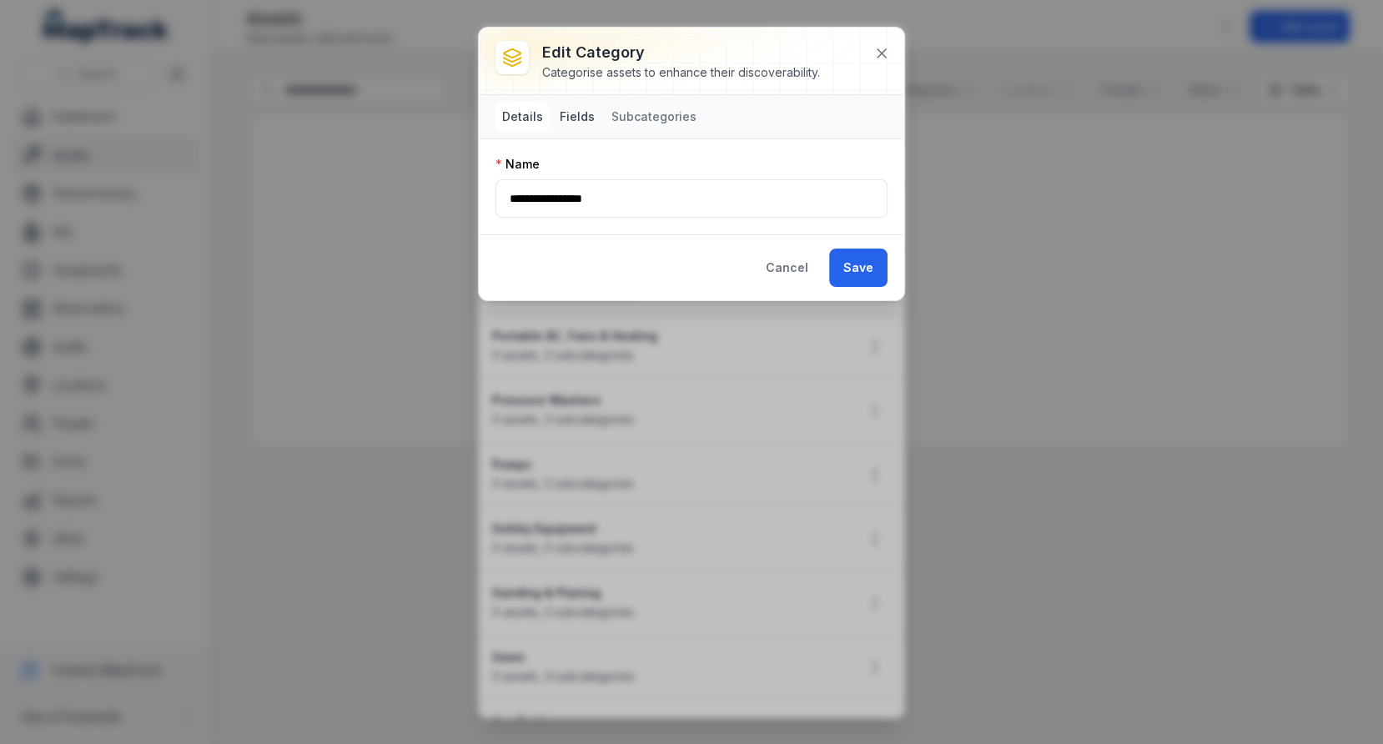
click at [582, 120] on button "Fields" at bounding box center [577, 117] width 48 height 30
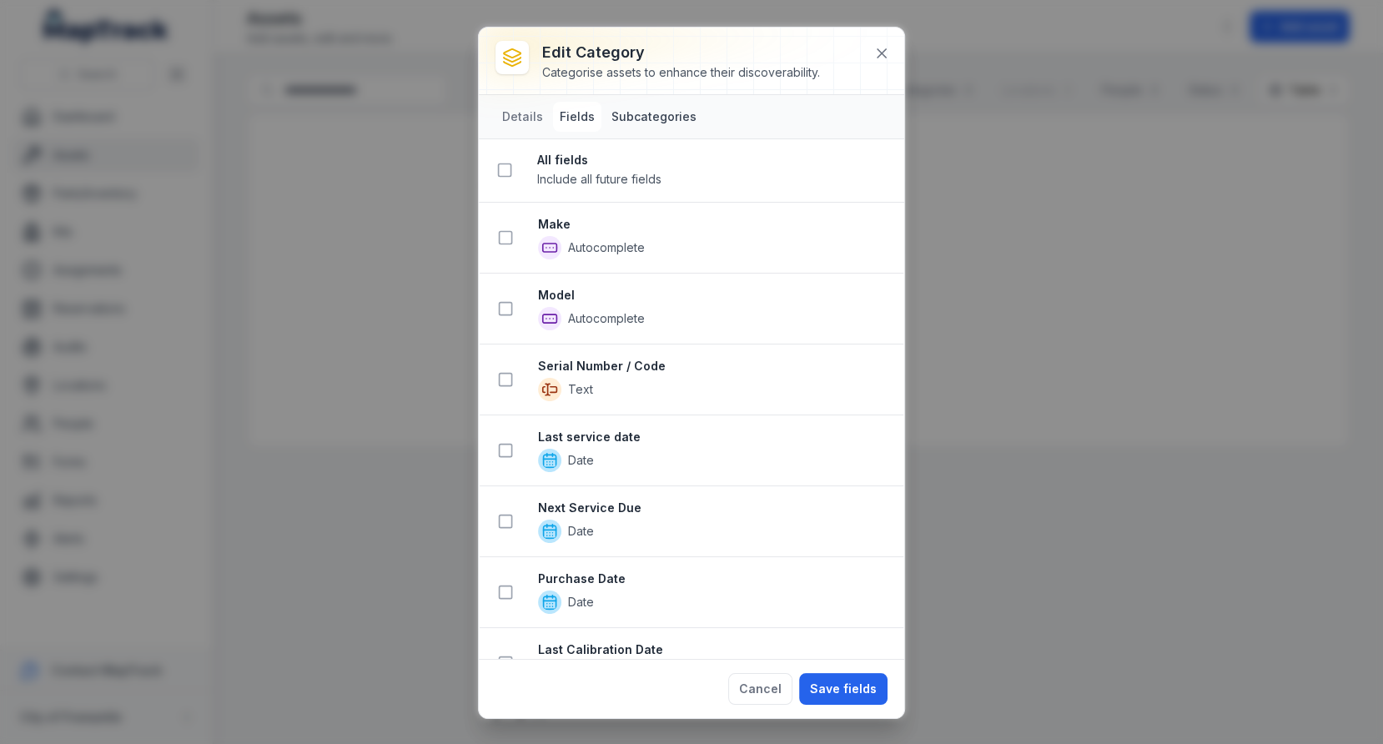
click at [651, 127] on button "Subcategories" at bounding box center [654, 117] width 98 height 30
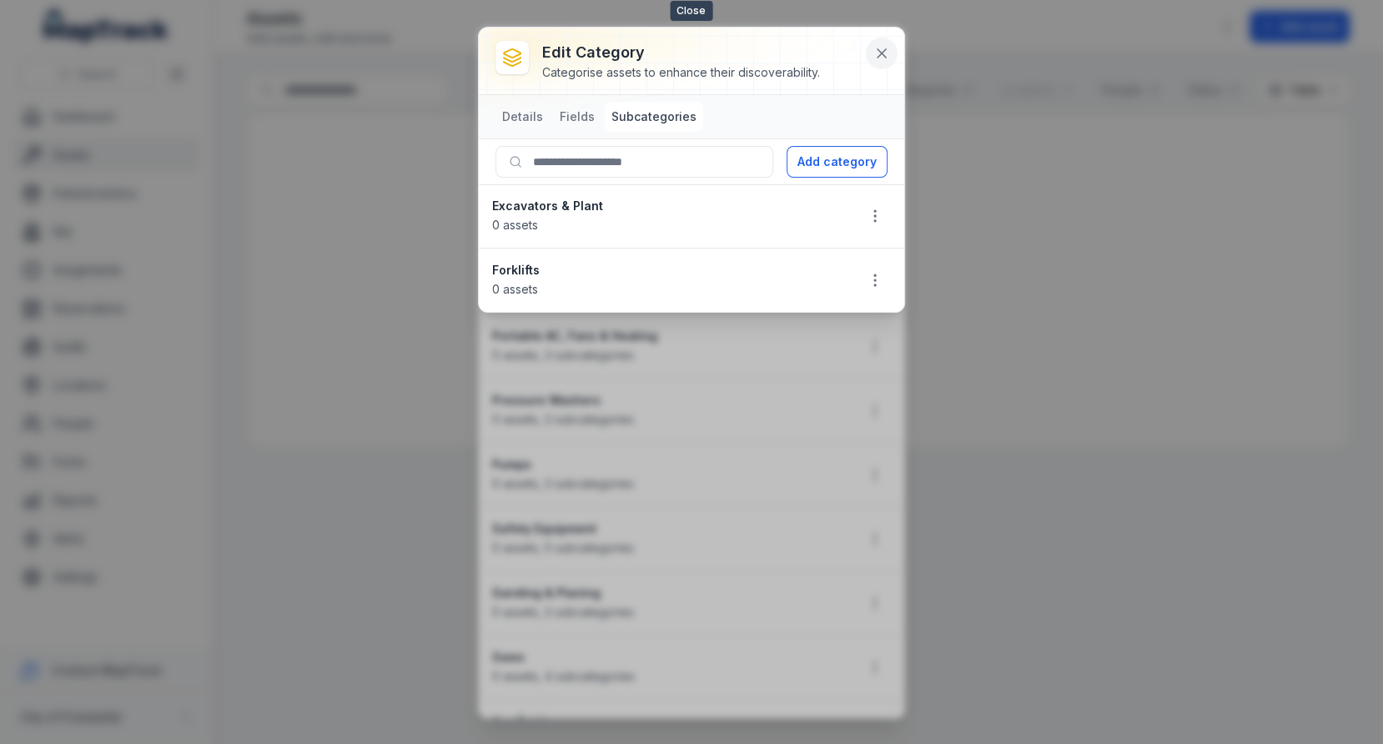
click at [878, 45] on icon at bounding box center [881, 53] width 17 height 17
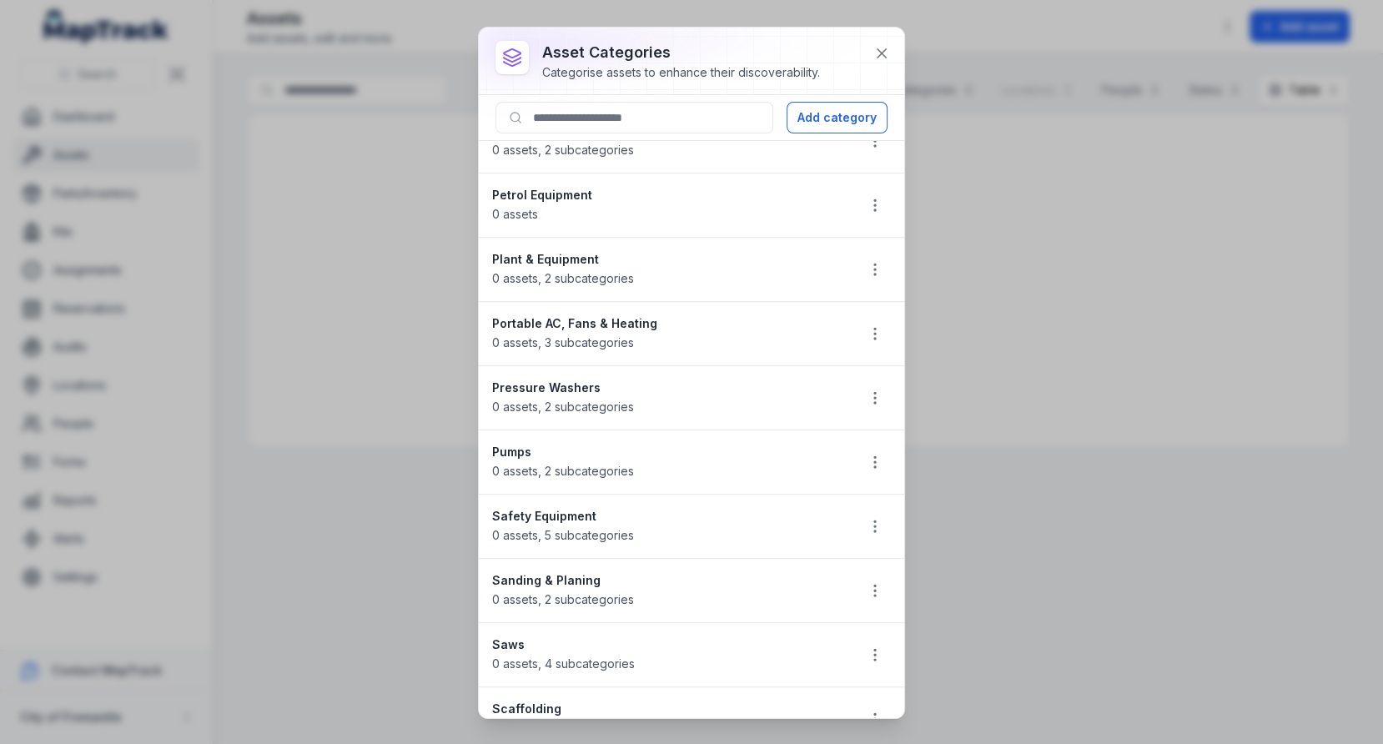
scroll to position [1451, 0]
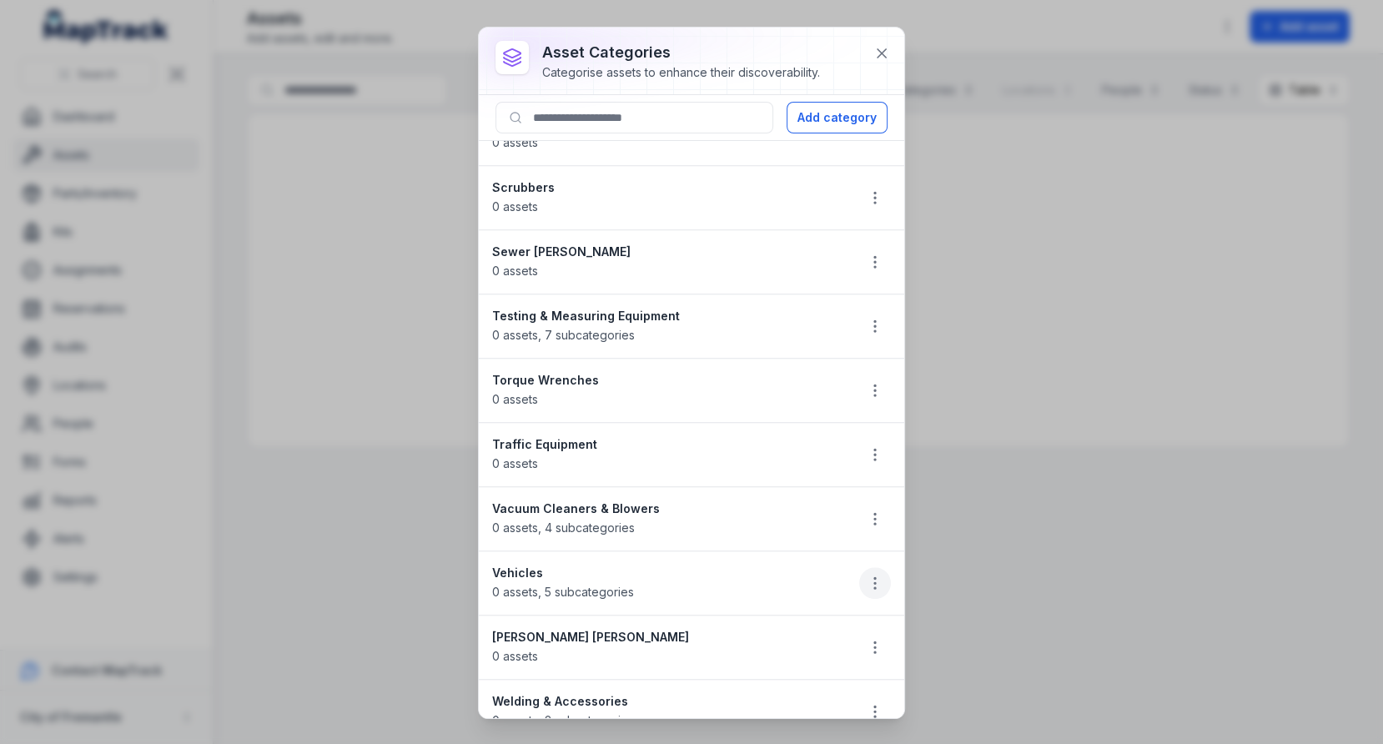
click at [865, 567] on button "button" at bounding box center [875, 583] width 32 height 32
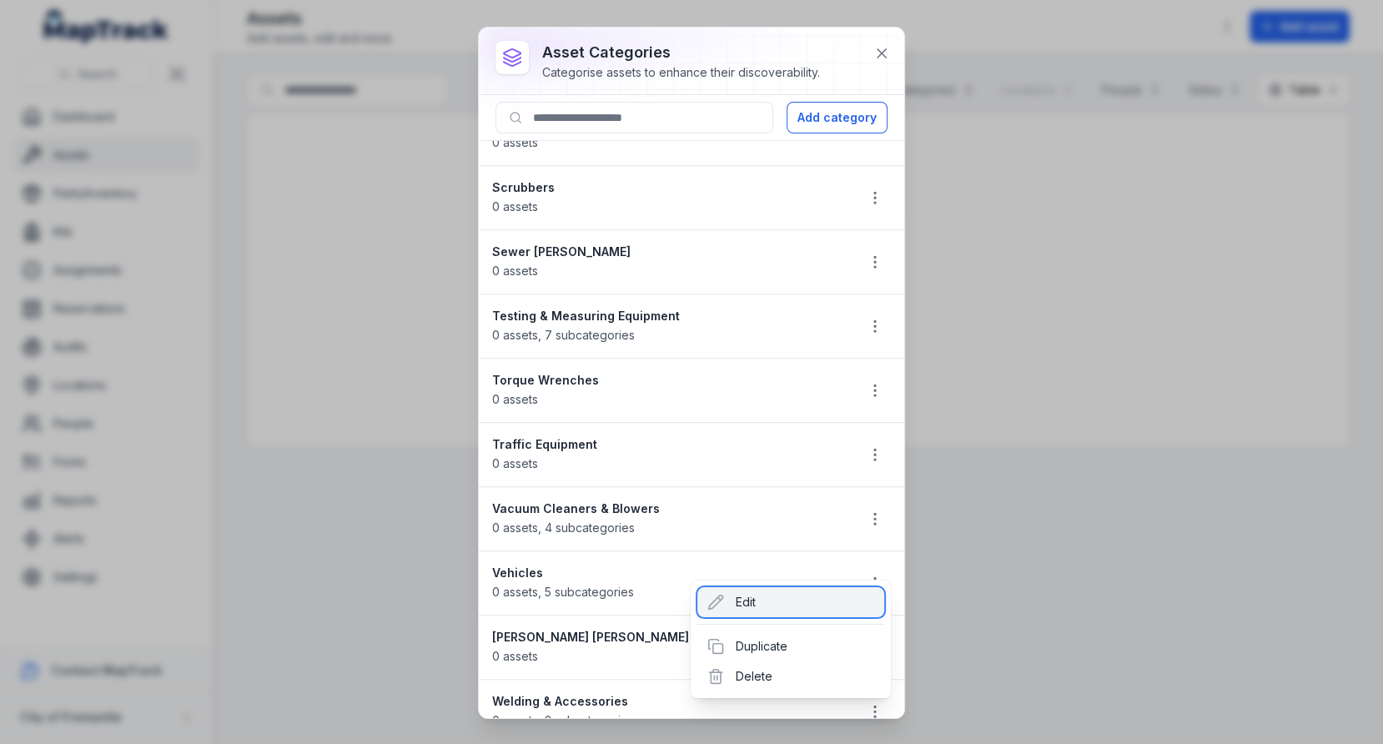
click at [788, 596] on div "Edit" at bounding box center [790, 602] width 187 height 30
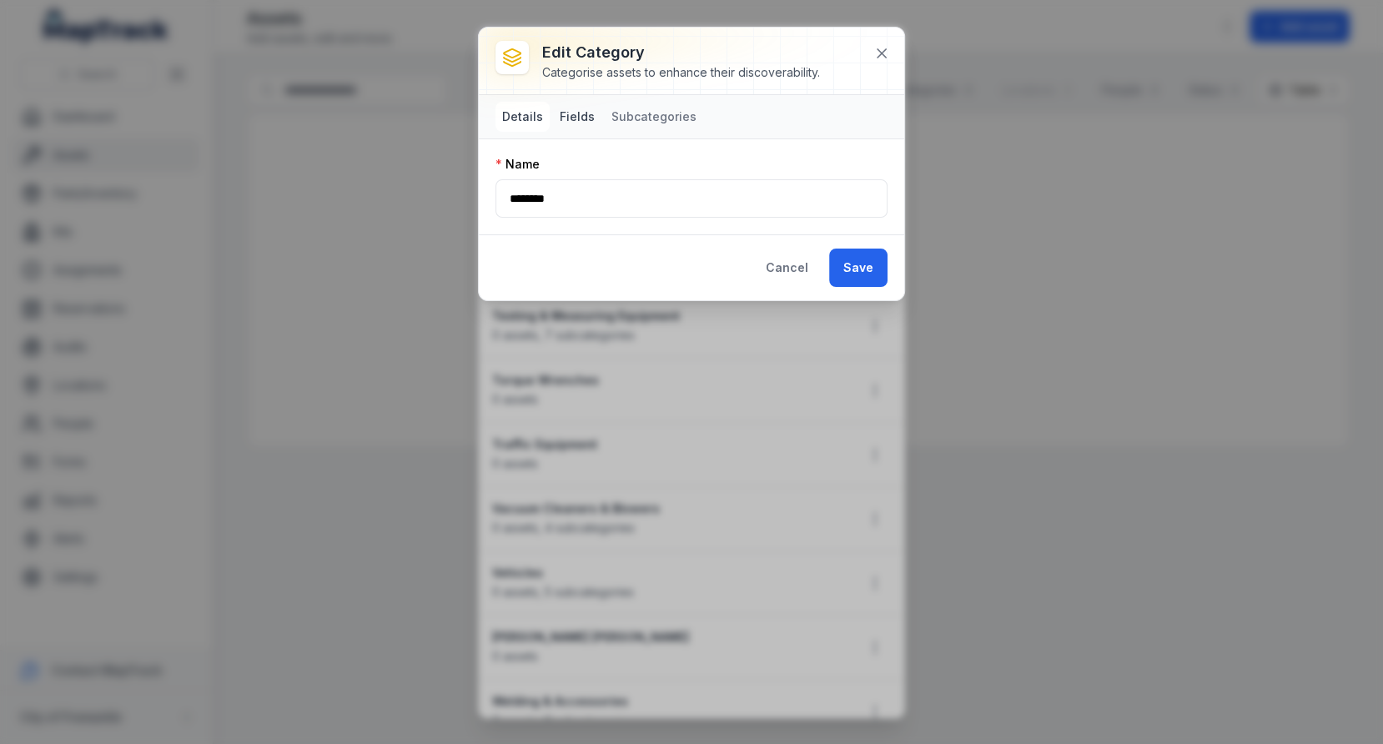
click at [576, 118] on button "Fields" at bounding box center [577, 117] width 48 height 30
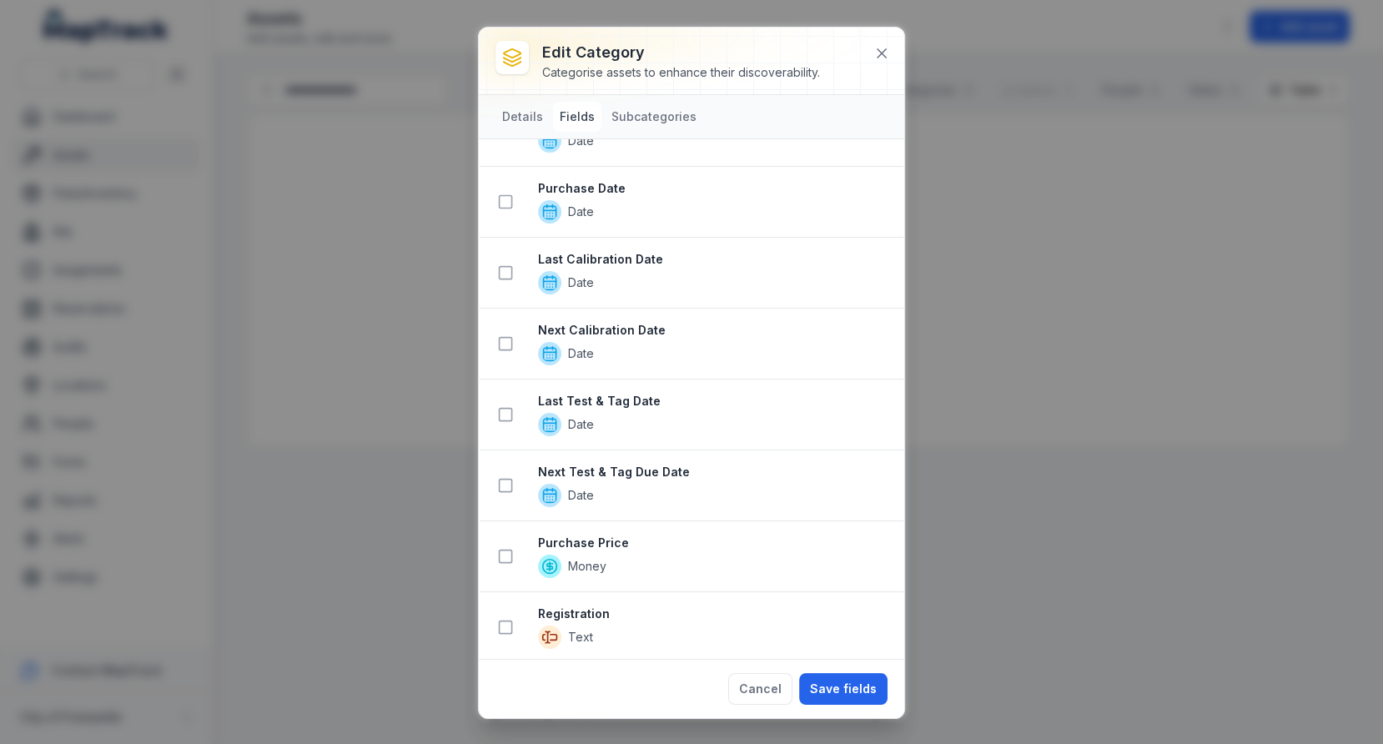
scroll to position [944, 0]
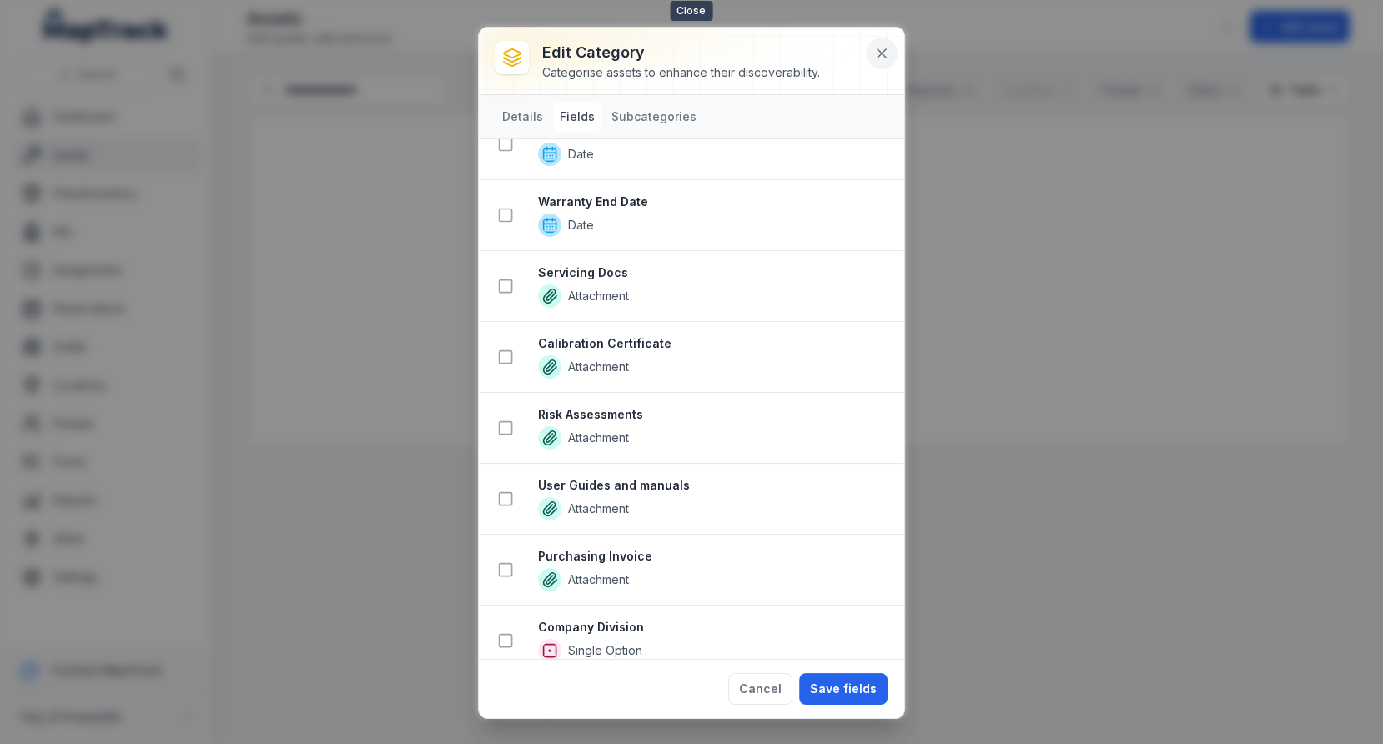
click at [888, 43] on button at bounding box center [882, 54] width 32 height 32
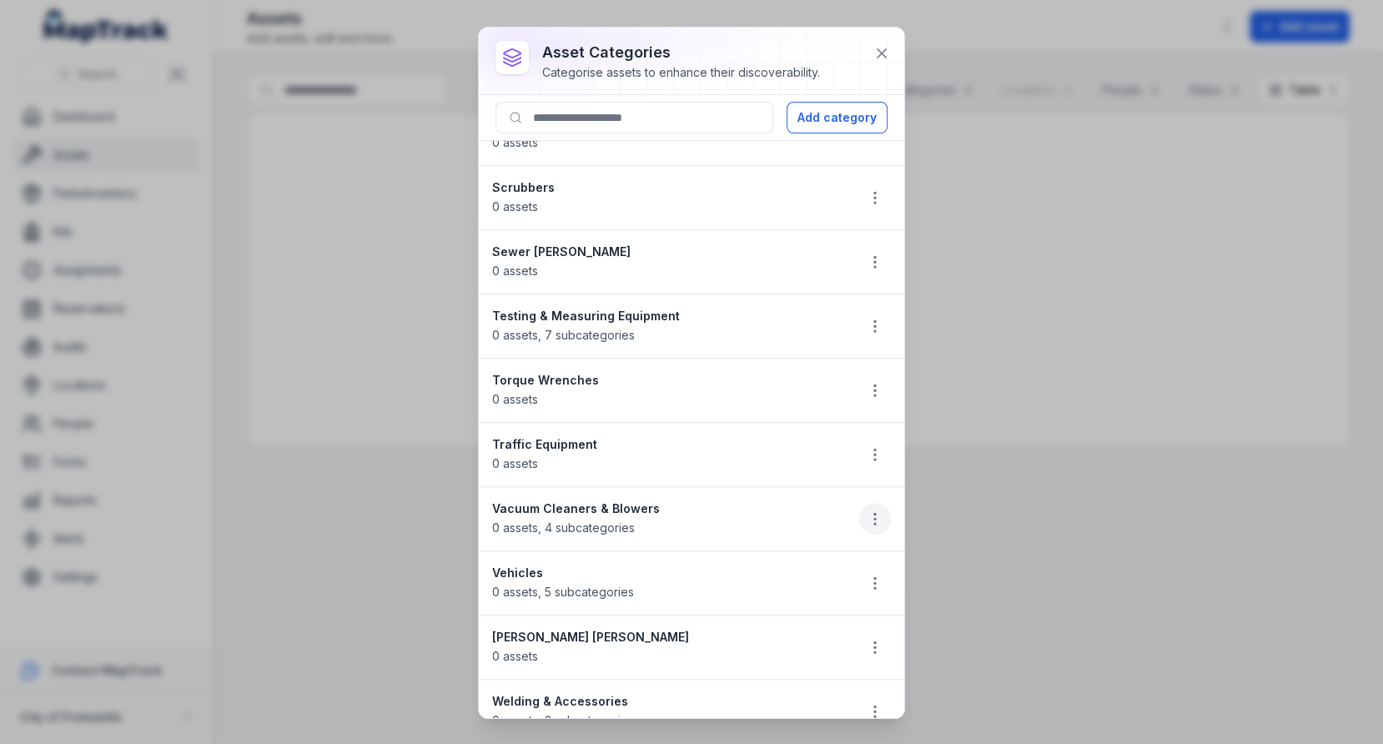
click at [875, 523] on circle "button" at bounding box center [875, 524] width 2 height 2
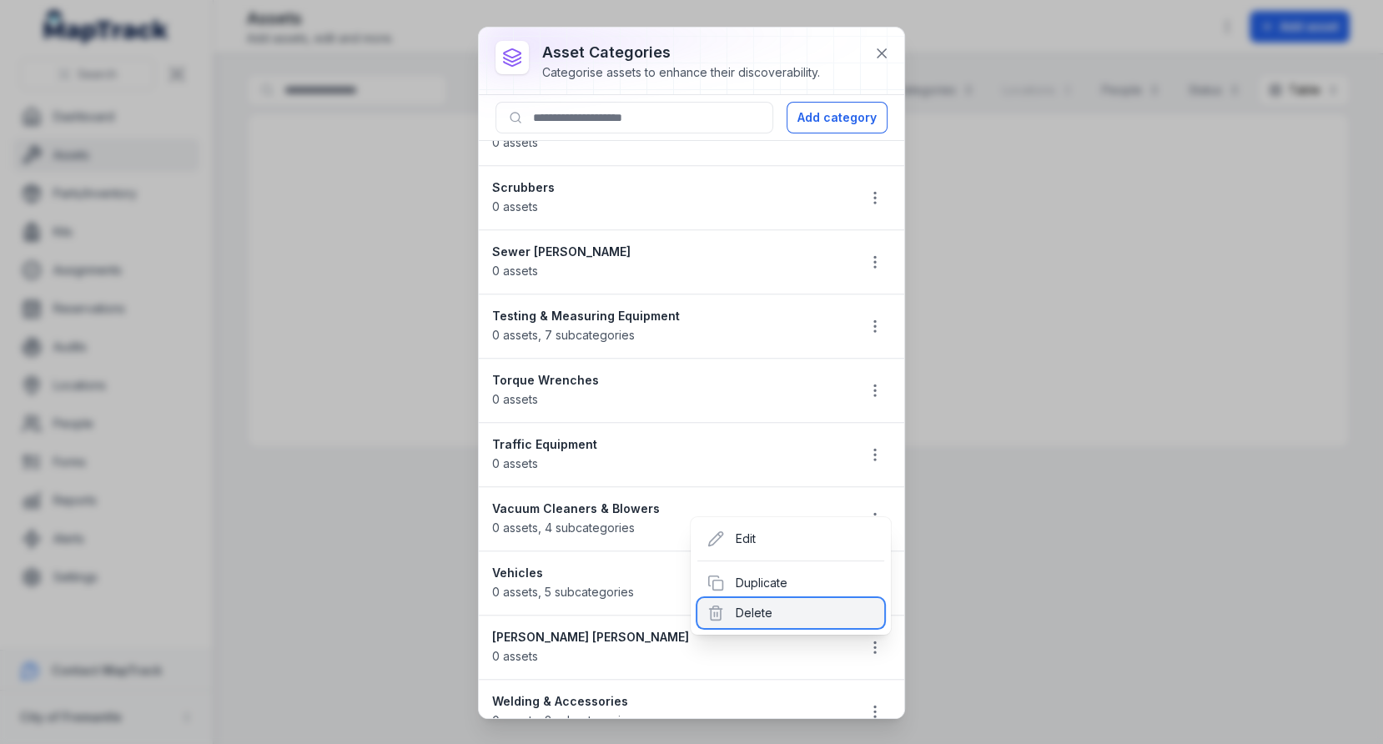
click at [767, 605] on div "Delete" at bounding box center [790, 613] width 187 height 30
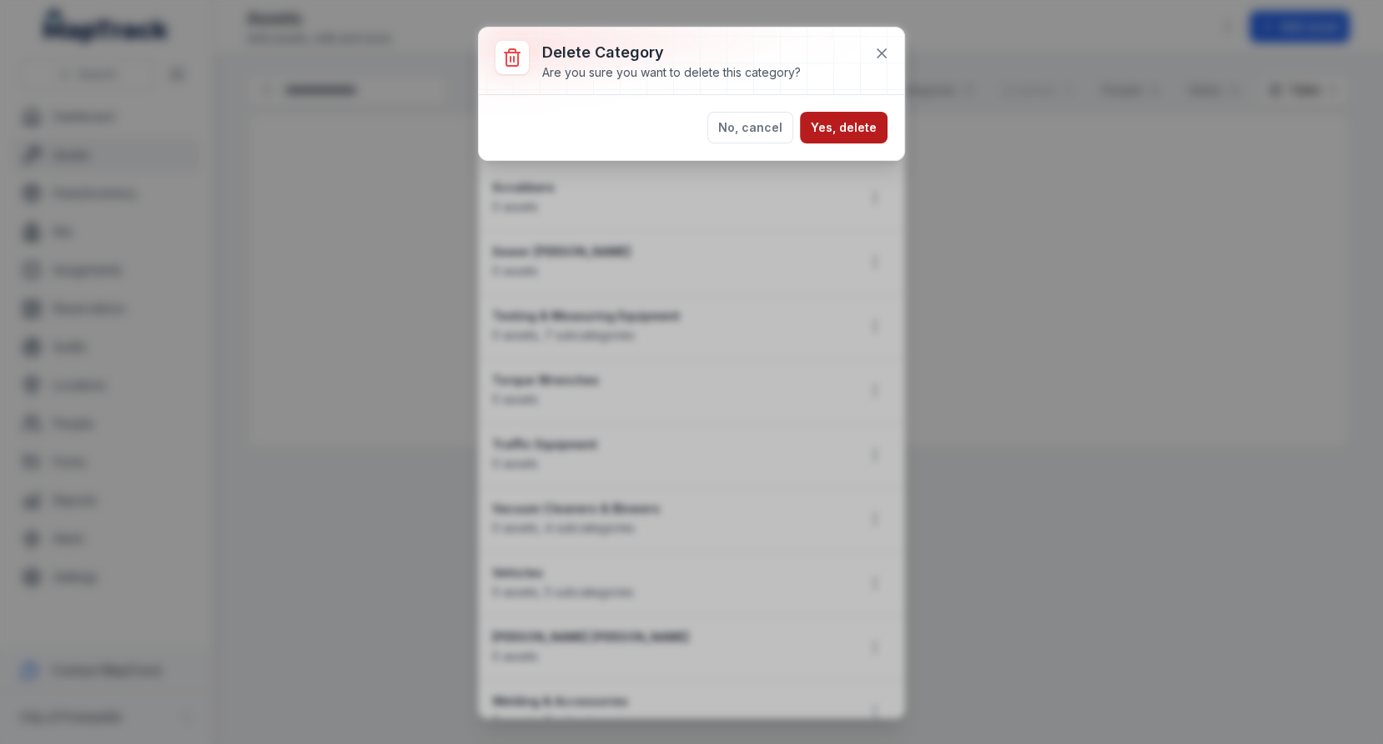
click at [866, 127] on button "Yes, delete" at bounding box center [844, 128] width 88 height 32
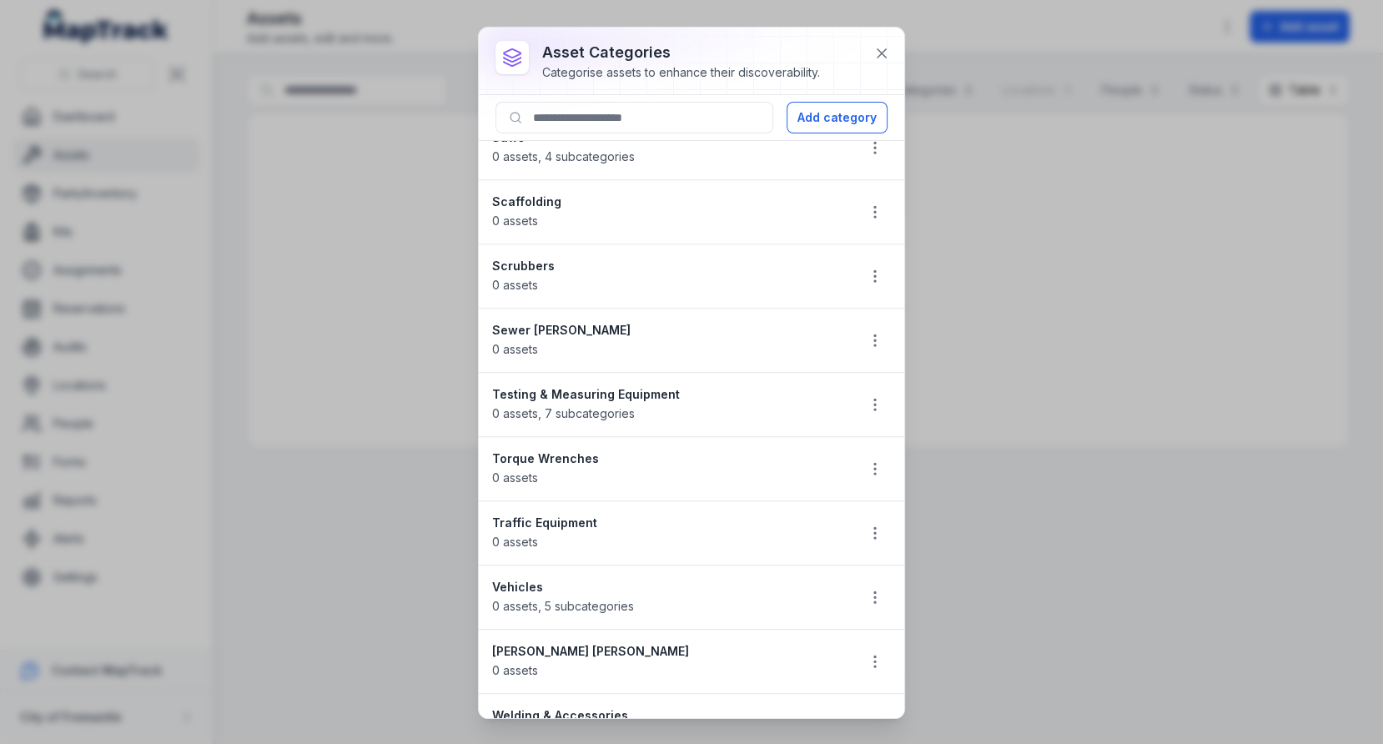
scroll to position [1371, 0]
click at [868, 398] on icon "button" at bounding box center [875, 406] width 17 height 17
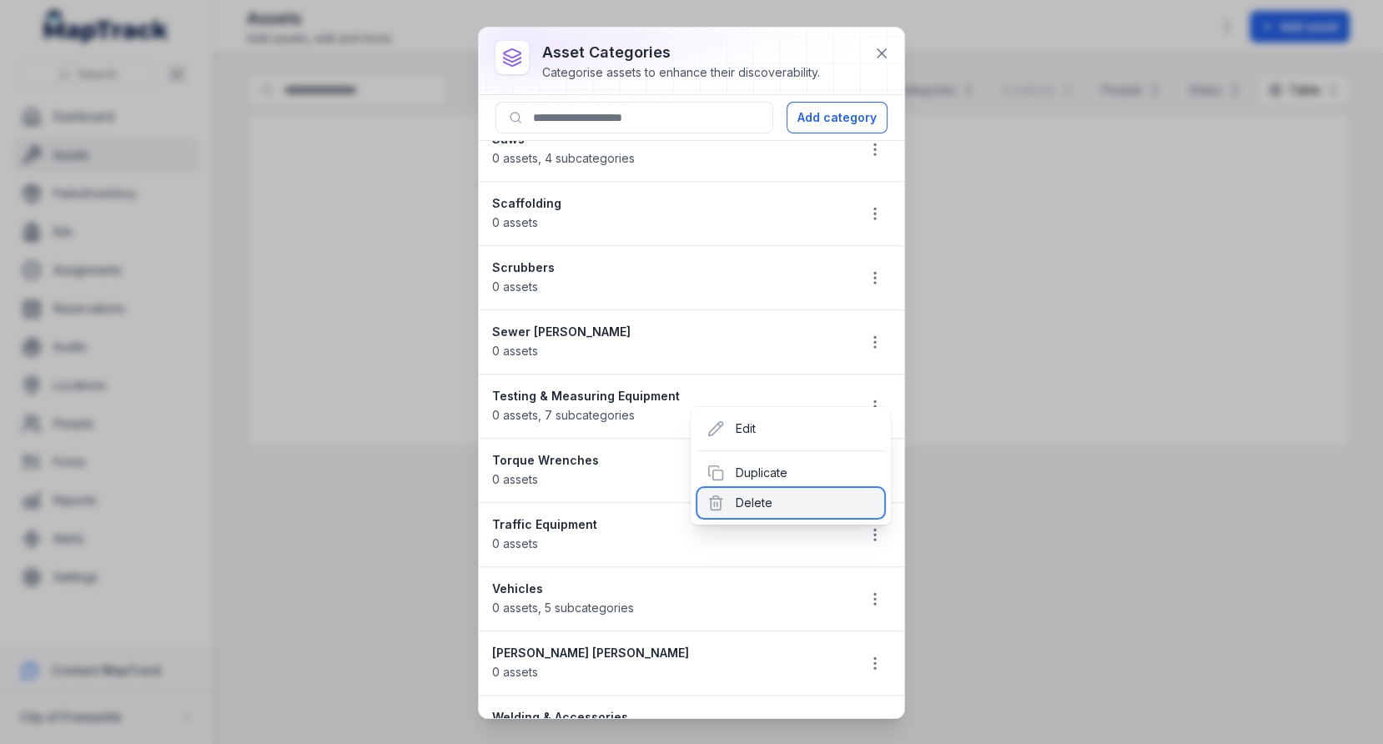
click at [796, 492] on div "Delete" at bounding box center [790, 503] width 187 height 30
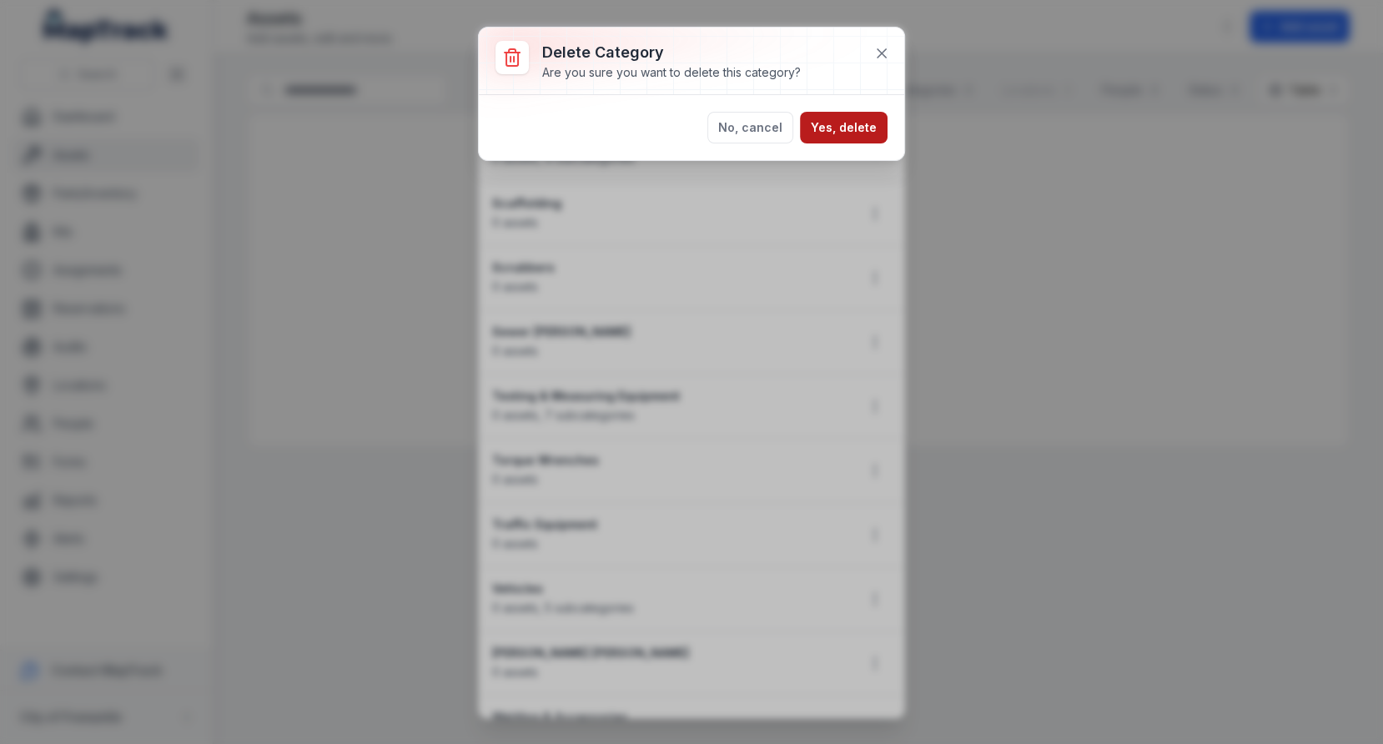
click at [836, 125] on button "Yes, delete" at bounding box center [844, 128] width 88 height 32
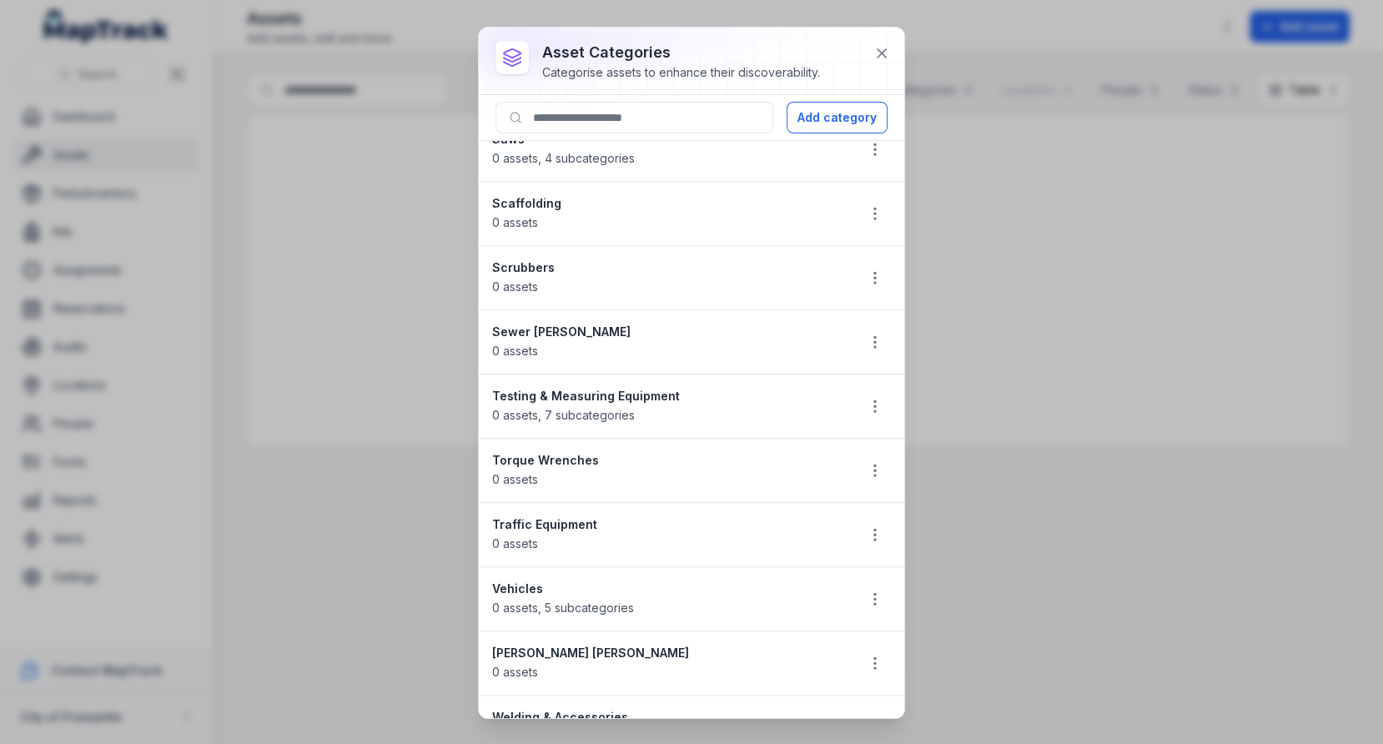
scroll to position [1325, 0]
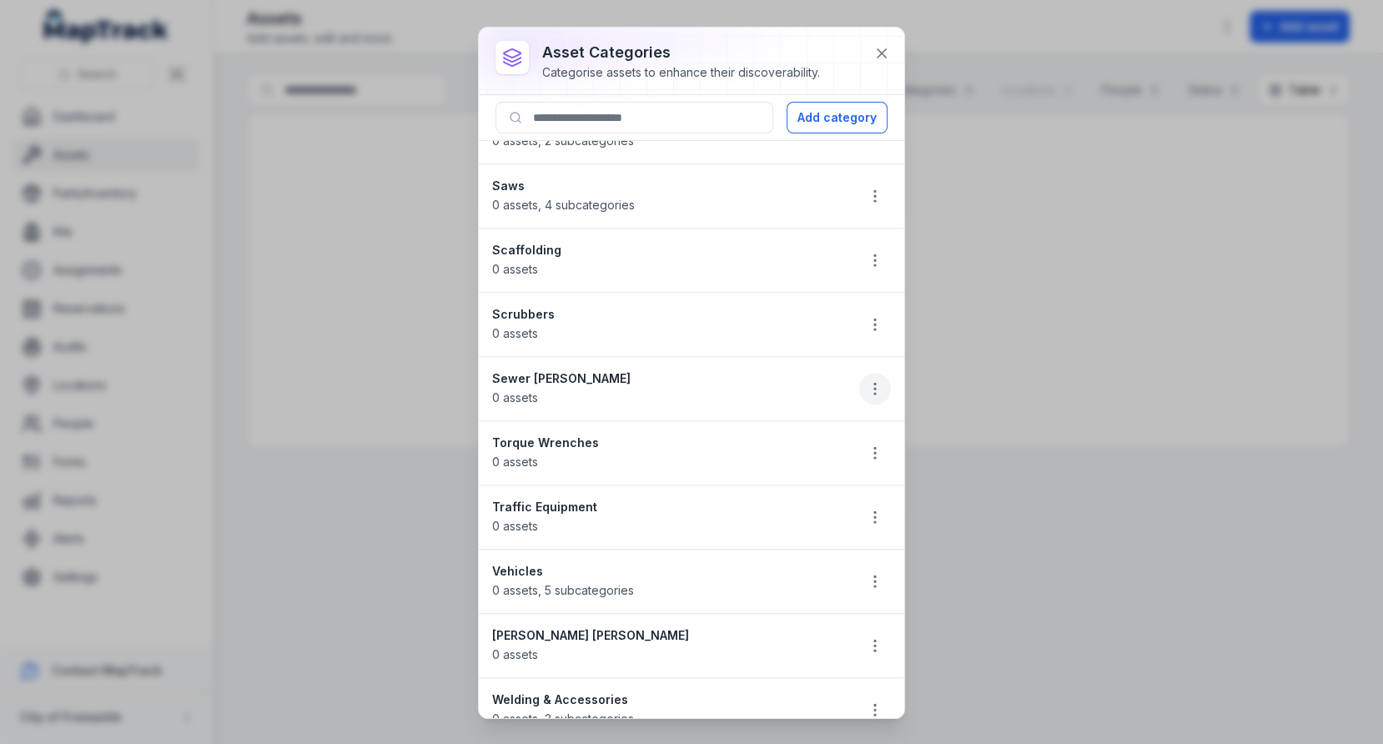
click at [878, 380] on icon "button" at bounding box center [875, 388] width 17 height 17
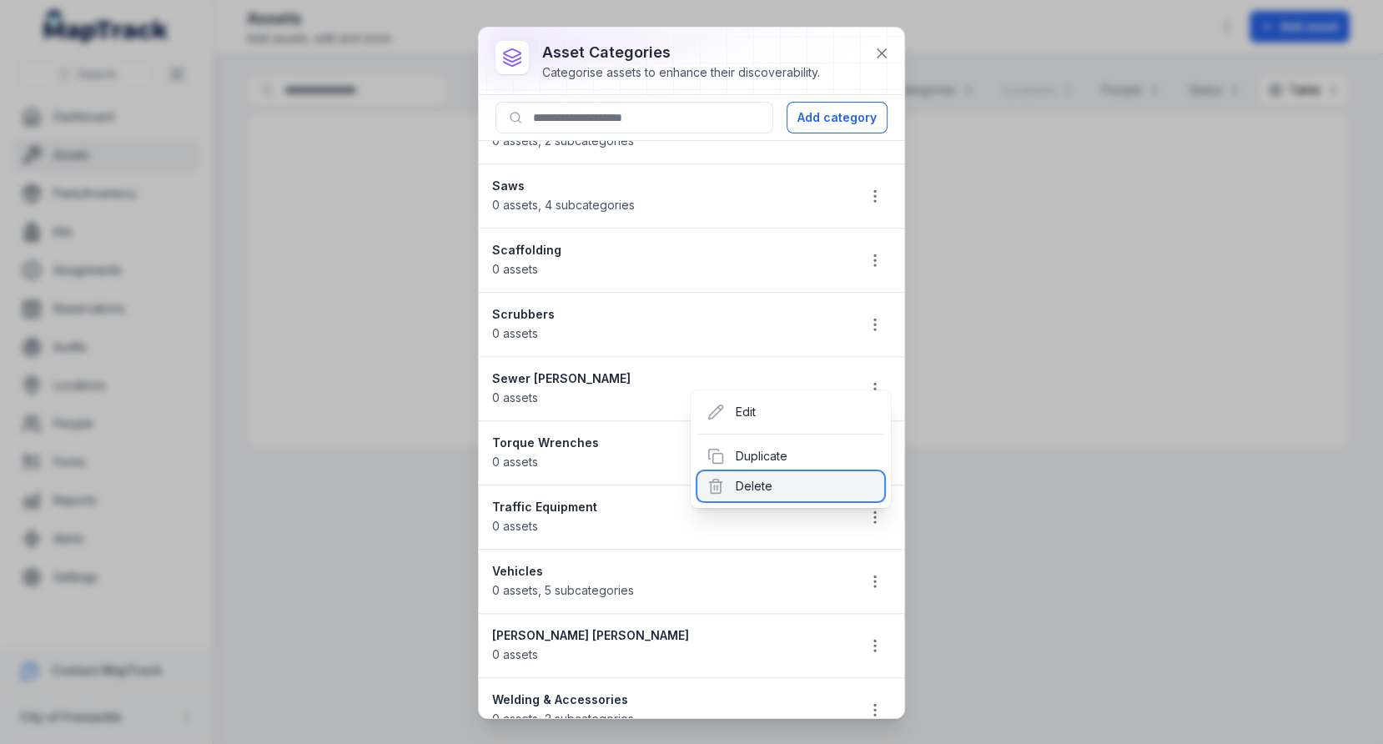
click at [784, 476] on div "Delete" at bounding box center [790, 486] width 187 height 30
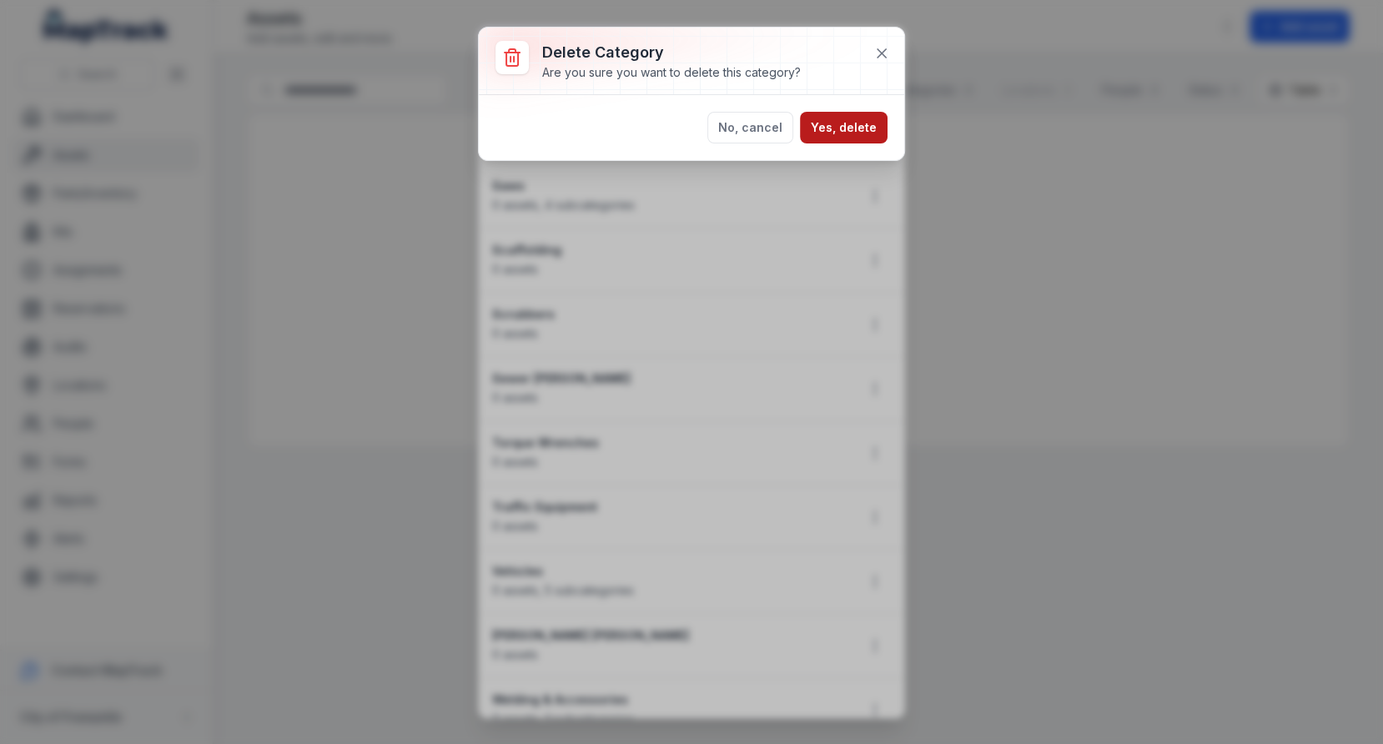
click at [817, 116] on button "Yes, delete" at bounding box center [844, 128] width 88 height 32
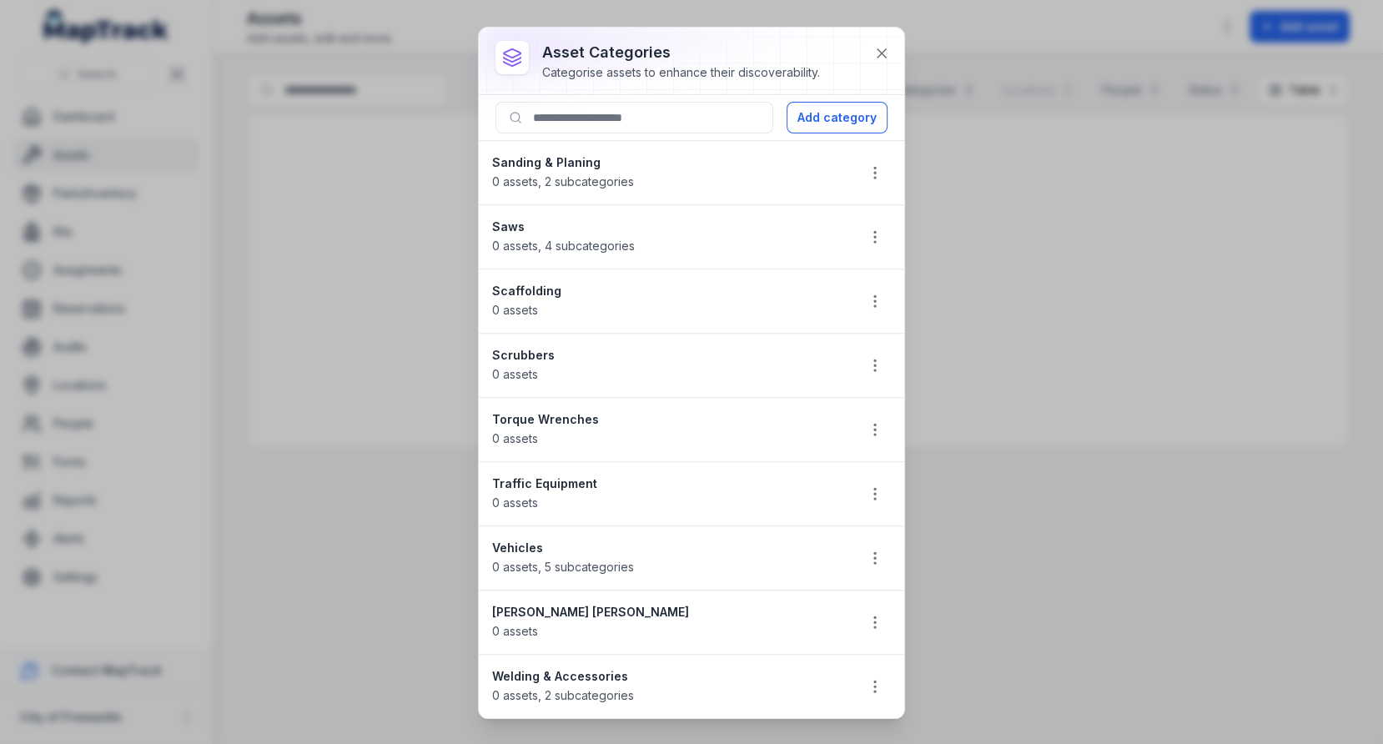
scroll to position [1261, 0]
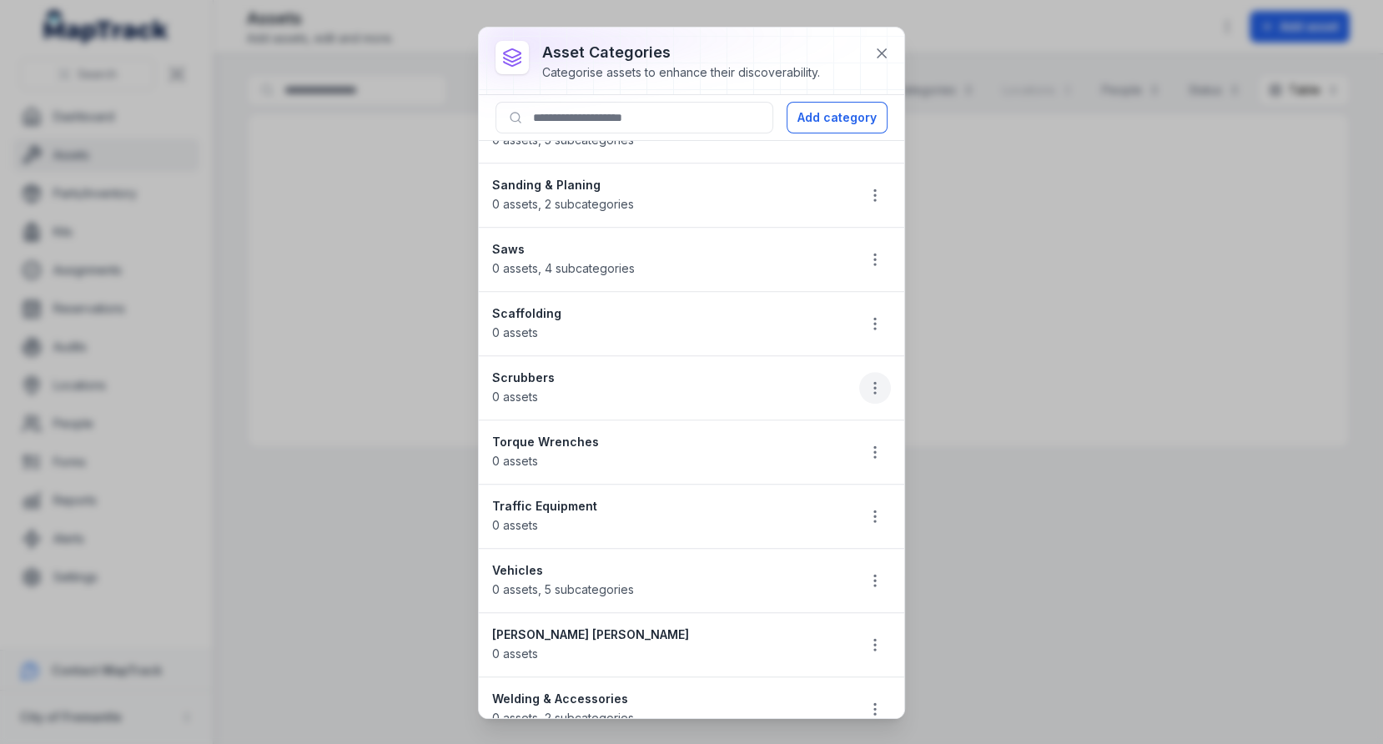
click at [866, 372] on button "button" at bounding box center [875, 388] width 32 height 32
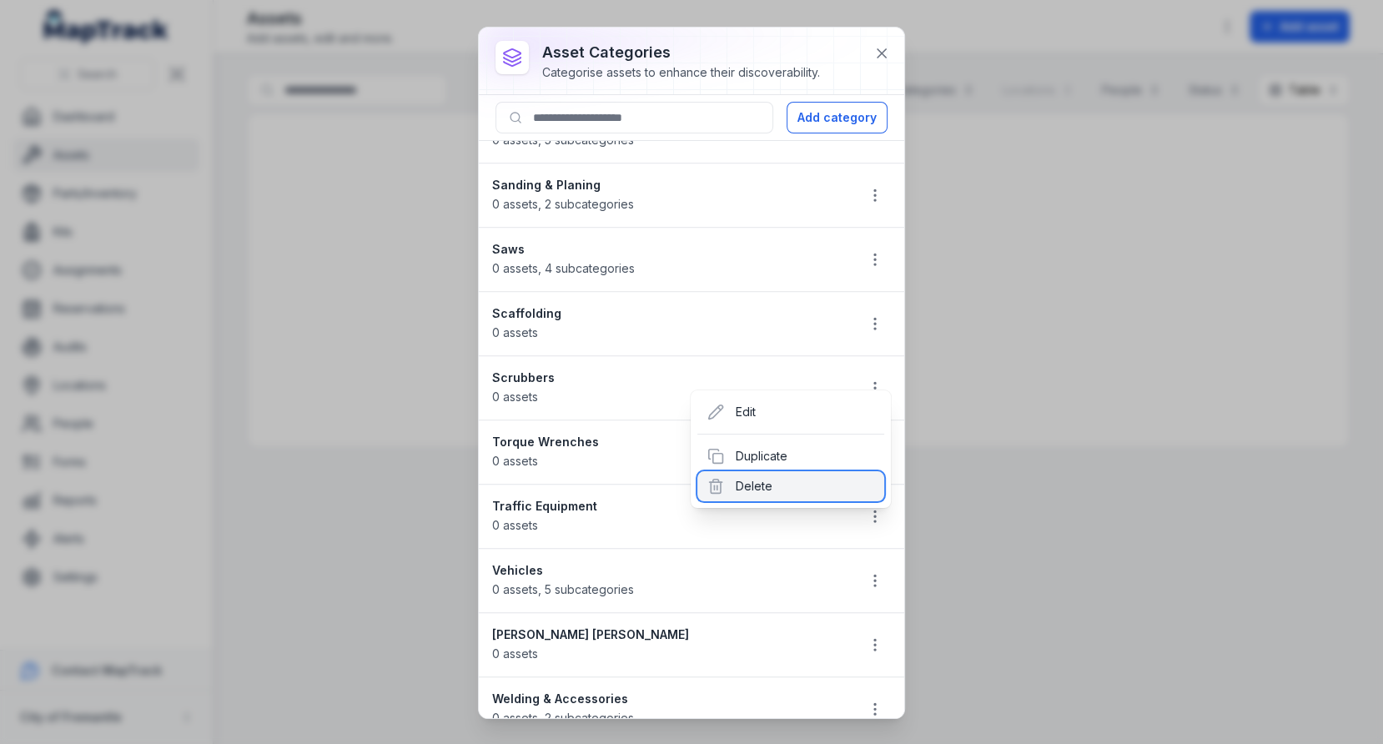
click at [781, 485] on div "Delete" at bounding box center [790, 486] width 187 height 30
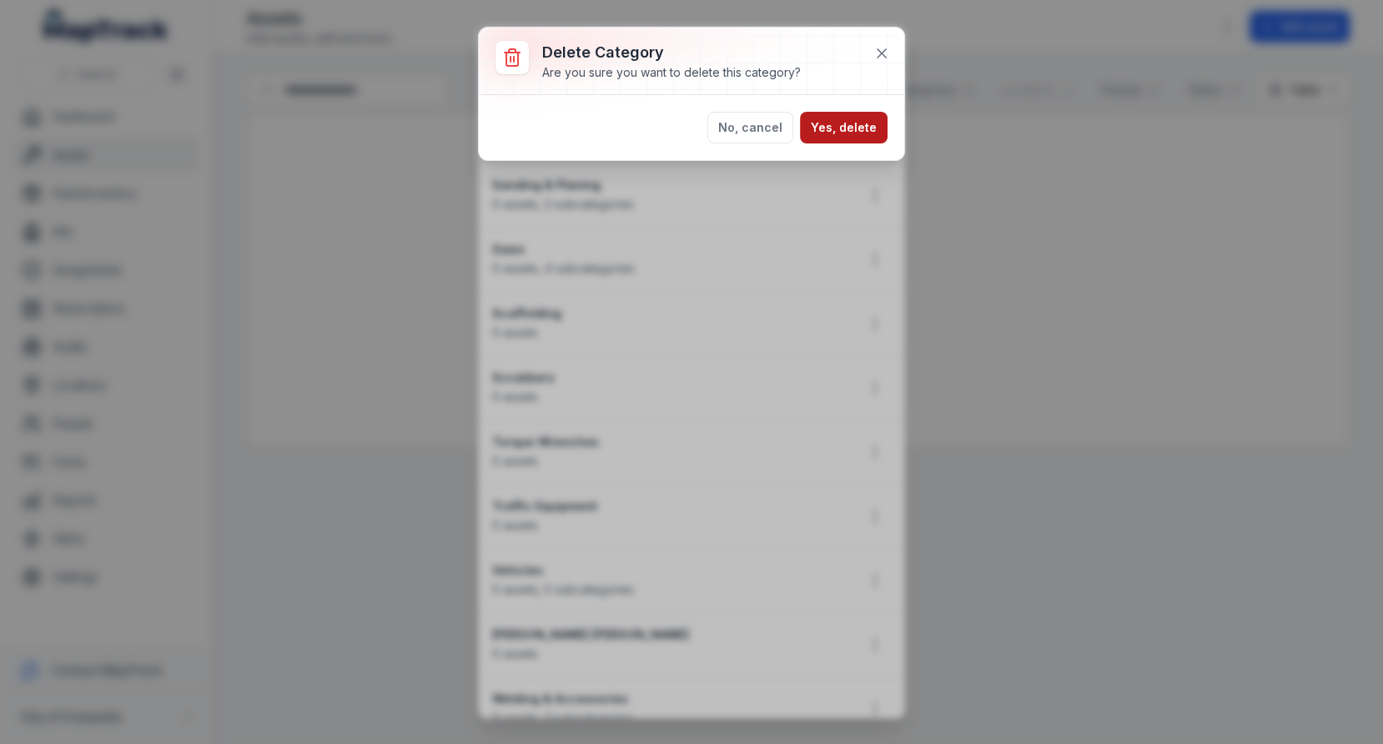
click at [834, 118] on button "Yes, delete" at bounding box center [844, 128] width 88 height 32
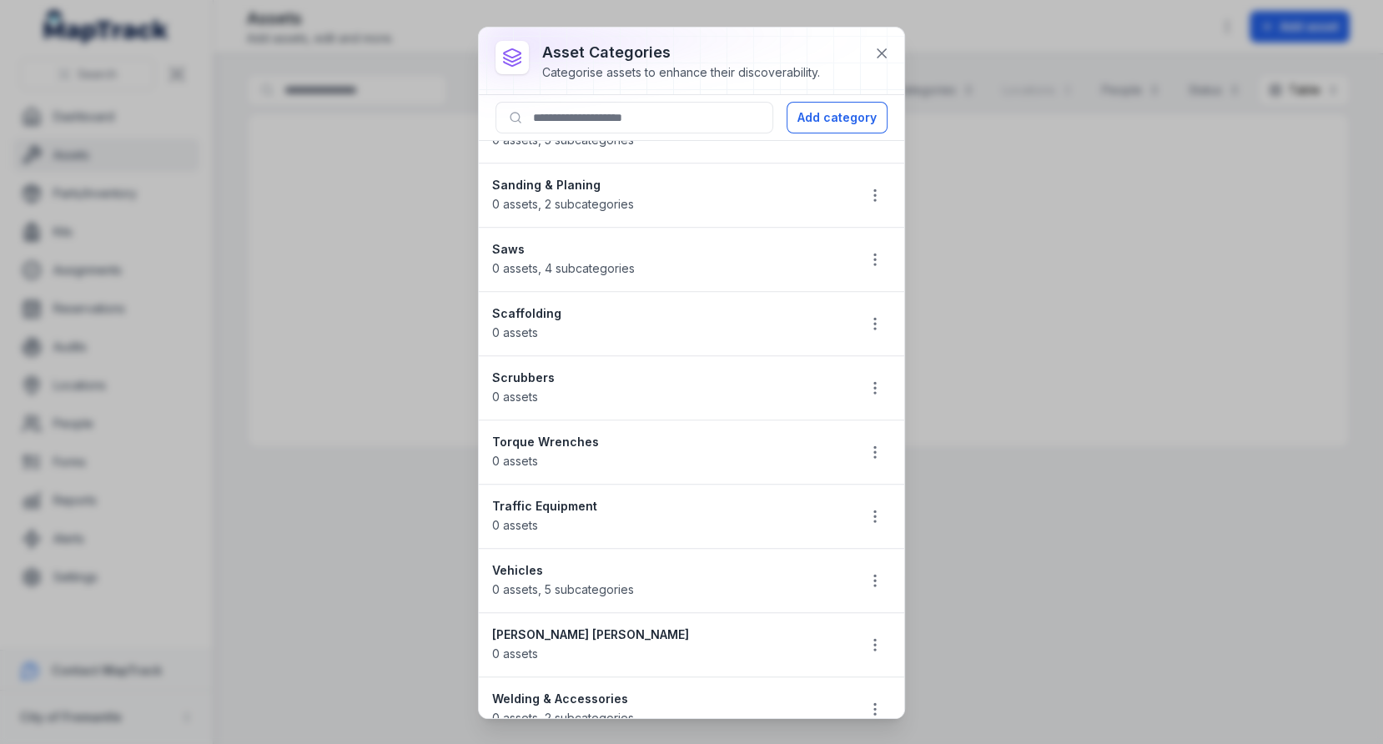
scroll to position [1198, 0]
click at [872, 307] on button "button" at bounding box center [875, 323] width 32 height 32
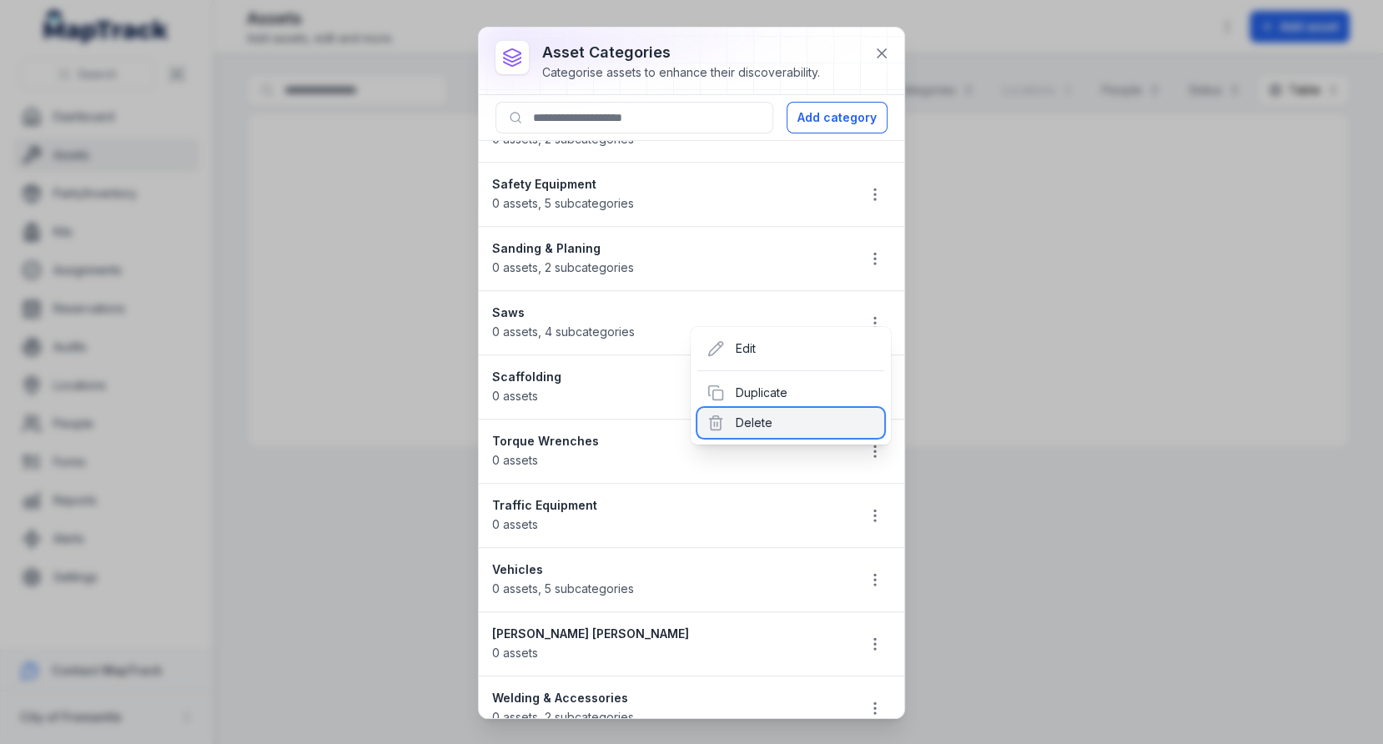
click at [796, 413] on div "Delete" at bounding box center [790, 423] width 187 height 30
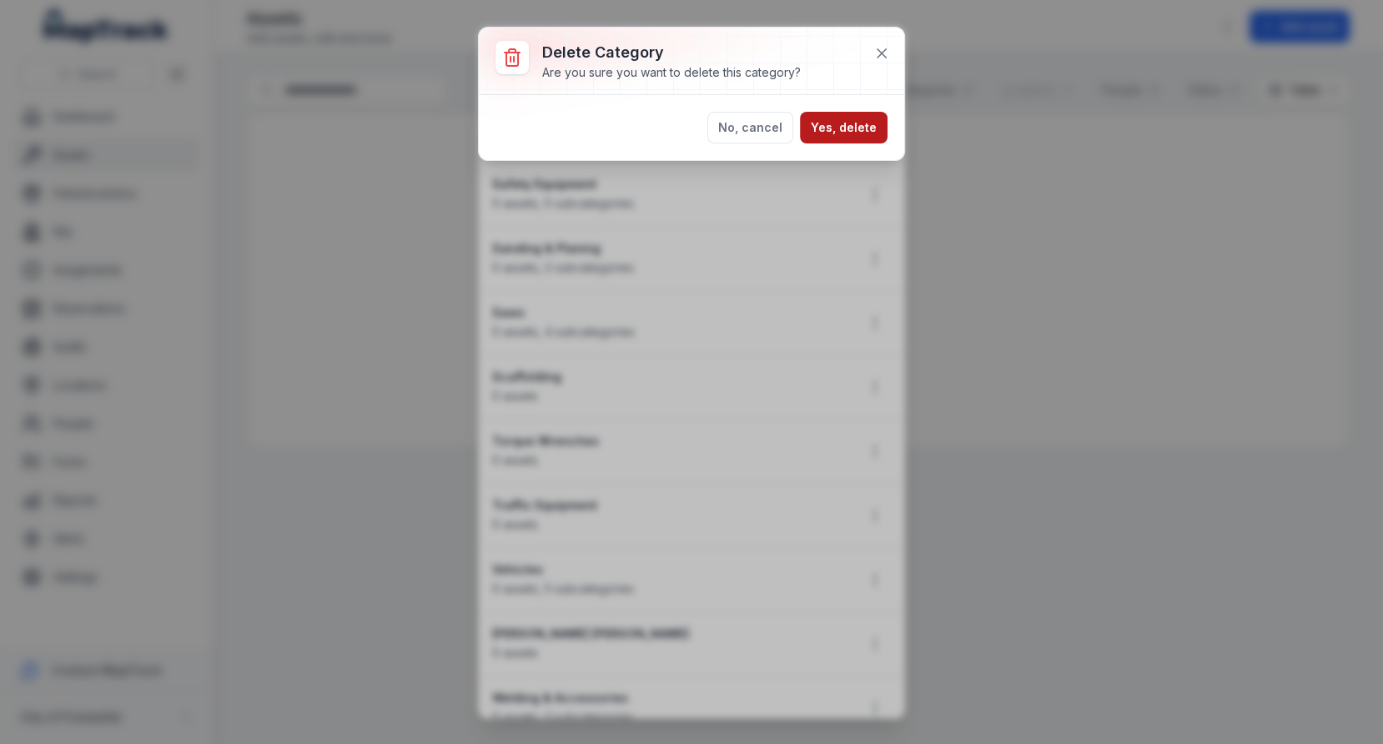
click at [850, 123] on button "Yes, delete" at bounding box center [844, 128] width 88 height 32
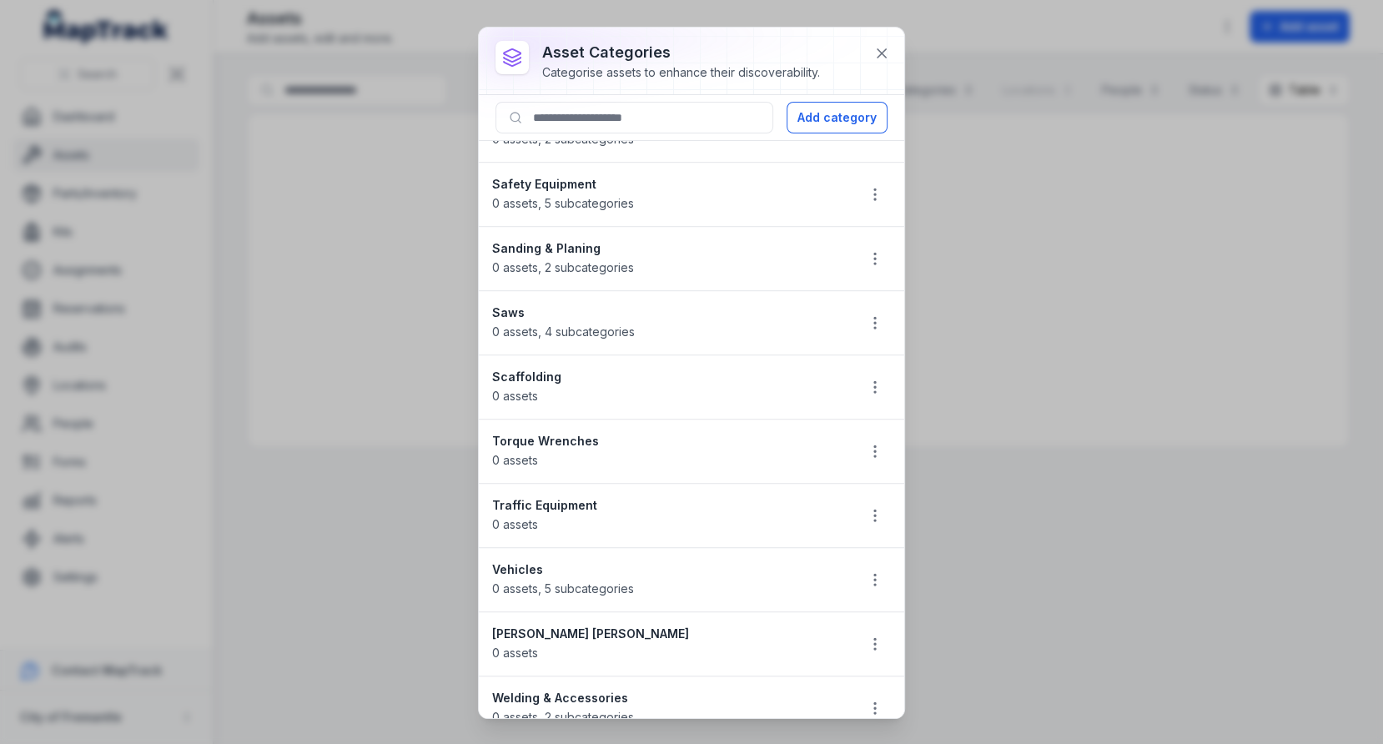
scroll to position [1134, 0]
click at [863, 306] on button "button" at bounding box center [875, 322] width 32 height 32
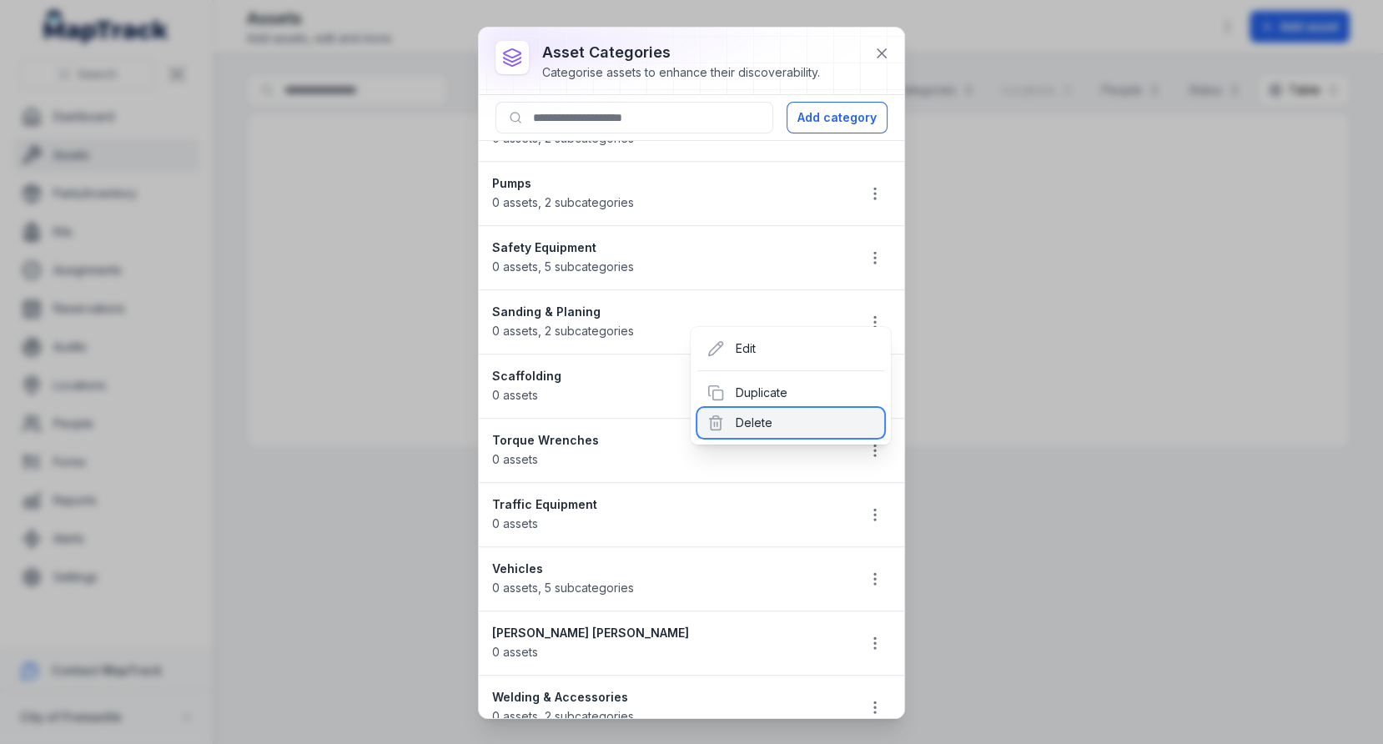
click at [776, 413] on div "Delete" at bounding box center [790, 423] width 187 height 30
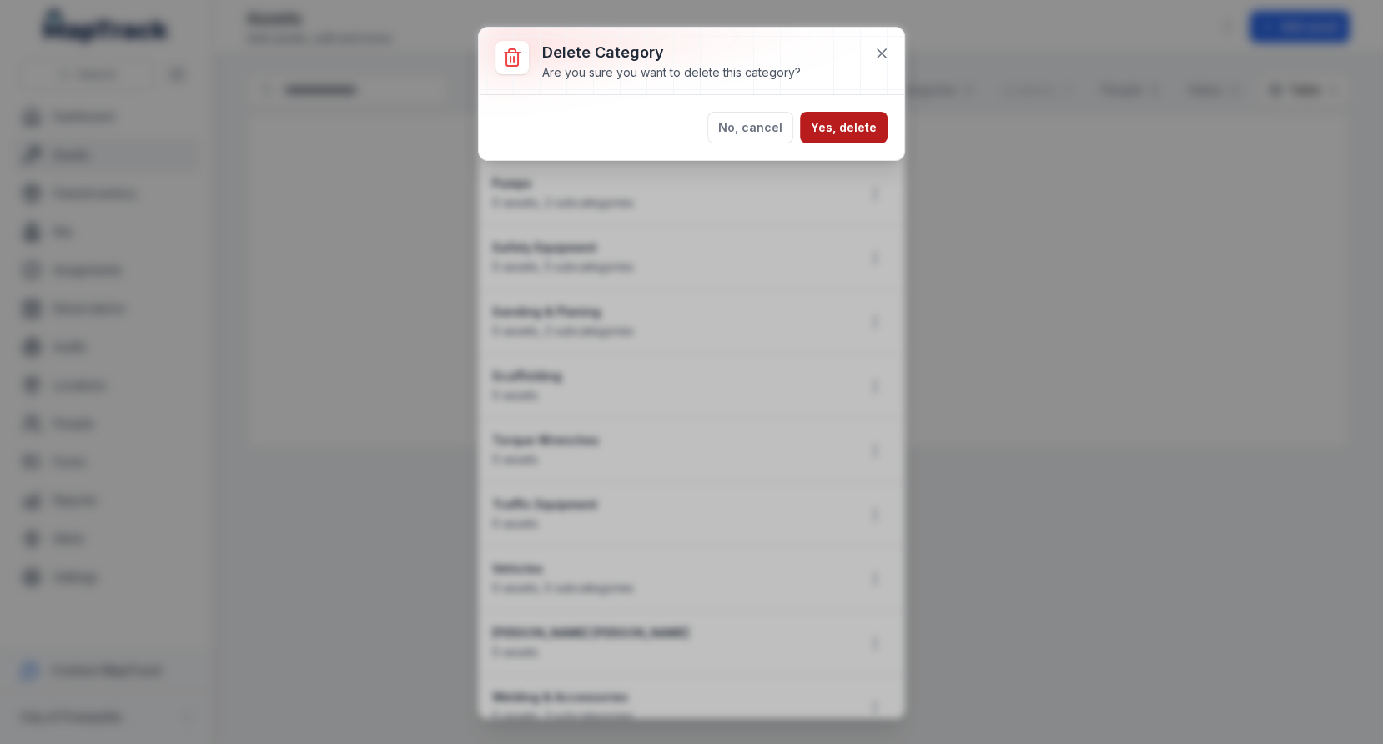
click at [844, 123] on button "Yes, delete" at bounding box center [844, 128] width 88 height 32
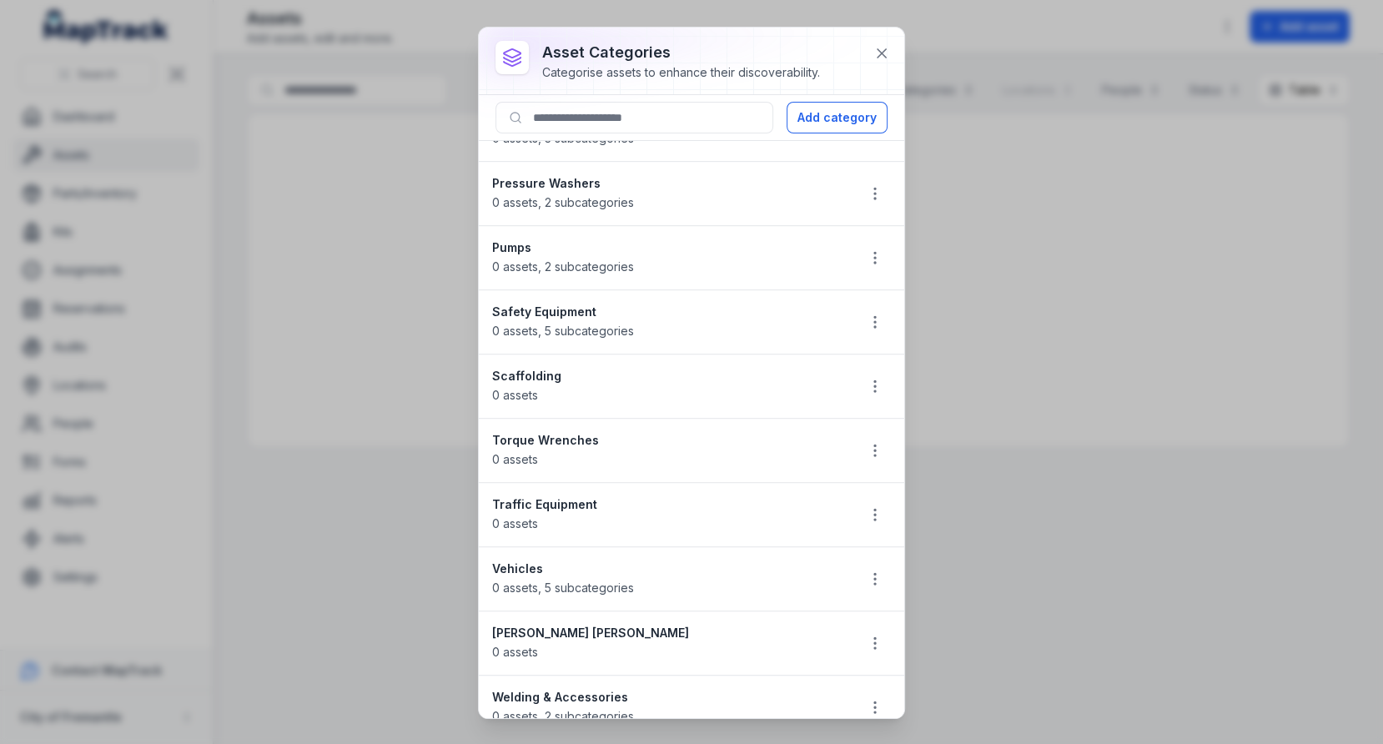
scroll to position [1062, 0]
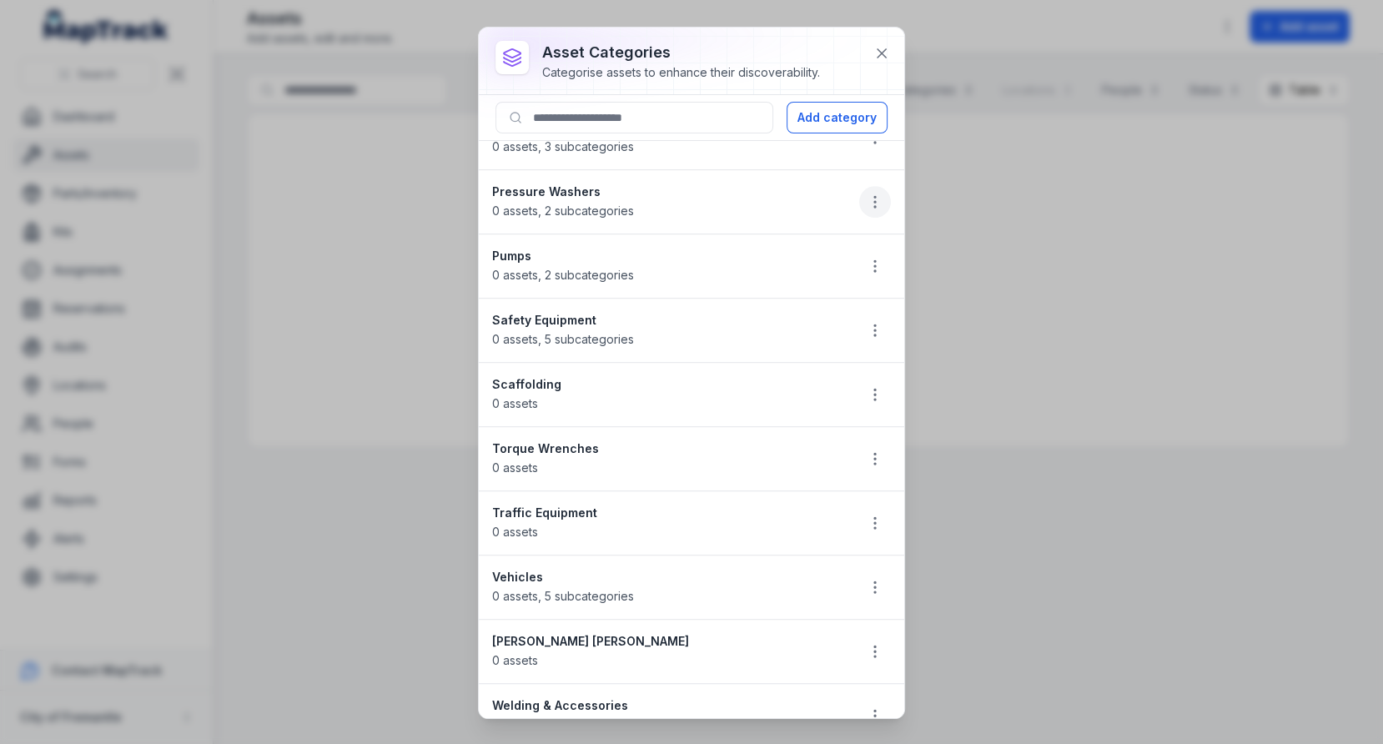
click at [872, 194] on icon "button" at bounding box center [875, 202] width 17 height 17
click at [868, 258] on icon "button" at bounding box center [875, 266] width 17 height 17
click at [779, 368] on div "Delete" at bounding box center [790, 368] width 187 height 30
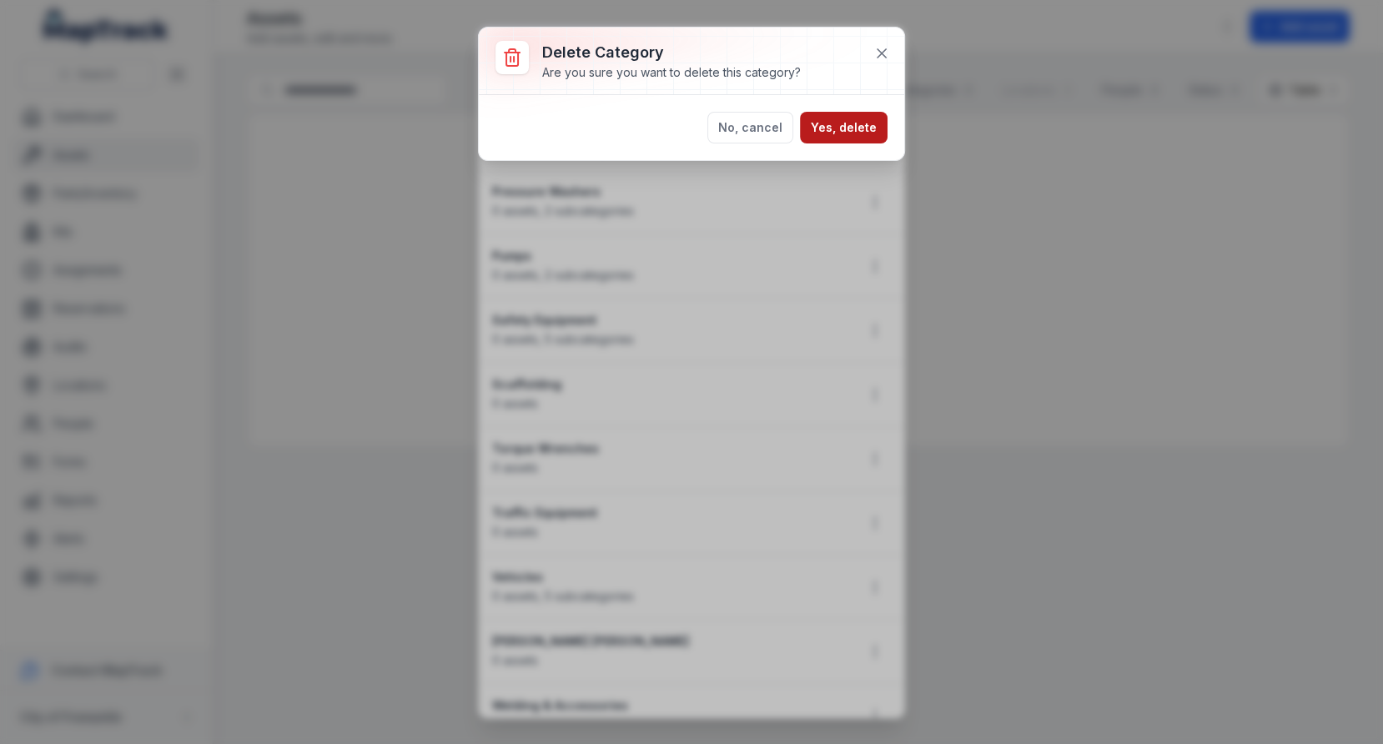
click at [827, 139] on button "Yes, delete" at bounding box center [844, 128] width 88 height 32
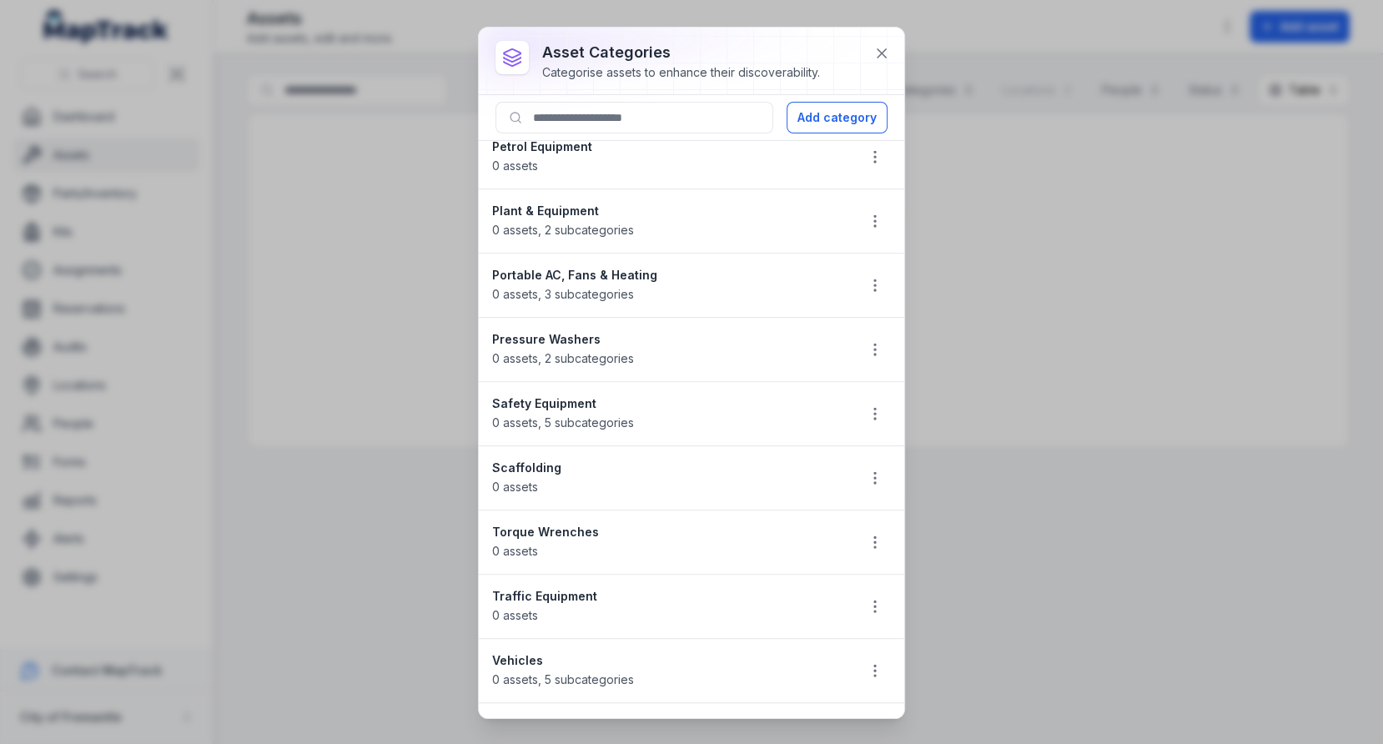
scroll to position [905, 0]
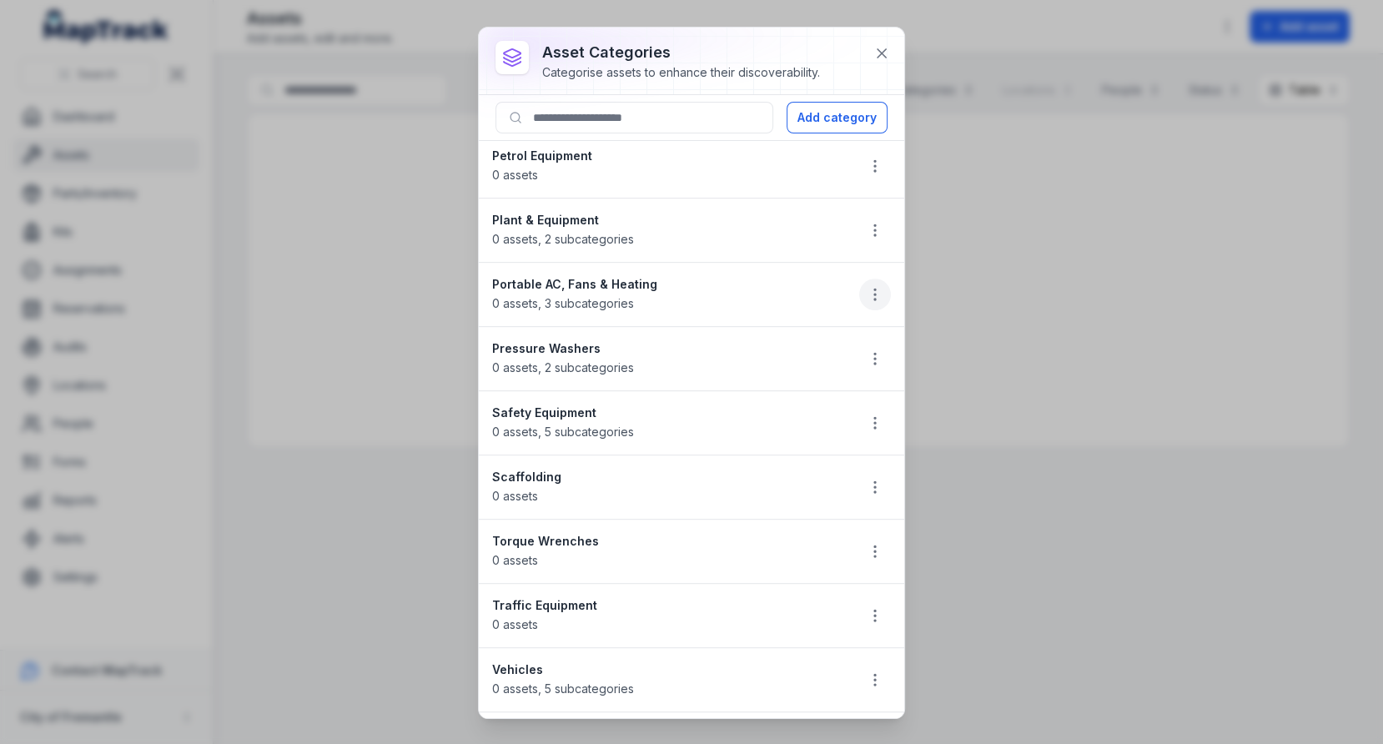
click at [873, 291] on button "button" at bounding box center [875, 295] width 32 height 32
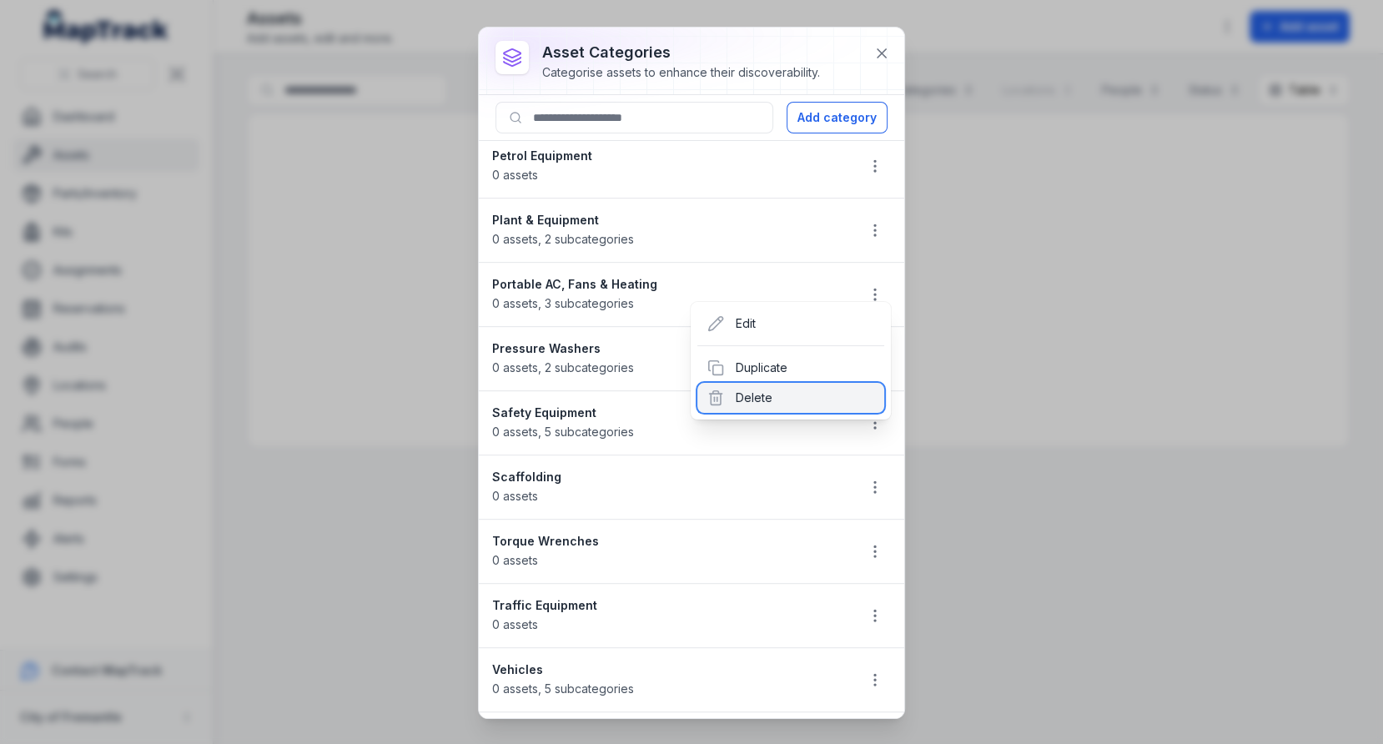
click at [771, 395] on div "Delete" at bounding box center [790, 398] width 187 height 30
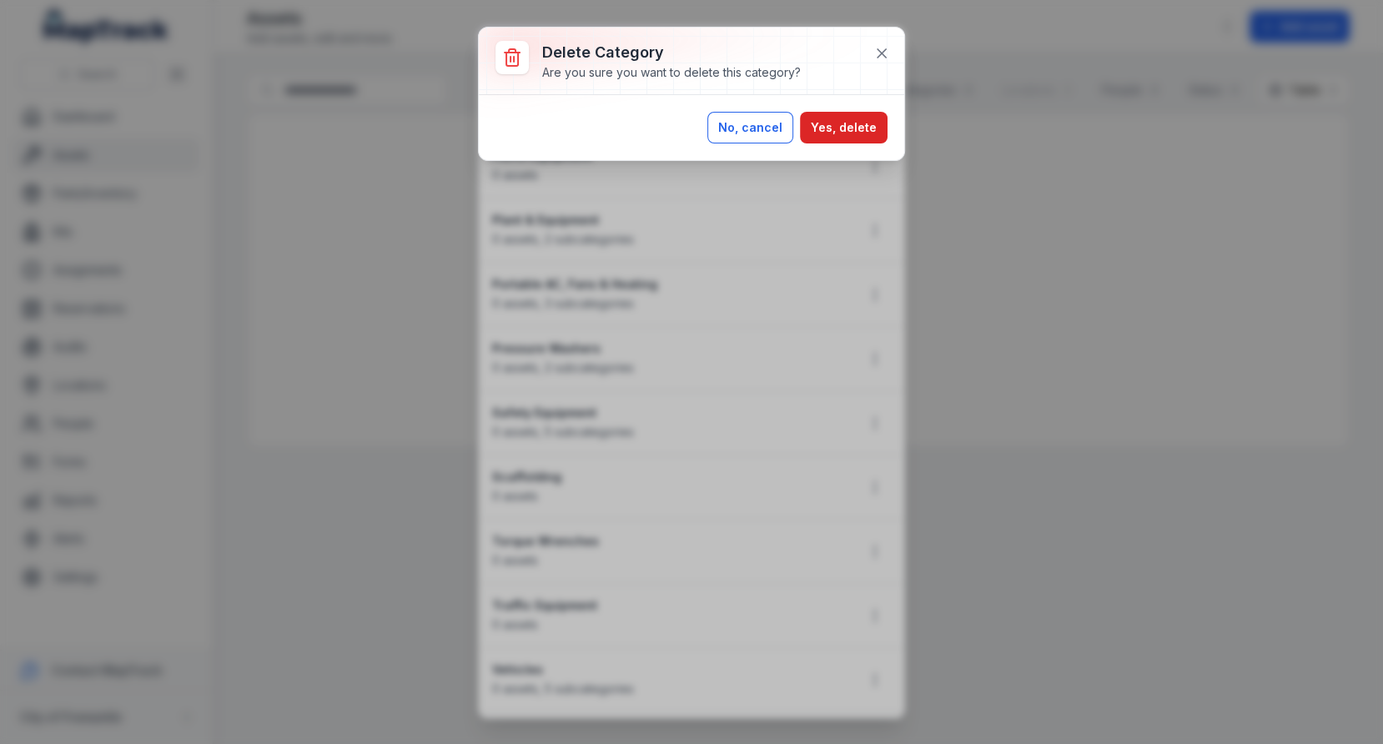
click at [779, 126] on button "No, cancel" at bounding box center [750, 128] width 86 height 32
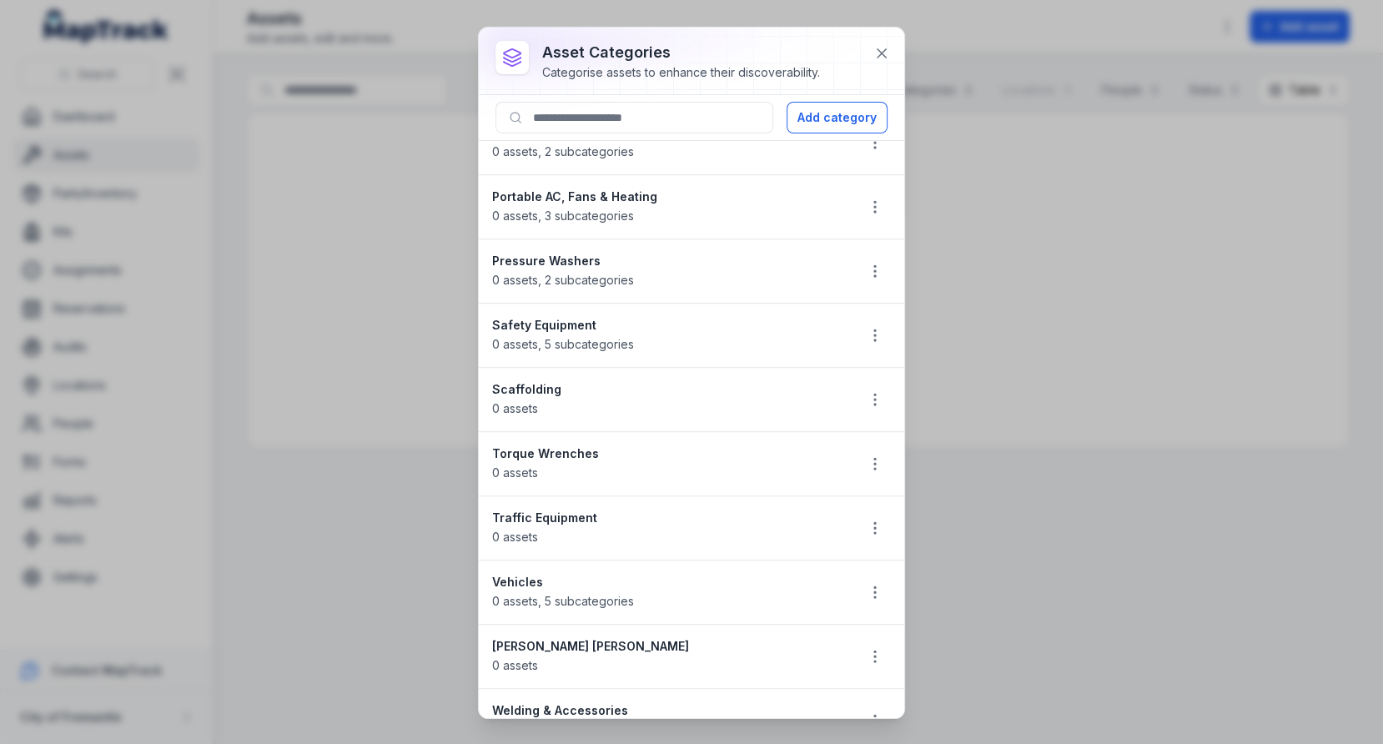
scroll to position [1007, 0]
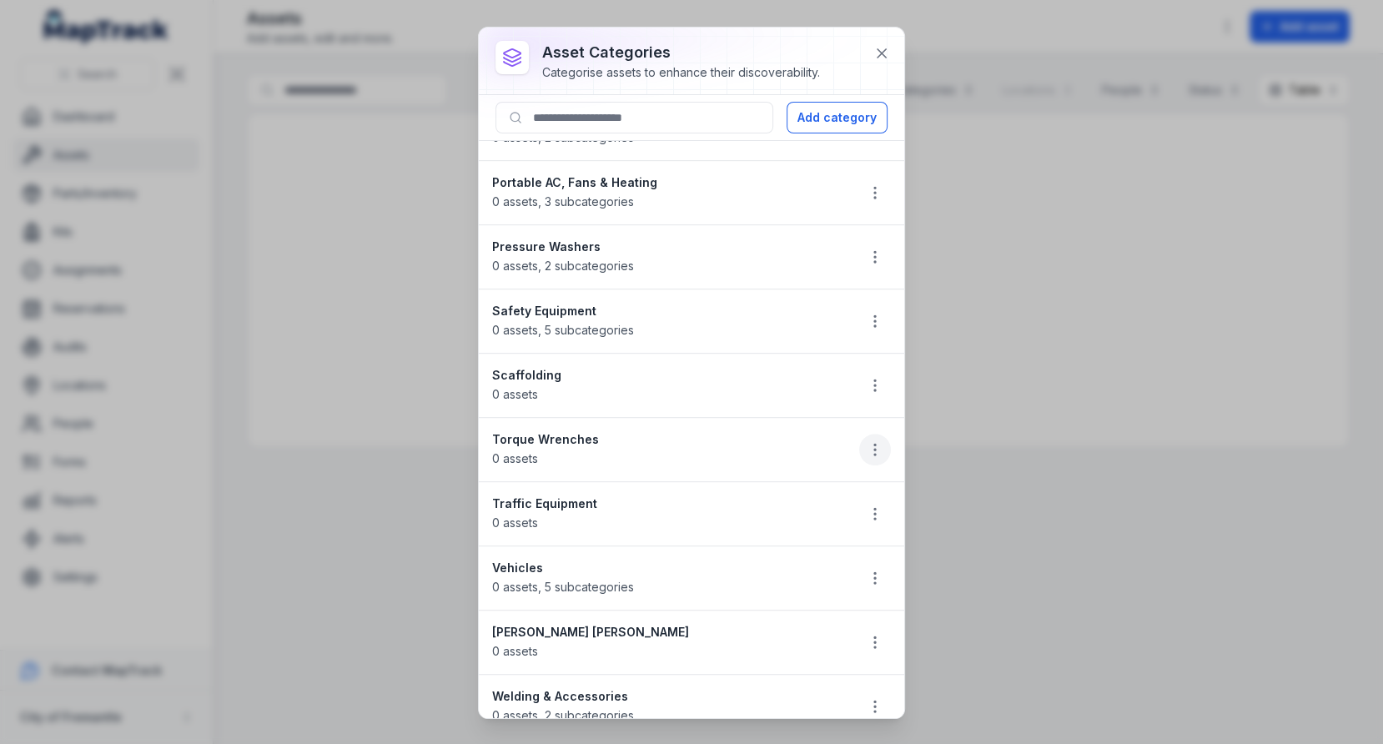
click at [873, 441] on icon "button" at bounding box center [875, 449] width 17 height 17
click at [777, 536] on div "Delete" at bounding box center [790, 550] width 187 height 30
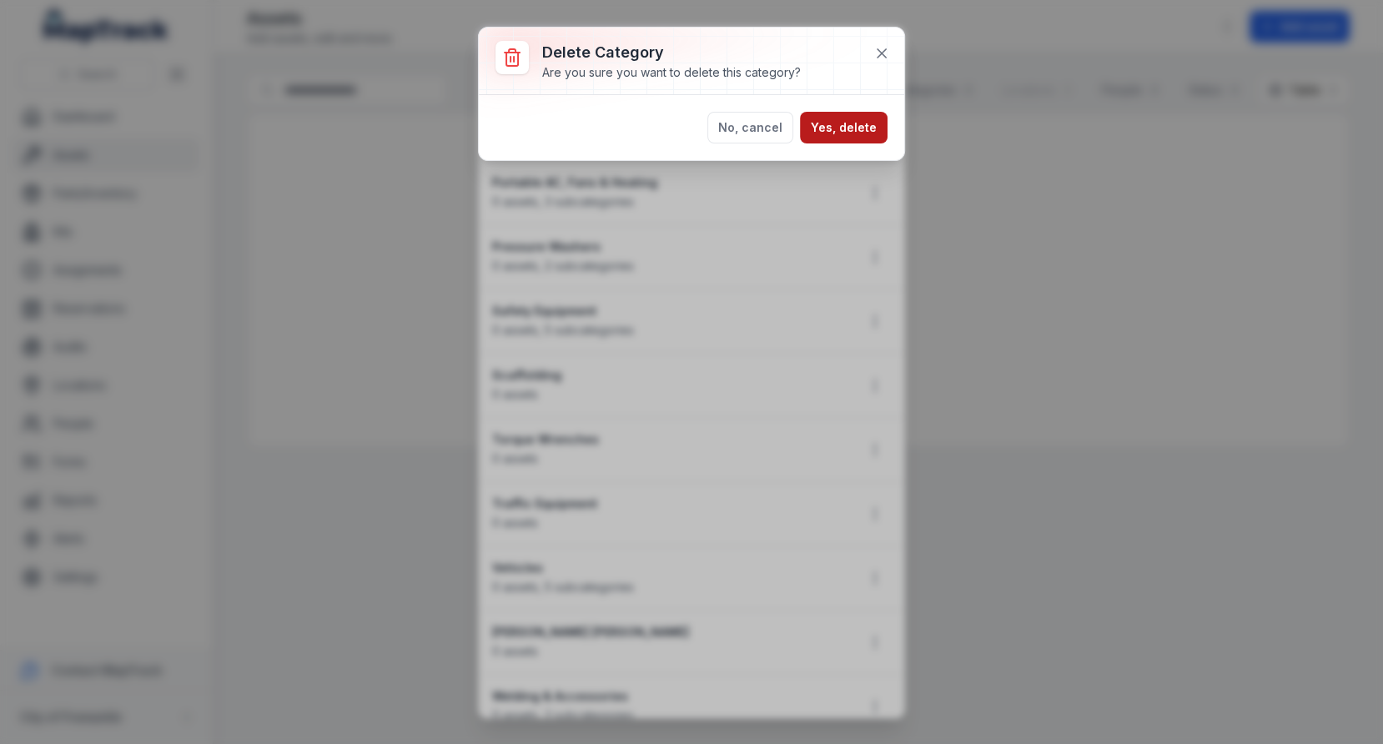
click at [846, 131] on button "Yes, delete" at bounding box center [844, 128] width 88 height 32
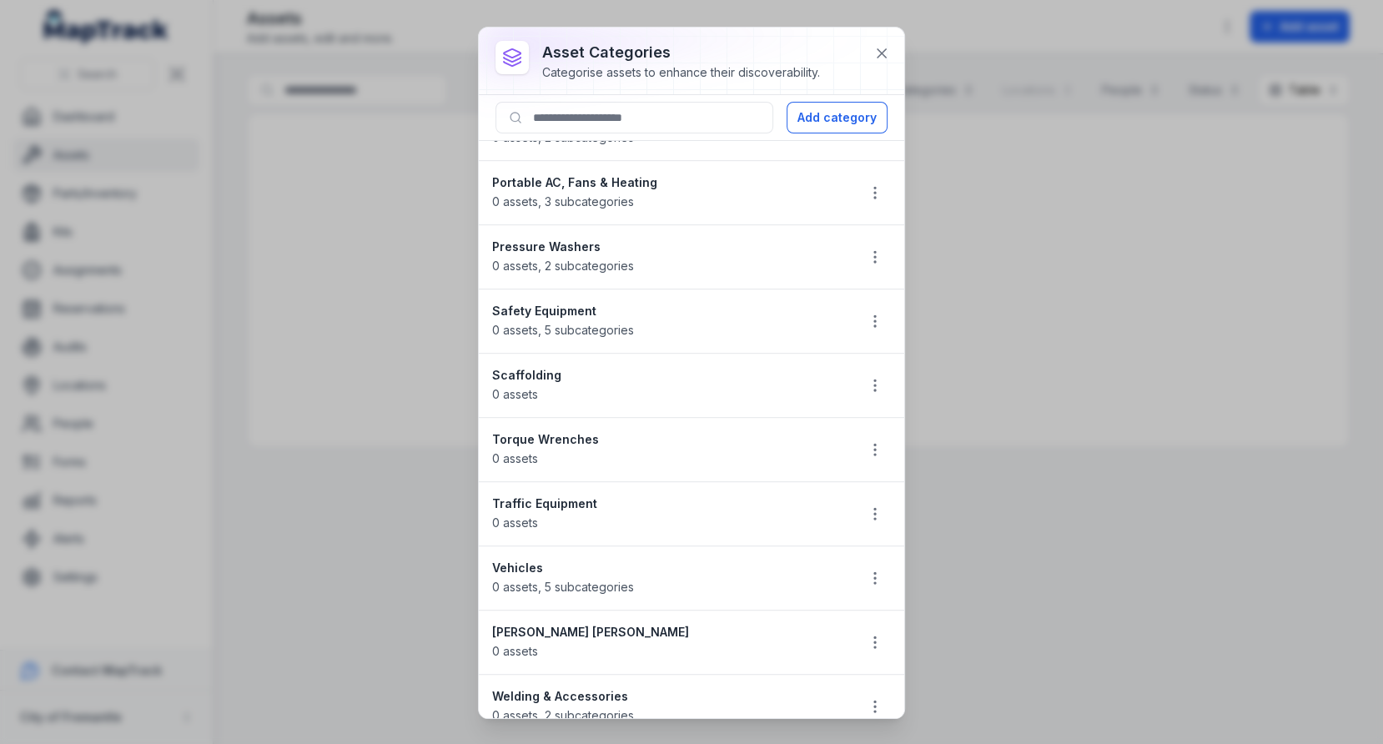
scroll to position [943, 0]
click at [858, 434] on li "Scaffolding 0 assets" at bounding box center [691, 448] width 425 height 65
click at [861, 434] on button "button" at bounding box center [875, 449] width 32 height 32
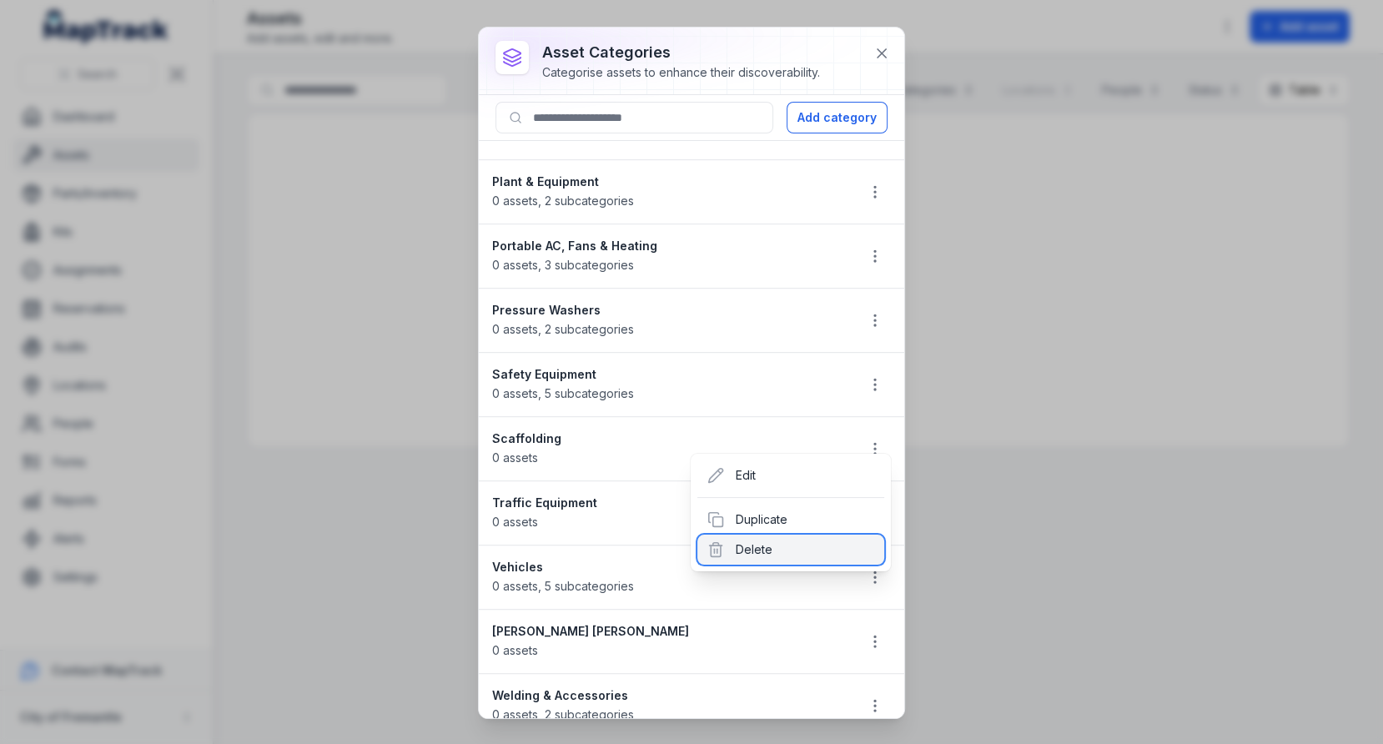
click at [779, 538] on div "Delete" at bounding box center [790, 550] width 187 height 30
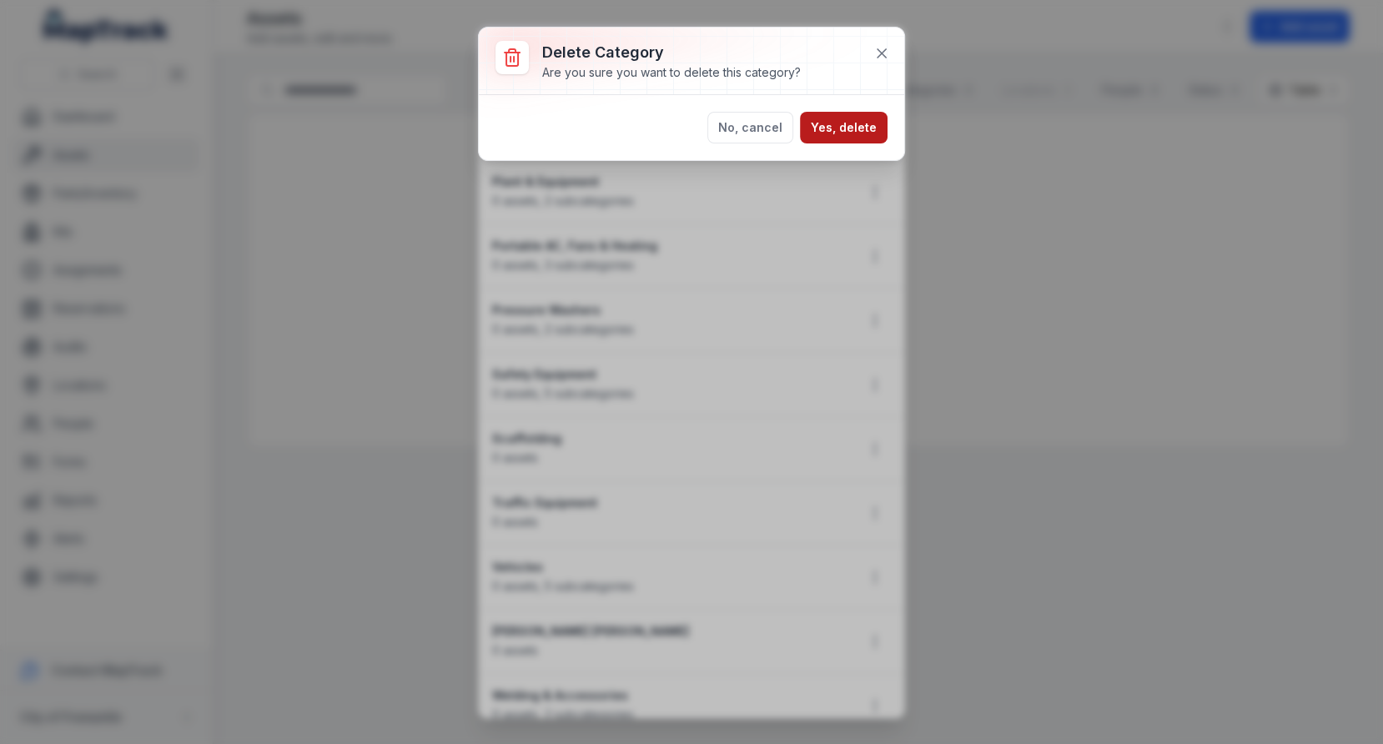
click at [860, 131] on button "Yes, delete" at bounding box center [844, 128] width 88 height 32
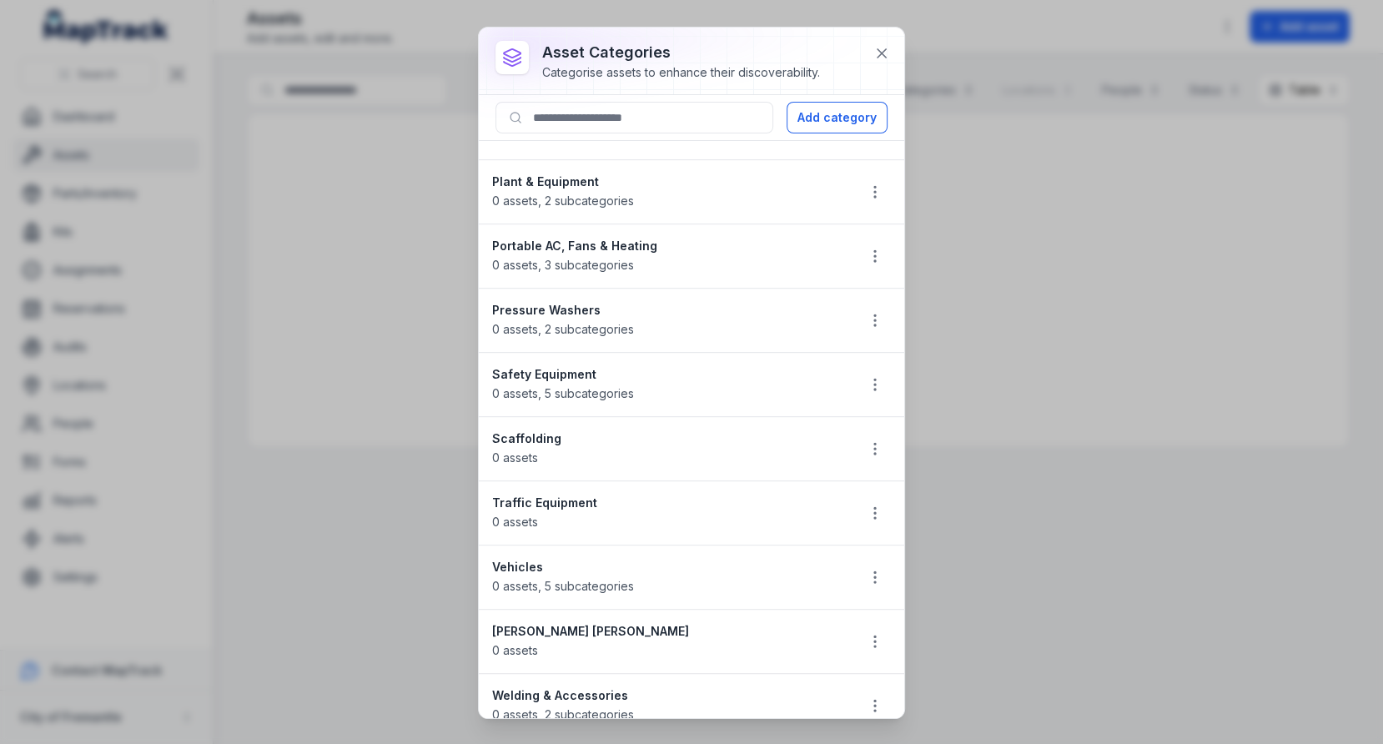
scroll to position [880, 0]
click at [867, 669] on button "button" at bounding box center [875, 705] width 32 height 32
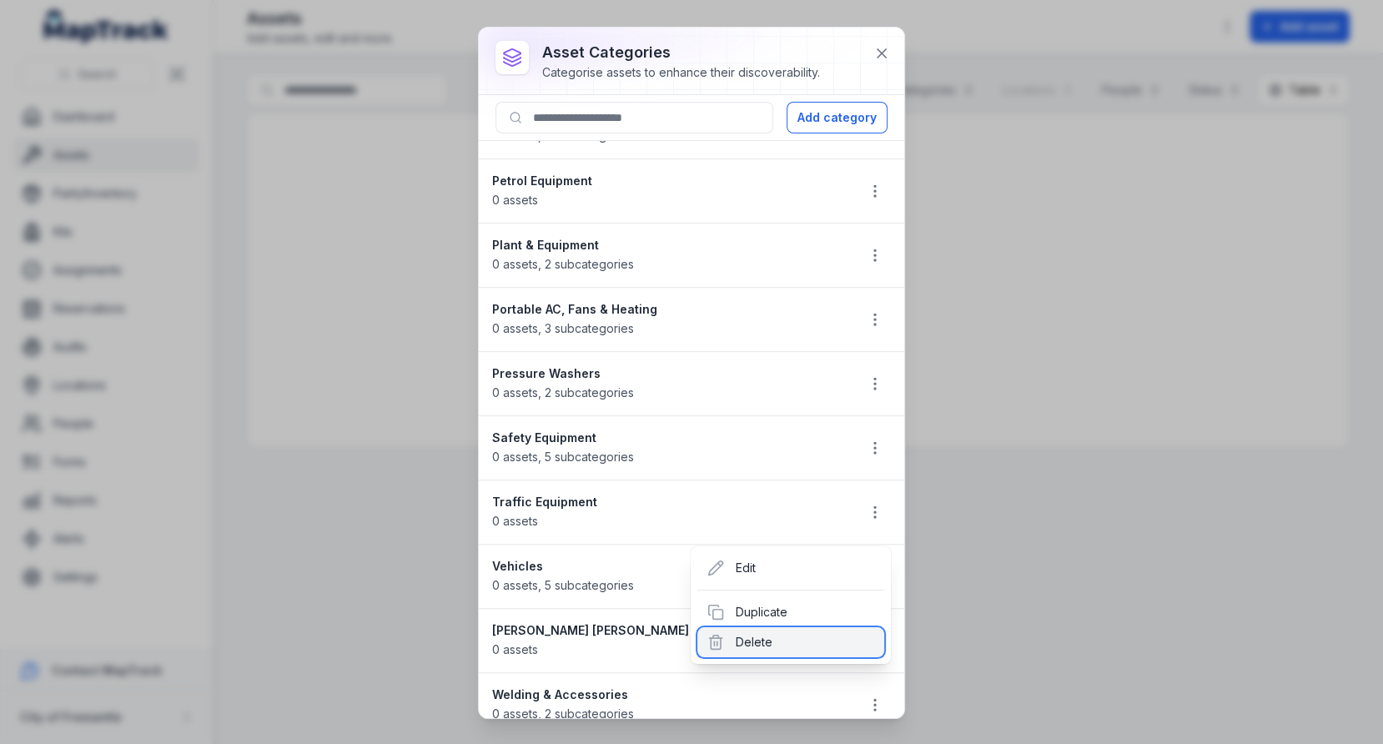
click at [828, 648] on div "Delete" at bounding box center [790, 642] width 187 height 30
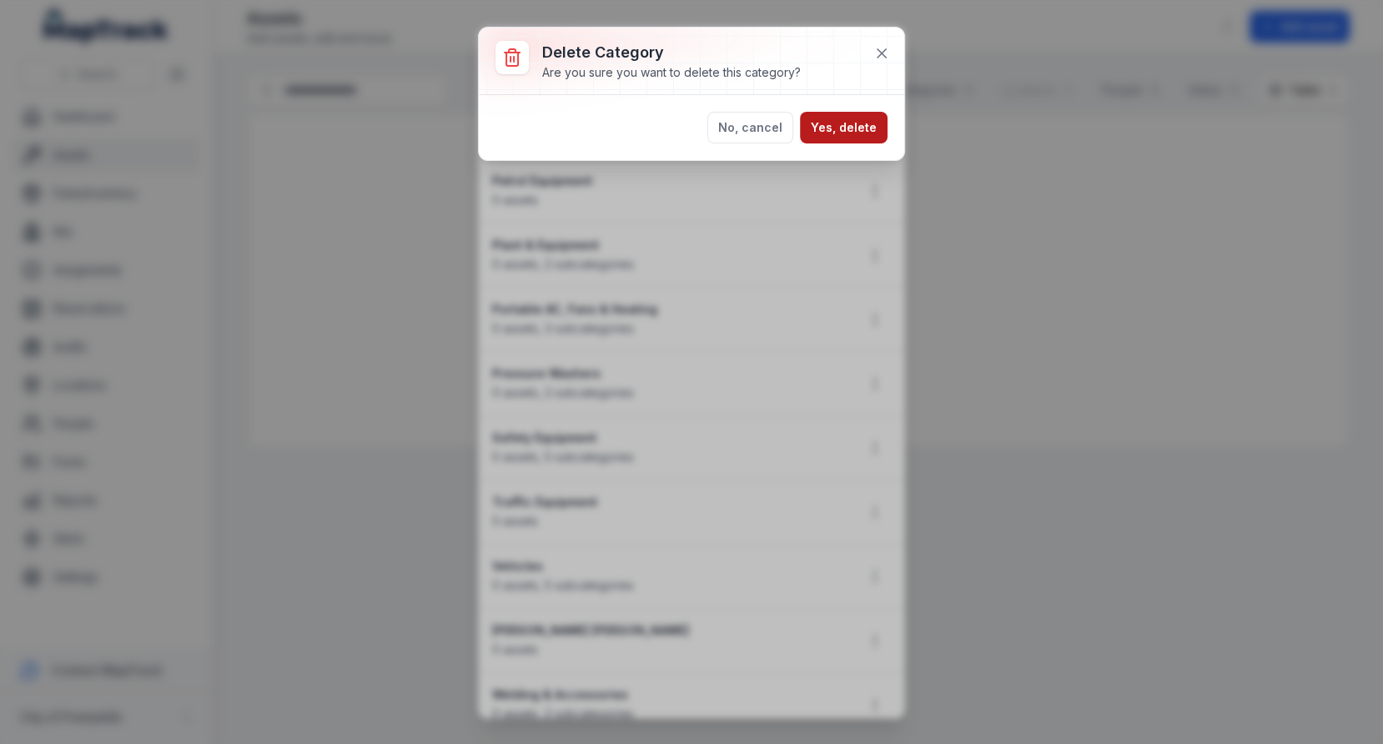
click at [832, 133] on button "Yes, delete" at bounding box center [844, 128] width 88 height 32
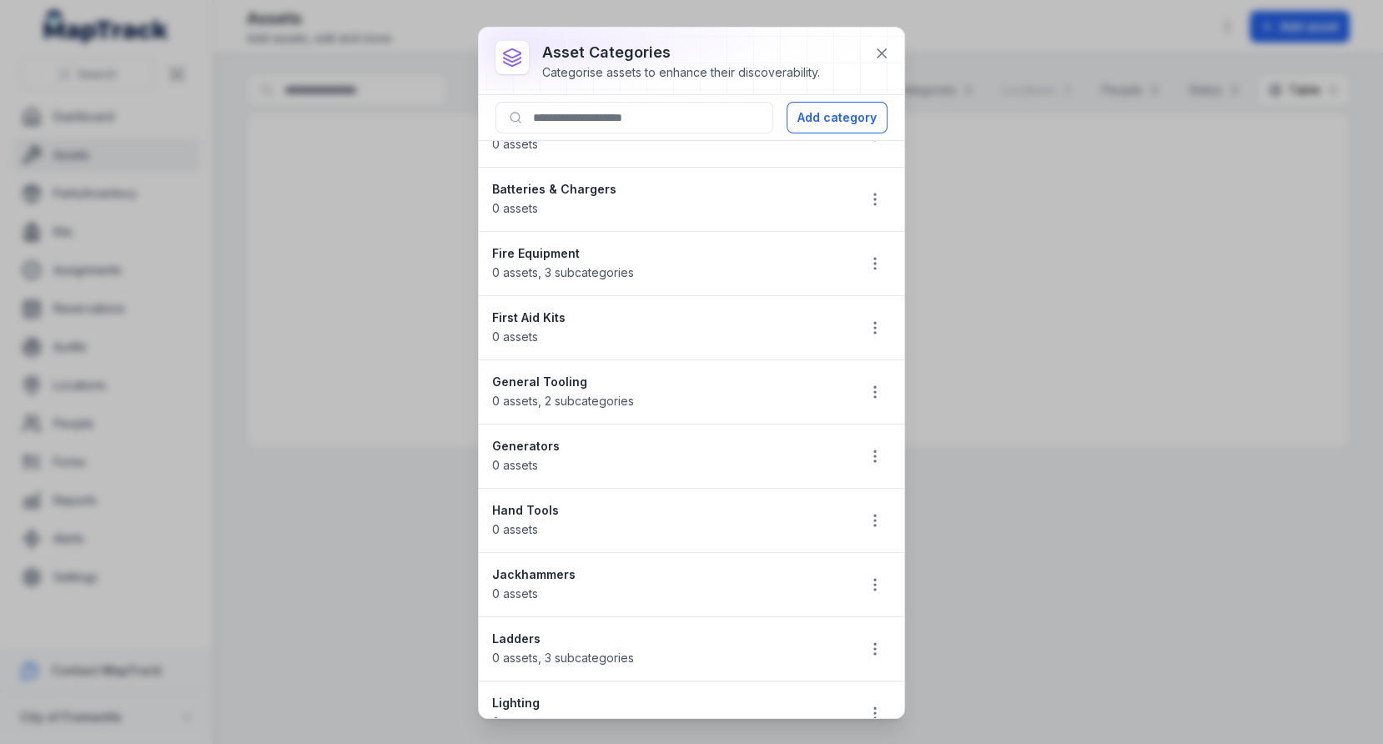
scroll to position [0, 0]
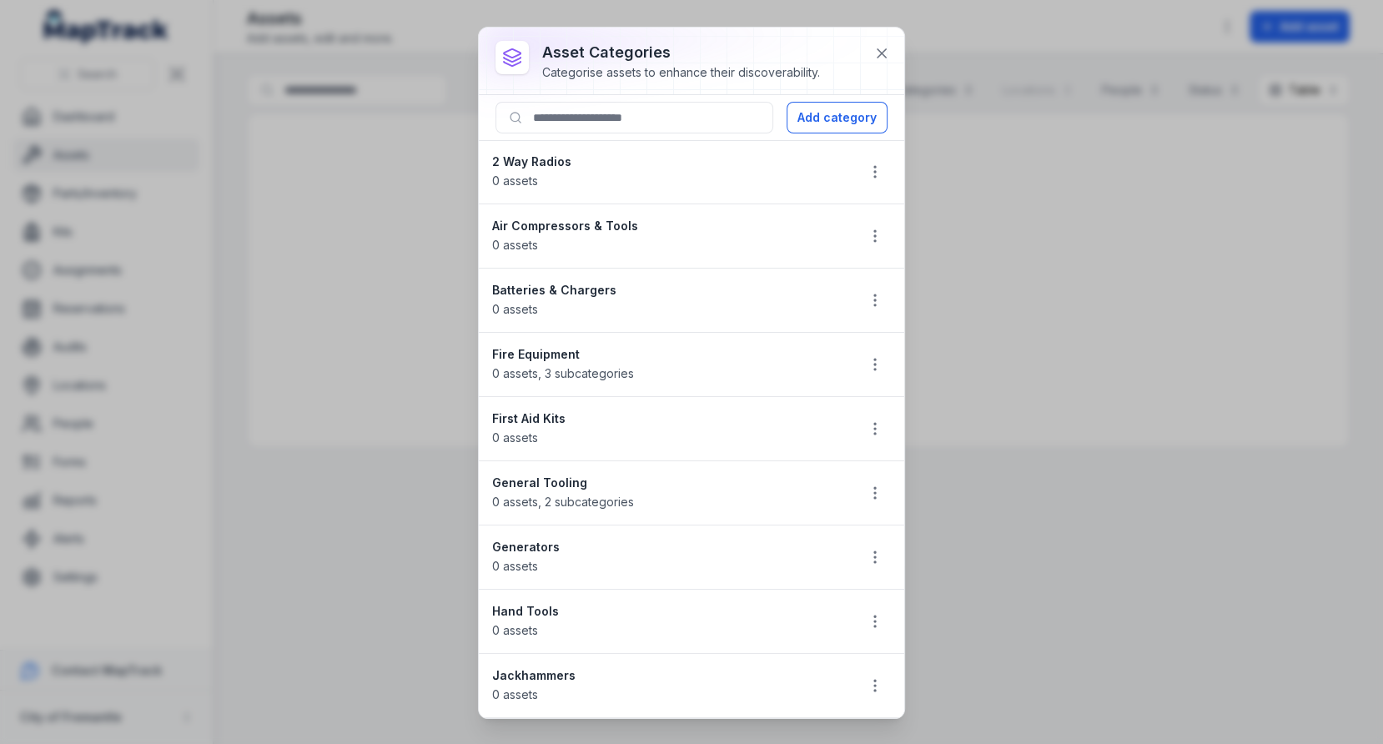
click at [761, 370] on div "Fire Equipment 0 assets , 3 subcategories" at bounding box center [667, 364] width 350 height 37
click at [881, 494] on icon "button" at bounding box center [875, 493] width 17 height 17
click at [769, 598] on div "Delete" at bounding box center [790, 605] width 187 height 30
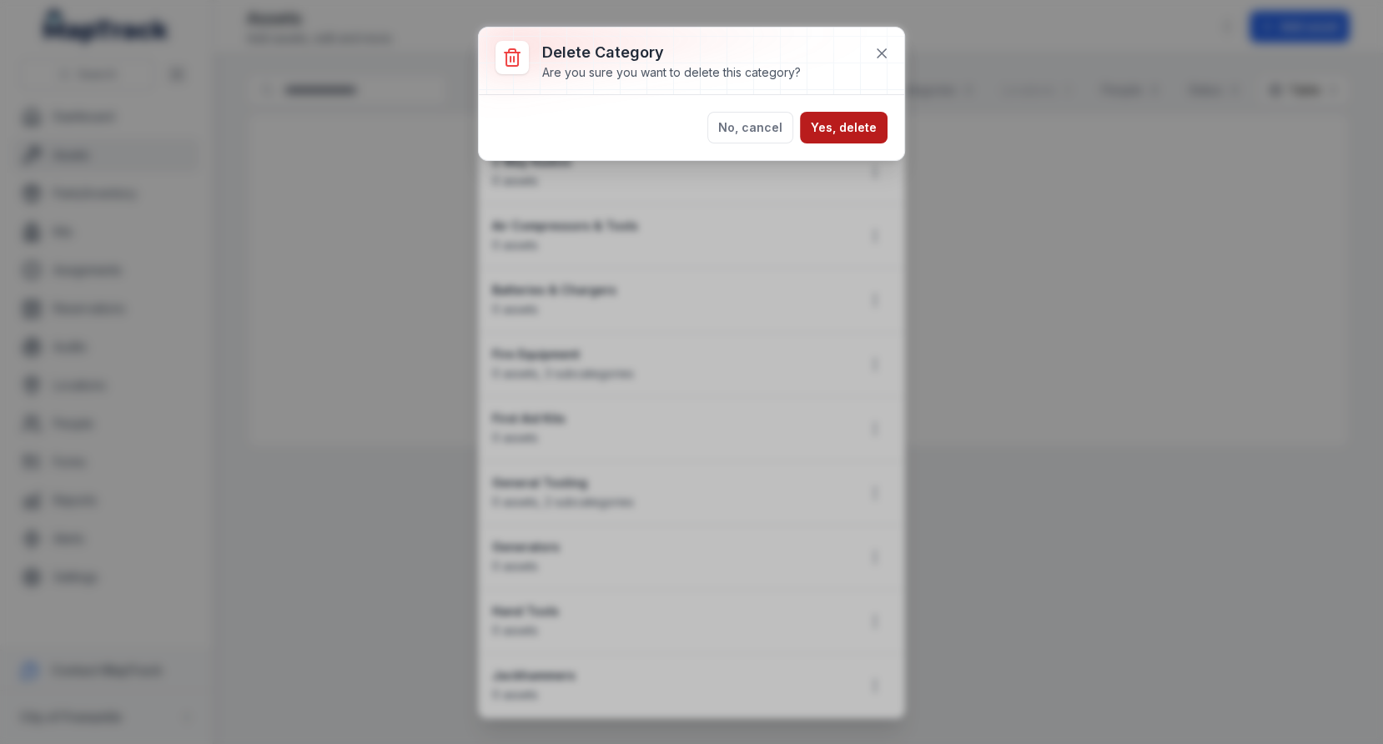
click at [827, 132] on button "Yes, delete" at bounding box center [844, 128] width 88 height 32
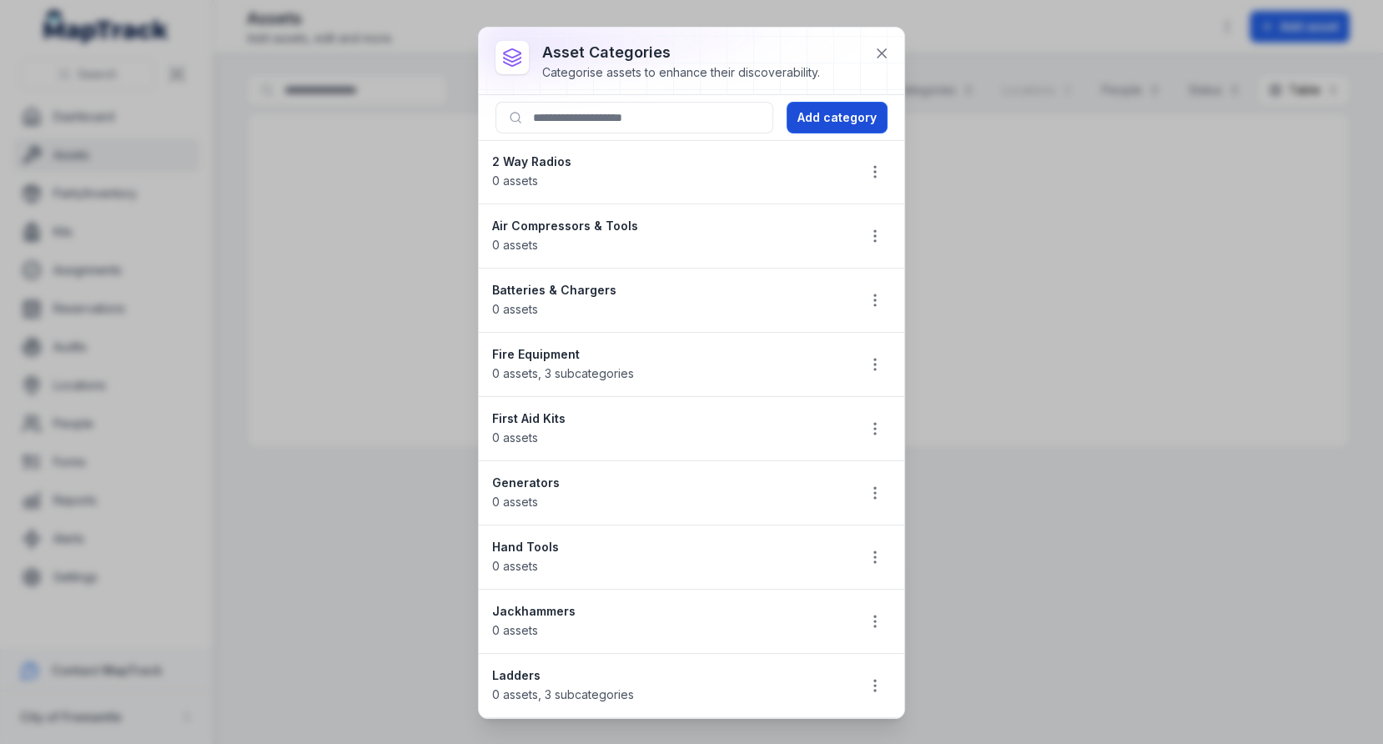
click at [835, 127] on button "Add category" at bounding box center [837, 118] width 101 height 32
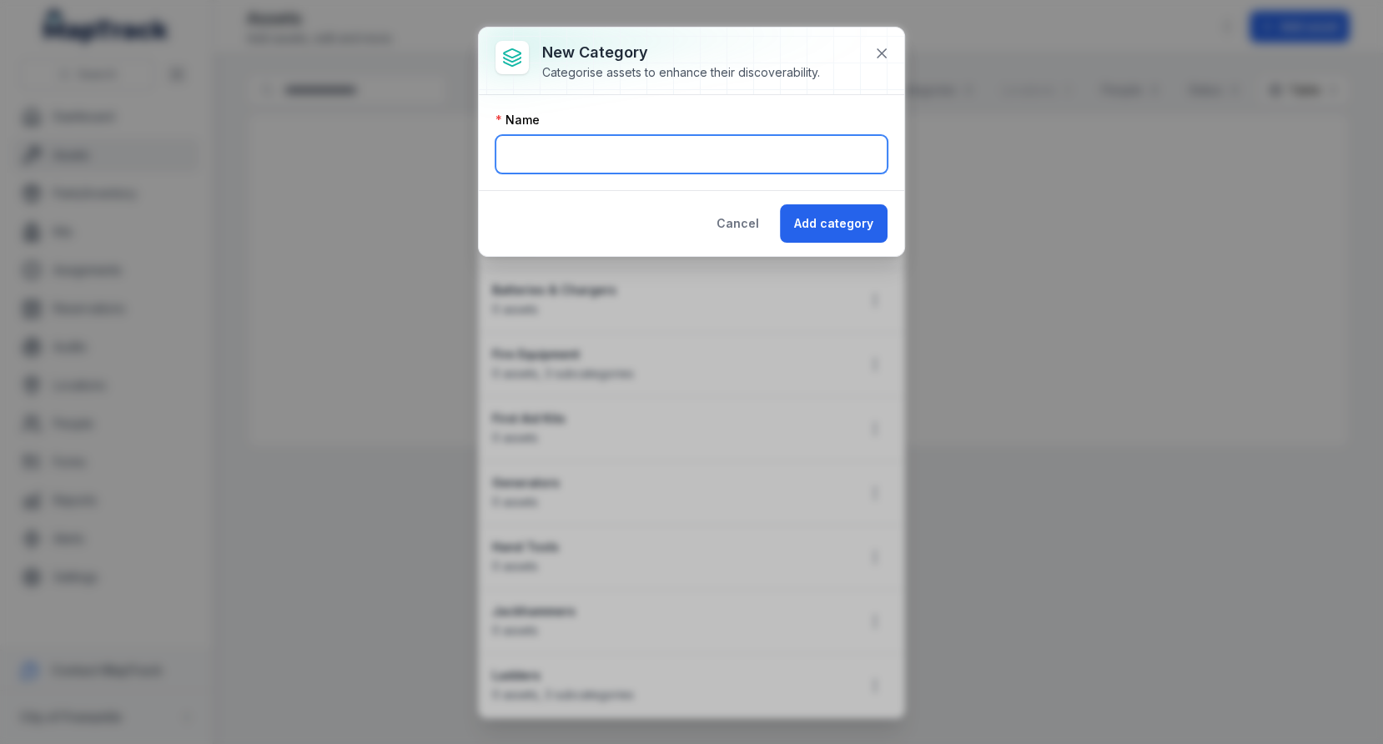
click at [697, 154] on input "text" at bounding box center [692, 154] width 392 height 38
type input "**********"
click at [727, 108] on div "**********" at bounding box center [691, 142] width 425 height 95
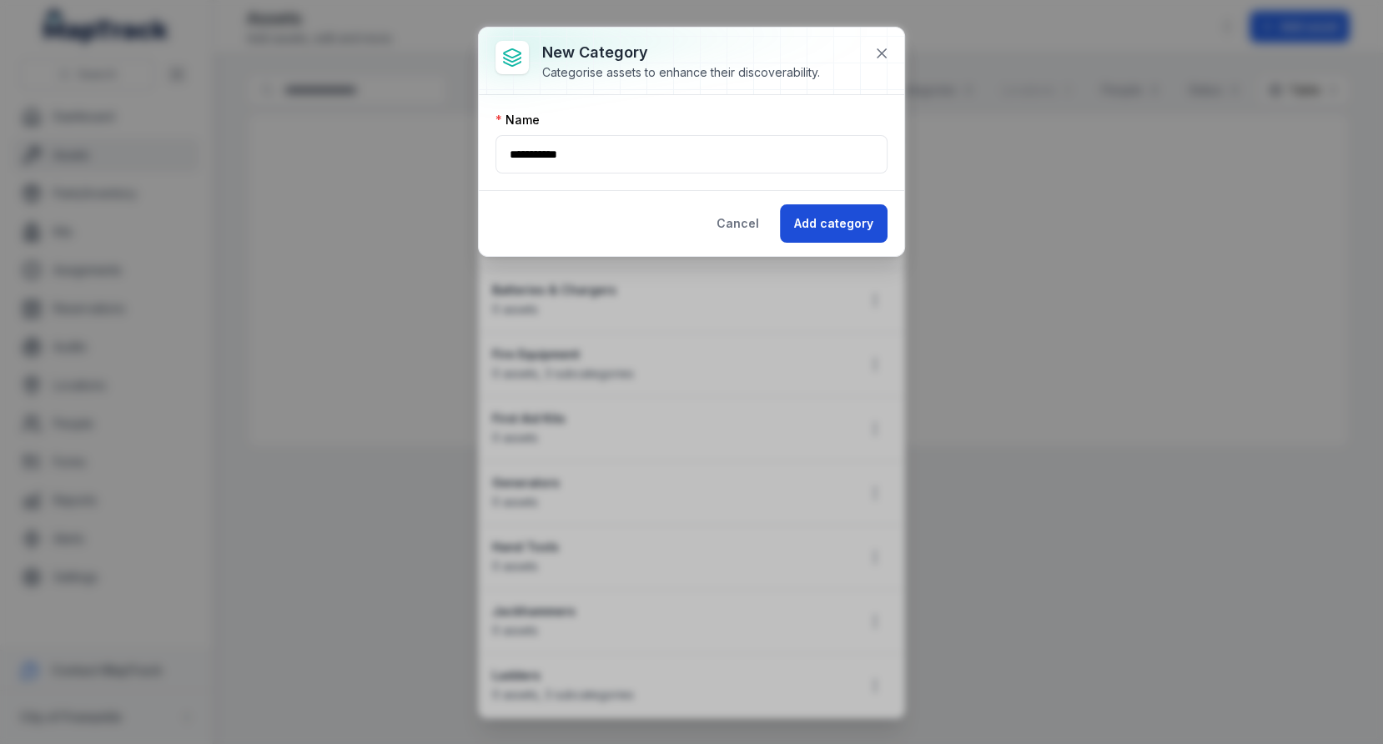
click at [841, 229] on button "Add category" at bounding box center [834, 223] width 108 height 38
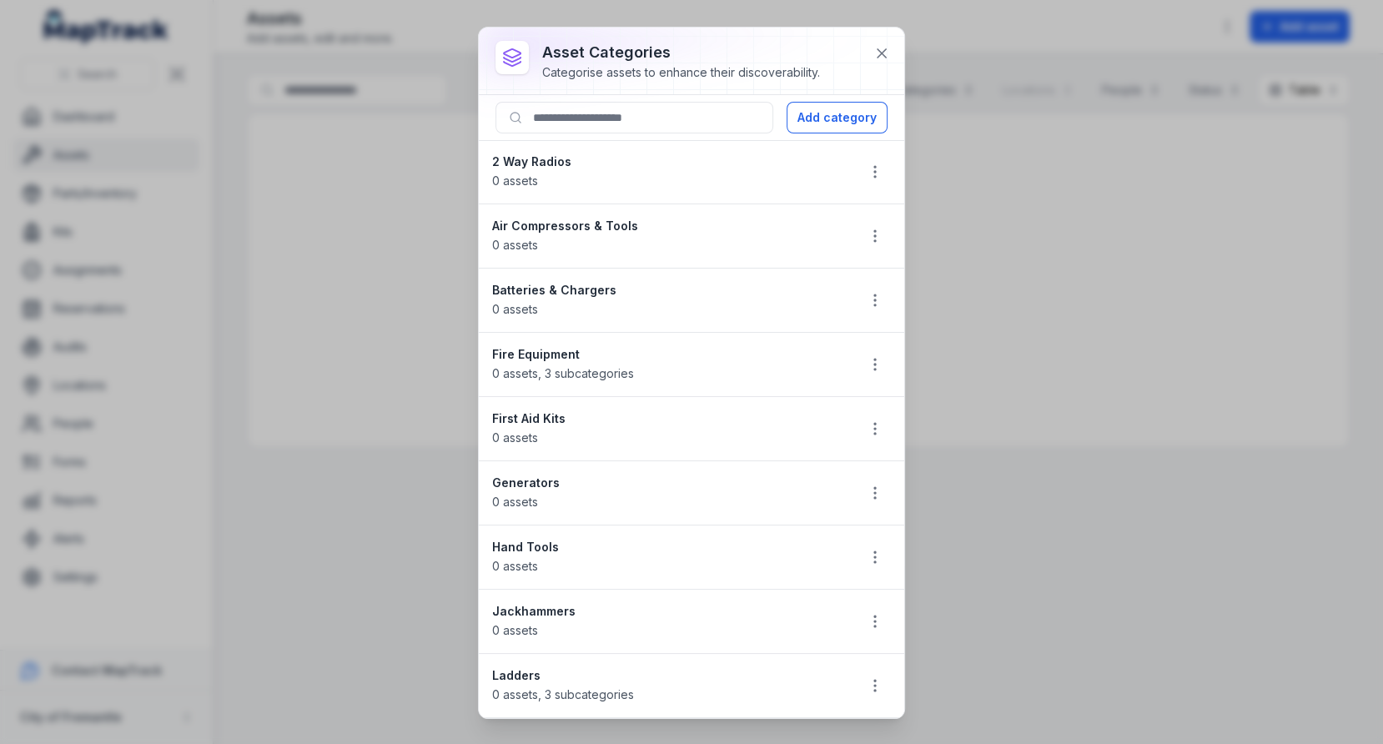
scroll to position [33, 0]
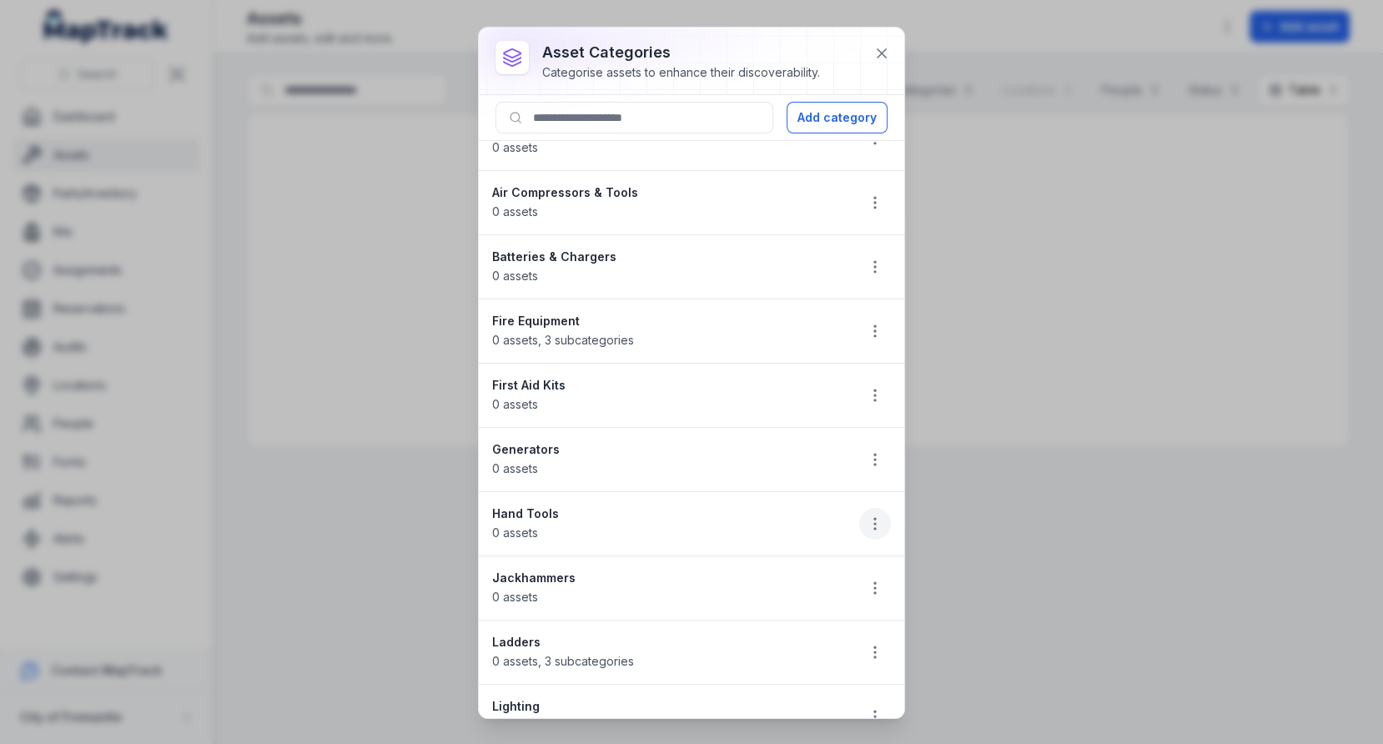
click at [873, 518] on icon "button" at bounding box center [875, 524] width 17 height 17
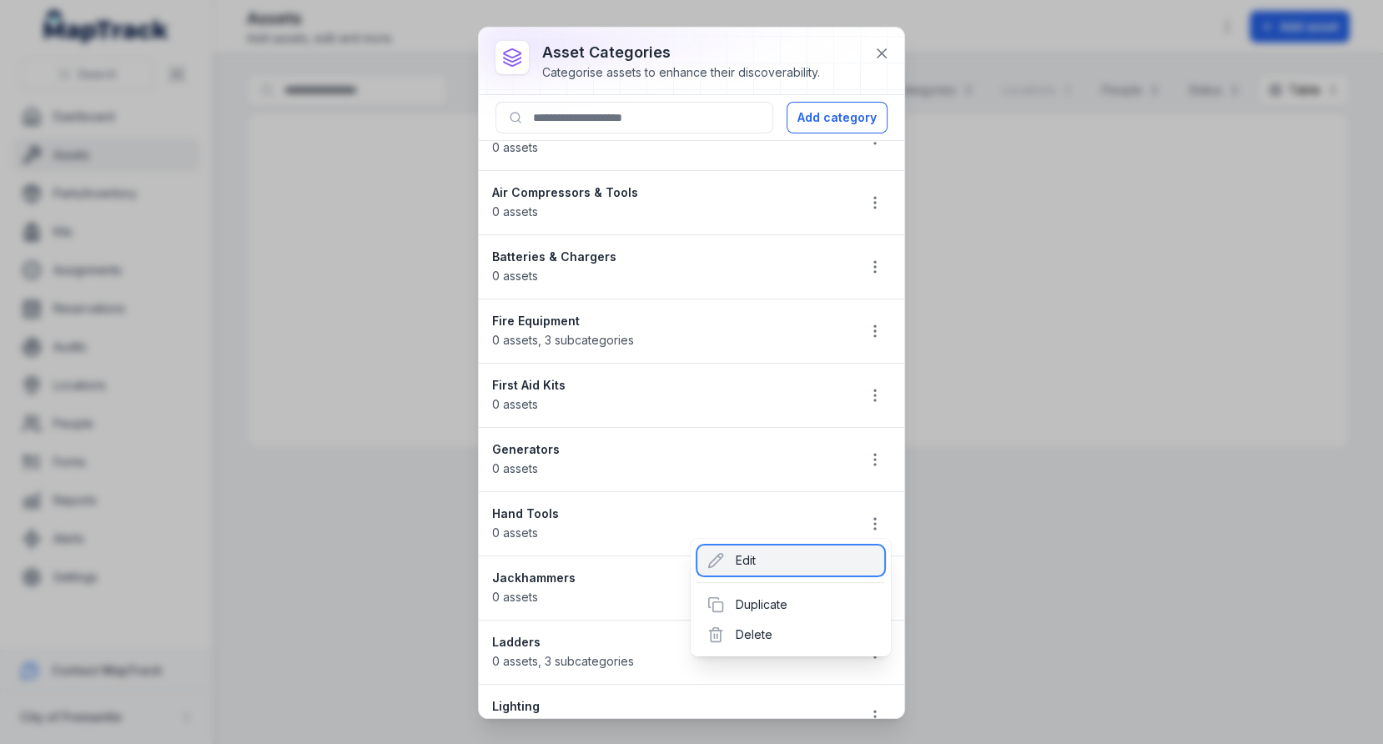
click at [804, 559] on div "Edit" at bounding box center [790, 561] width 187 height 30
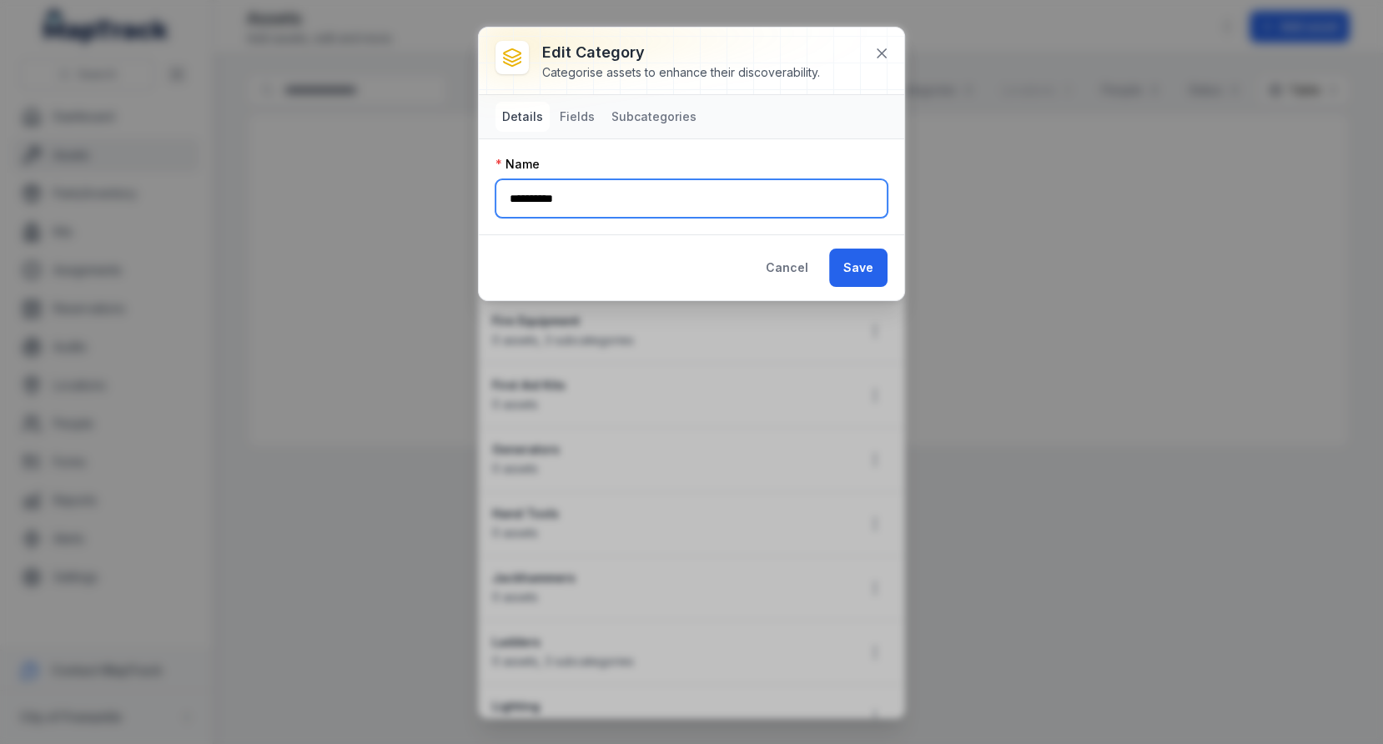
click at [545, 208] on input "**********" at bounding box center [692, 198] width 392 height 38
click at [540, 203] on input "**********" at bounding box center [692, 198] width 392 height 38
drag, startPoint x: 544, startPoint y: 199, endPoint x: 779, endPoint y: 199, distance: 235.2
click at [779, 199] on input "**********" at bounding box center [692, 198] width 392 height 38
drag, startPoint x: 576, startPoint y: 200, endPoint x: 715, endPoint y: 200, distance: 138.5
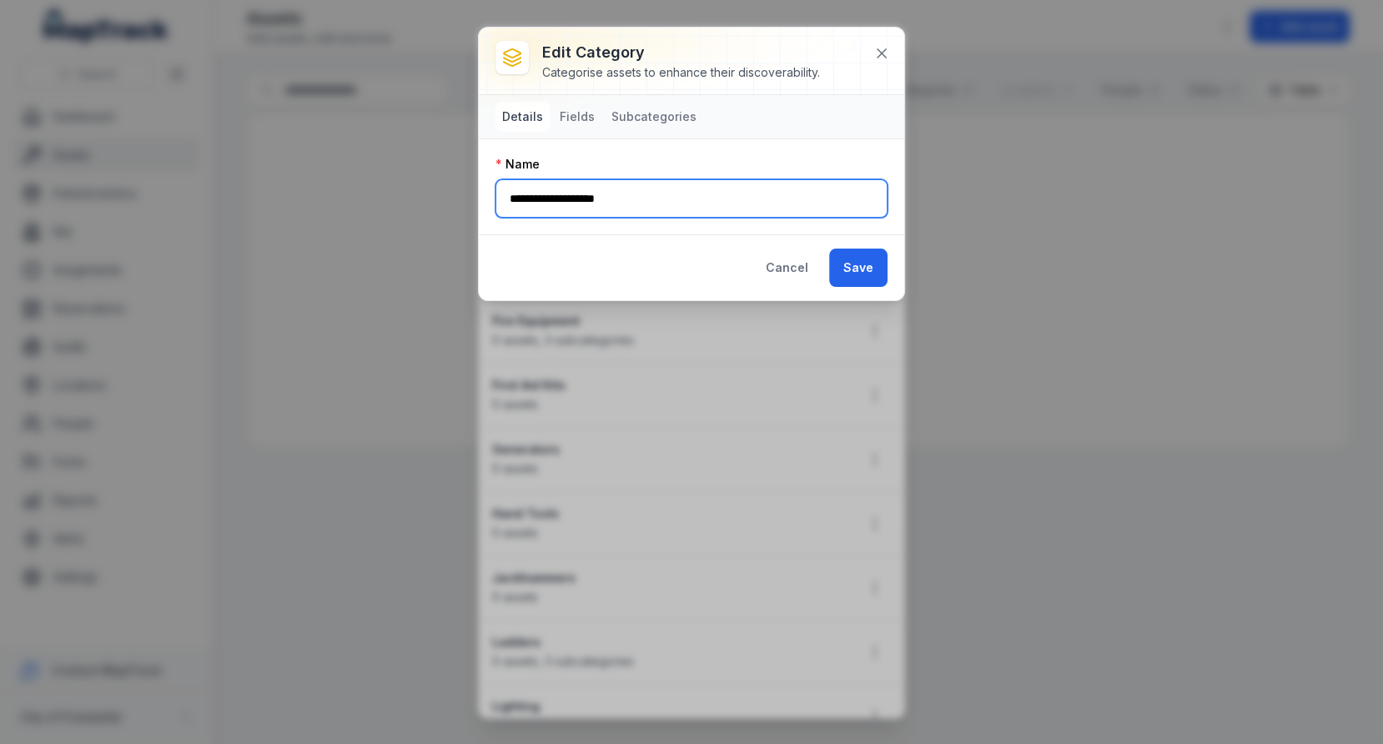
click at [715, 200] on input "**********" at bounding box center [692, 198] width 392 height 38
type input "**********"
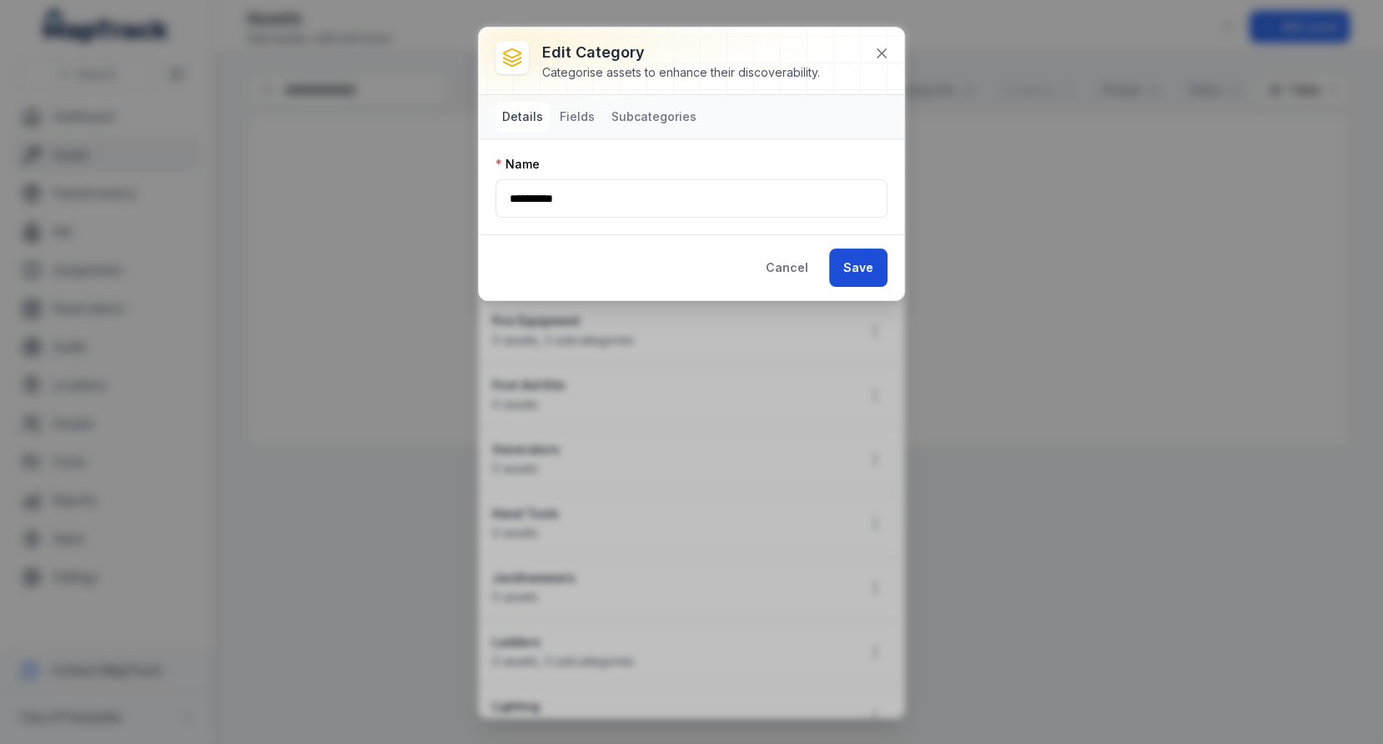
click at [853, 257] on button "Save" at bounding box center [858, 268] width 58 height 38
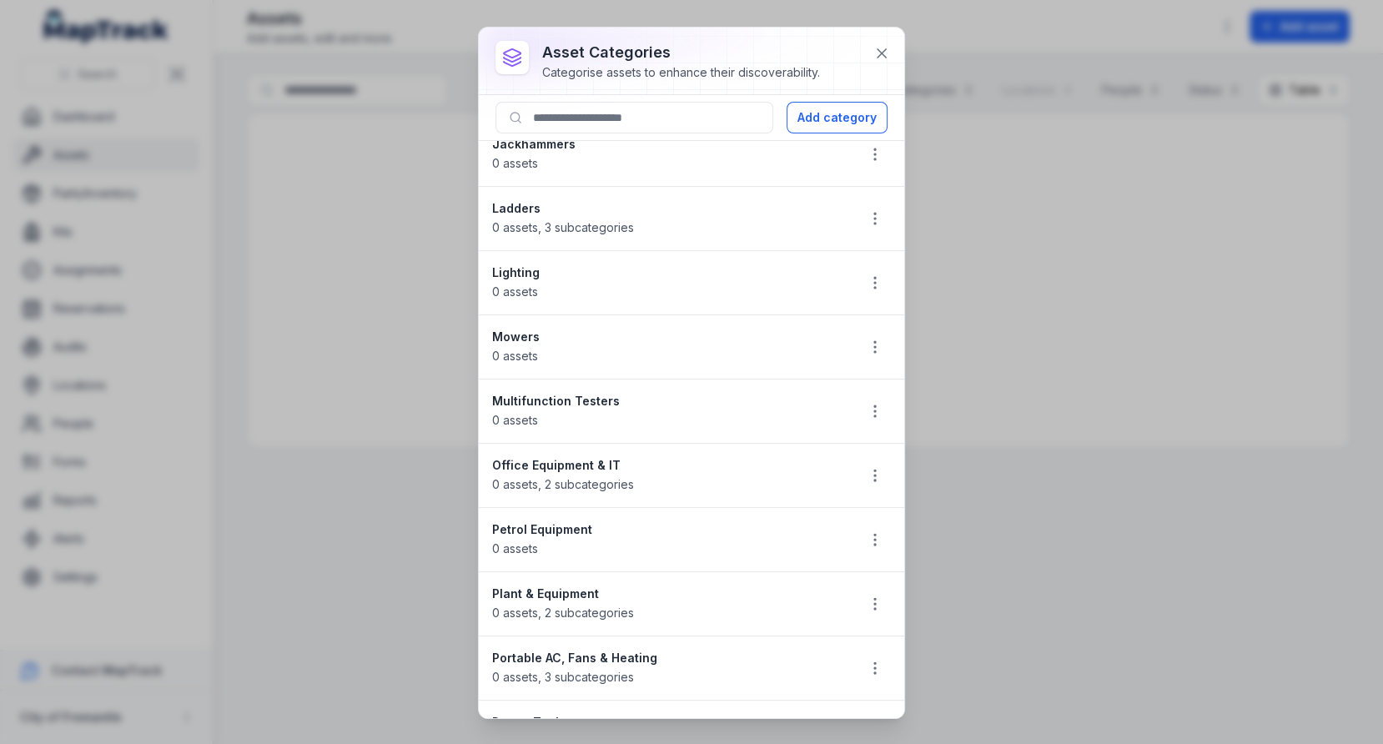
scroll to position [817, 0]
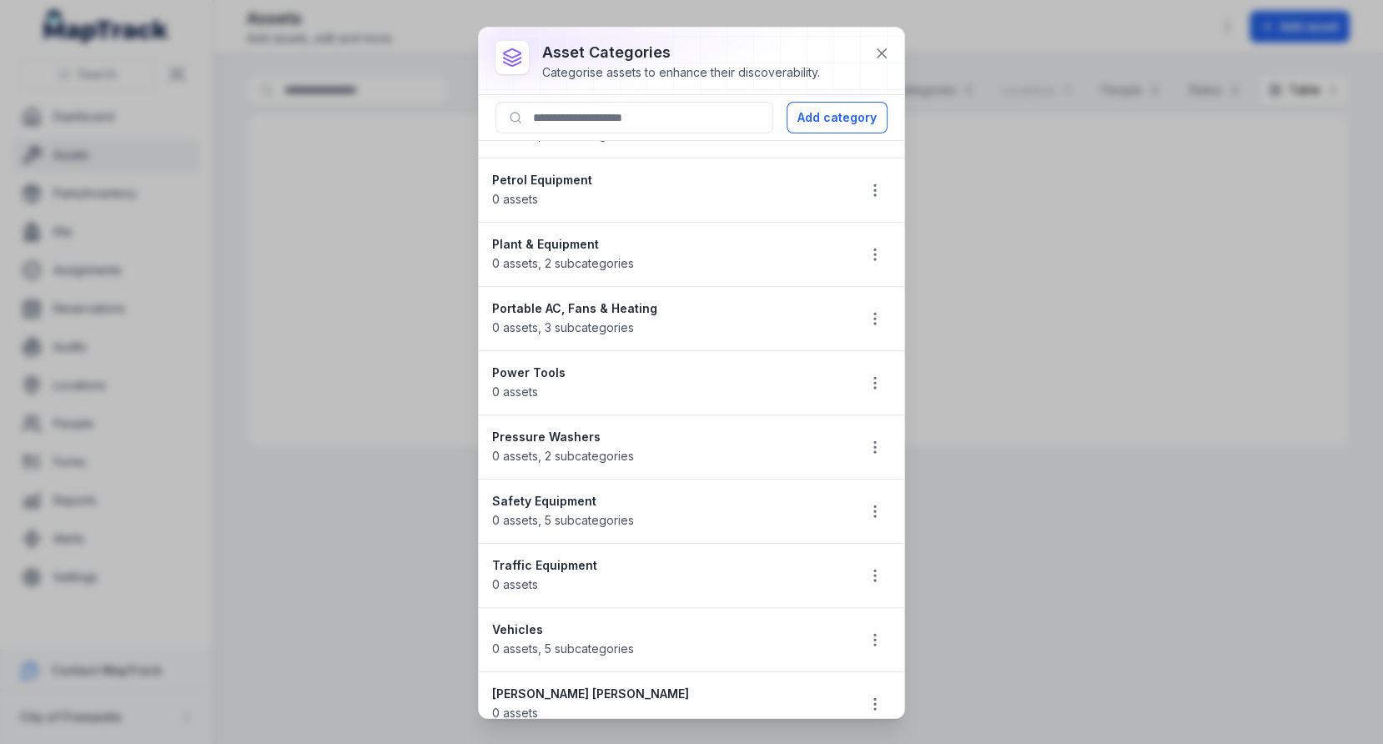
click at [627, 365] on strong "Power Tools" at bounding box center [667, 373] width 350 height 17
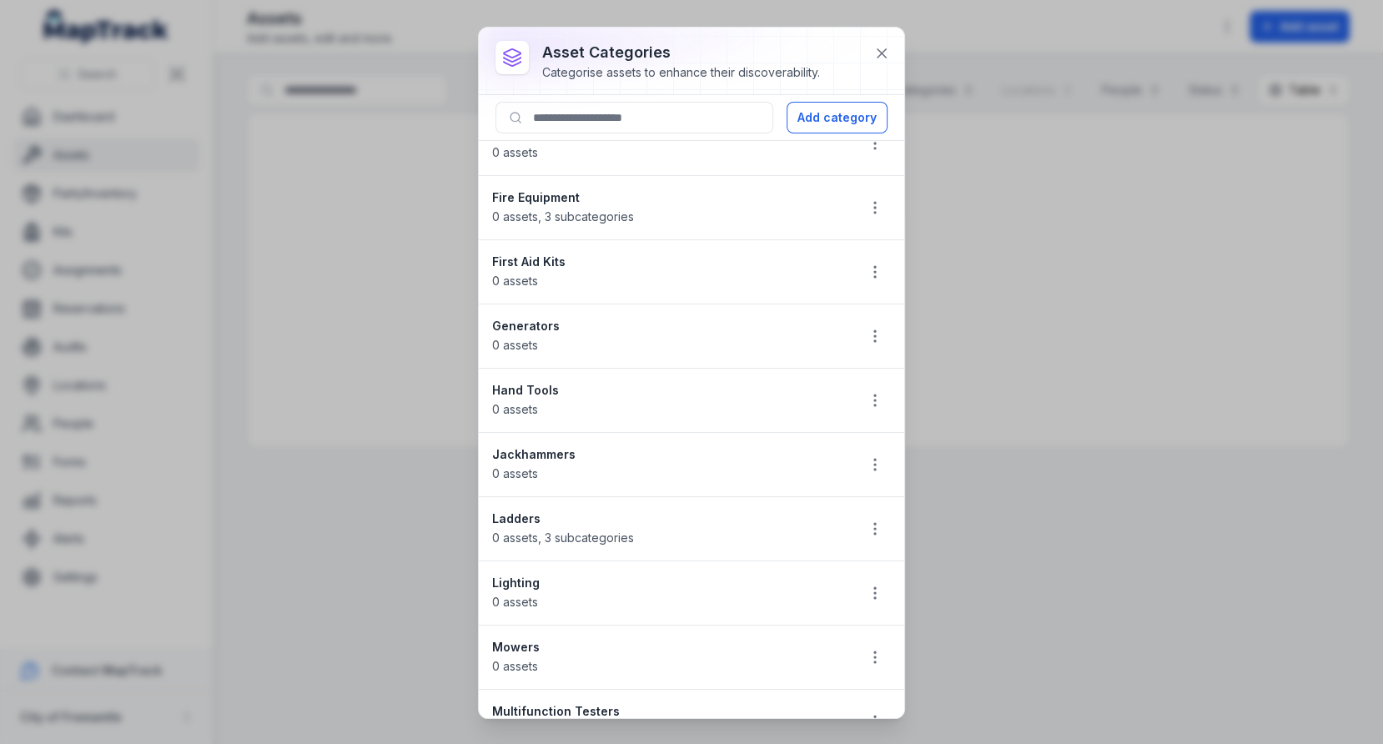
scroll to position [0, 0]
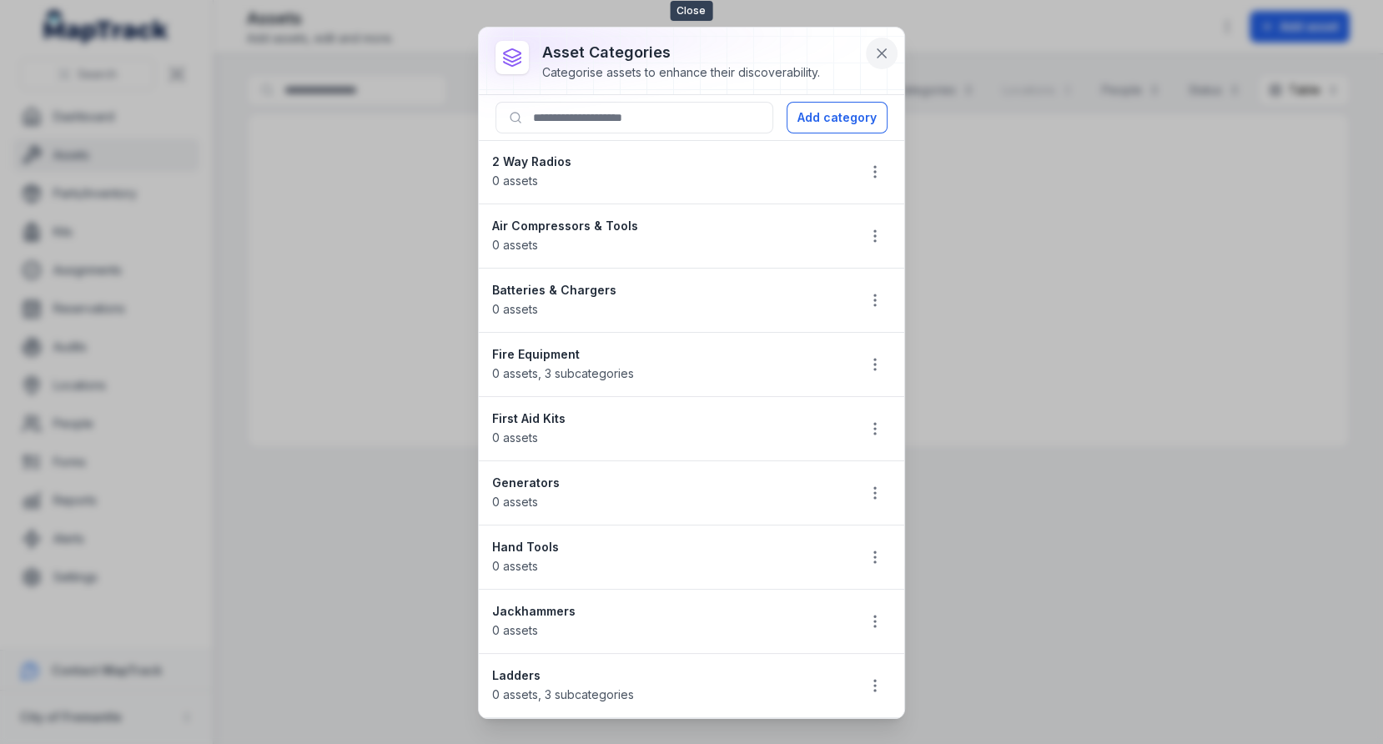
click at [892, 45] on button at bounding box center [882, 54] width 32 height 32
